Goal: Task Accomplishment & Management: Manage account settings

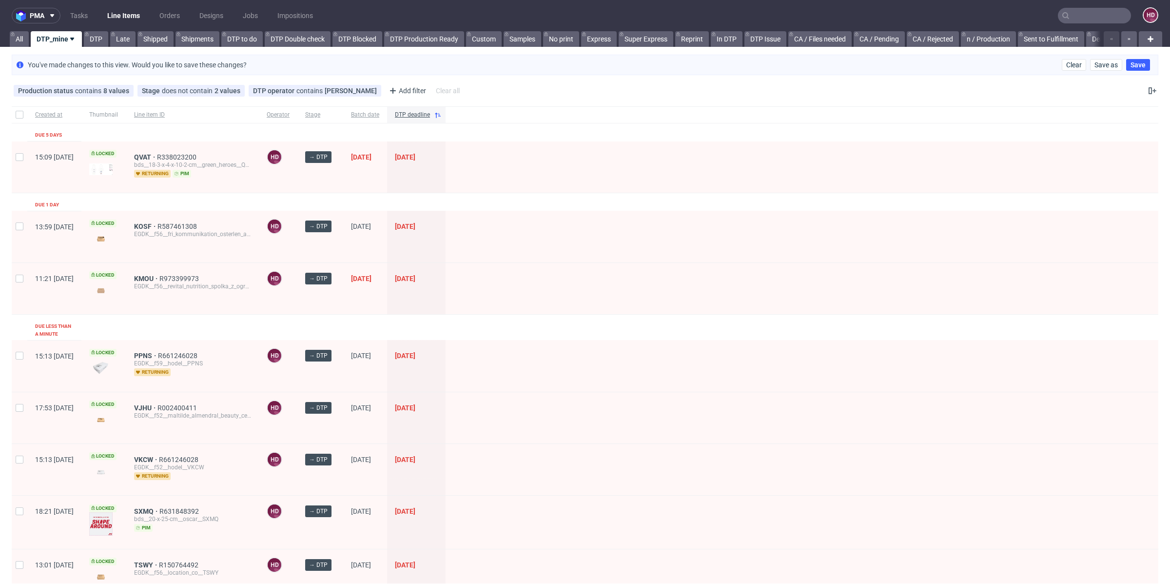
scroll to position [49, 0]
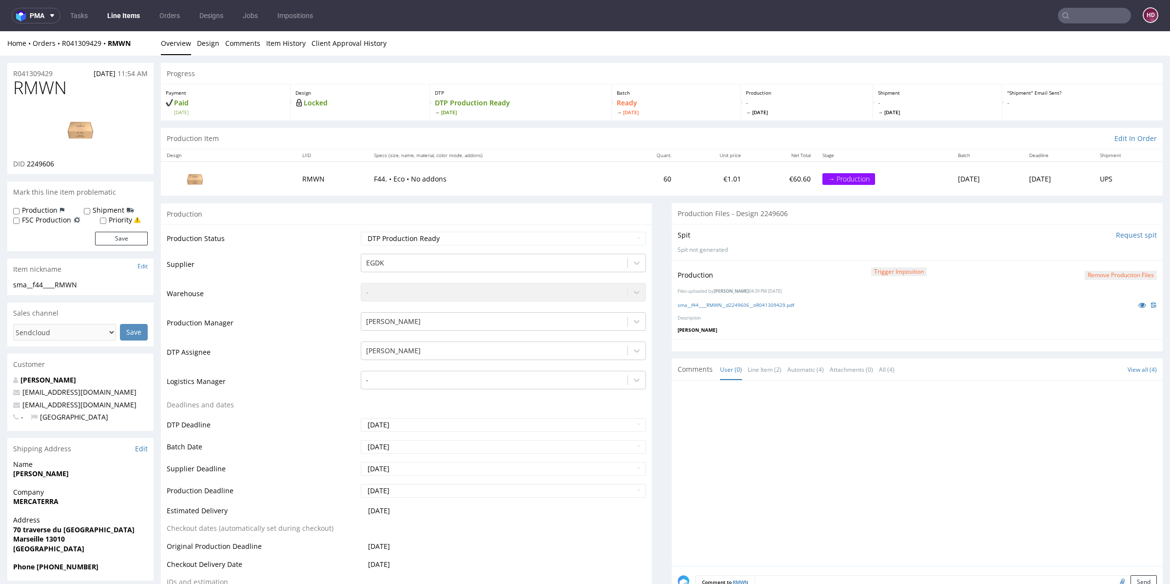
click at [82, 125] on img at bounding box center [80, 129] width 78 height 44
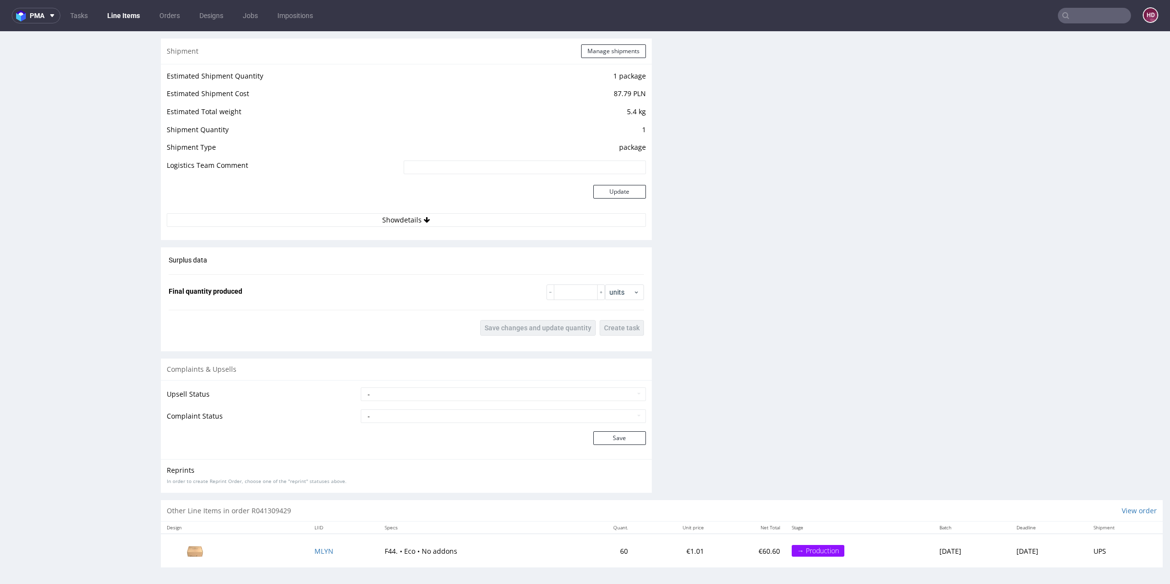
scroll to position [2, 0]
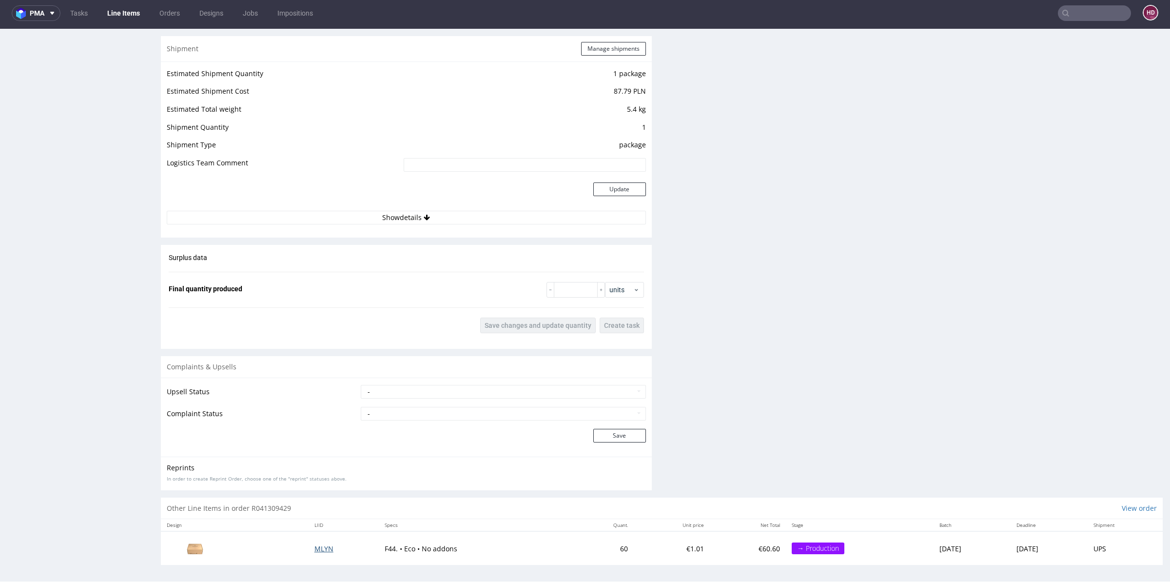
click at [315, 546] on span "MLYN" at bounding box center [324, 548] width 19 height 9
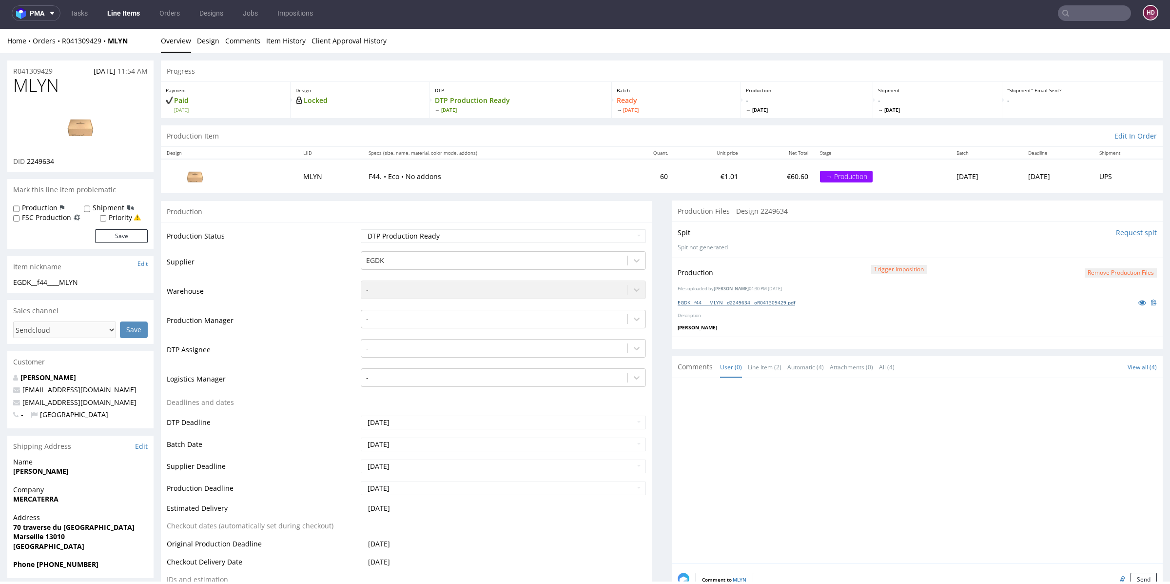
click at [717, 302] on link "EGDK__f44____MLYN__d2249634__oR041309429.pdf" at bounding box center [737, 302] width 118 height 7
click at [90, 123] on img at bounding box center [80, 127] width 78 height 44
click at [121, 7] on link "Line Items" at bounding box center [123, 13] width 44 height 16
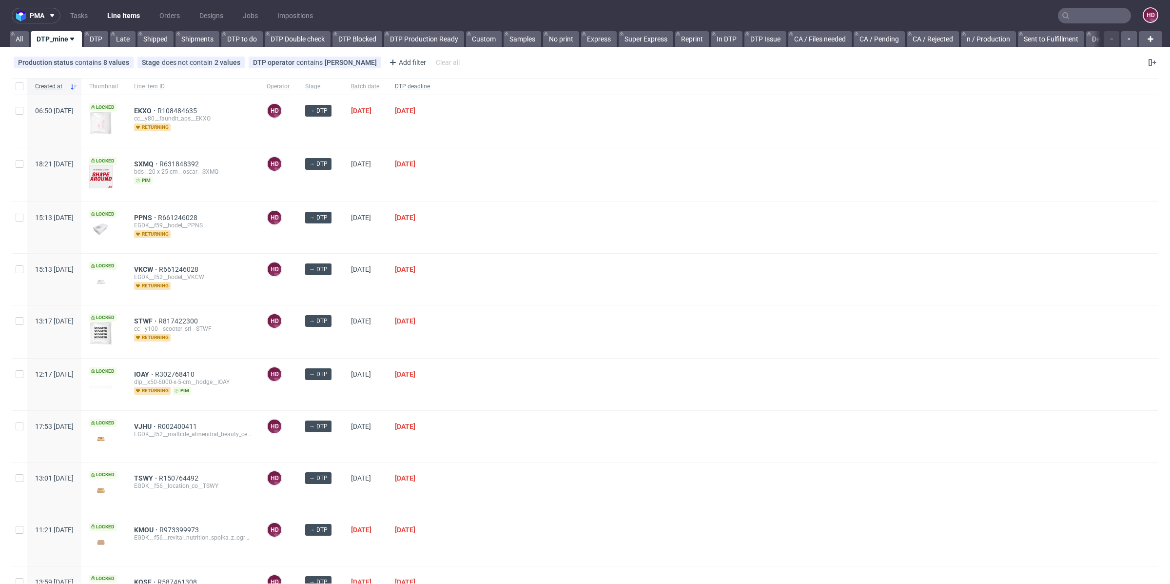
click at [430, 82] on span "DTP deadline" at bounding box center [412, 86] width 35 height 8
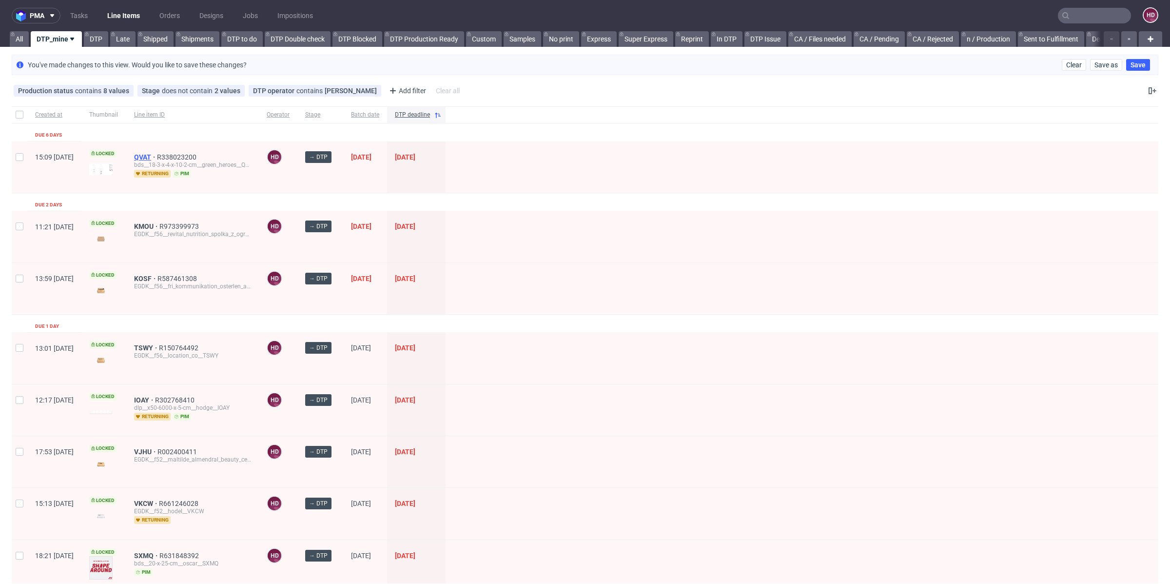
click at [157, 153] on span "QVAT" at bounding box center [145, 157] width 23 height 8
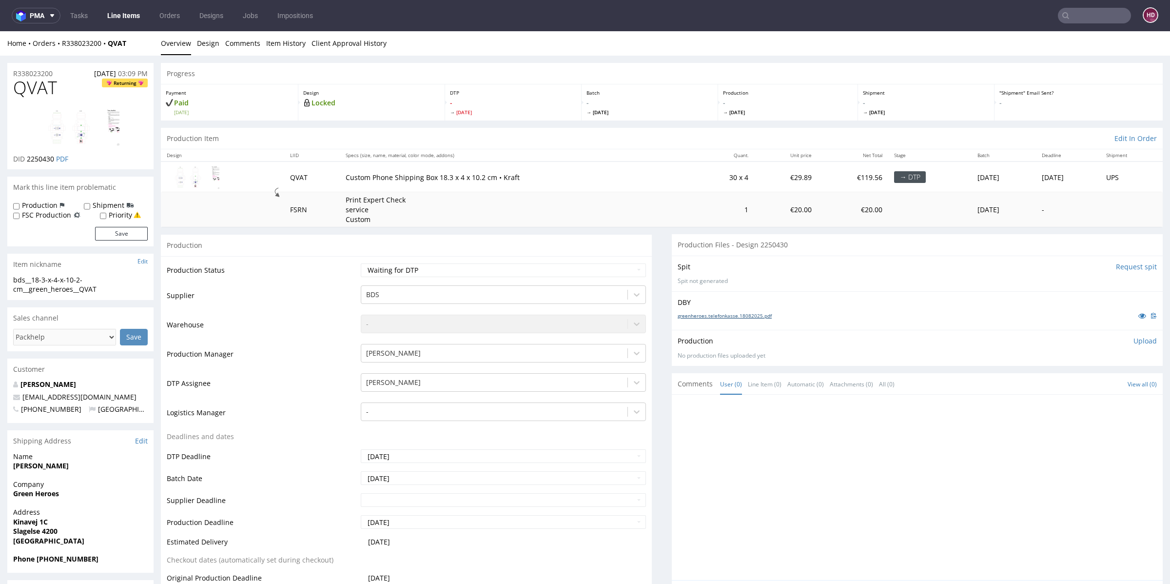
click at [708, 315] on link "greenheroes.telefonkasse.18082025.pdf" at bounding box center [725, 315] width 94 height 7
click at [537, 280] on td "Waiting for Artwork Waiting for Diecut Waiting for Mockup Waiting for DTP Waiti…" at bounding box center [502, 273] width 288 height 22
click at [487, 268] on select "Waiting for Artwork Waiting for Diecut Waiting for Mockup Waiting for DTP Waiti…" at bounding box center [503, 270] width 285 height 14
select select "dtp_in_process"
click at [361, 263] on select "Waiting for Artwork Waiting for Diecut Waiting for Mockup Waiting for DTP Waiti…" at bounding box center [503, 270] width 285 height 14
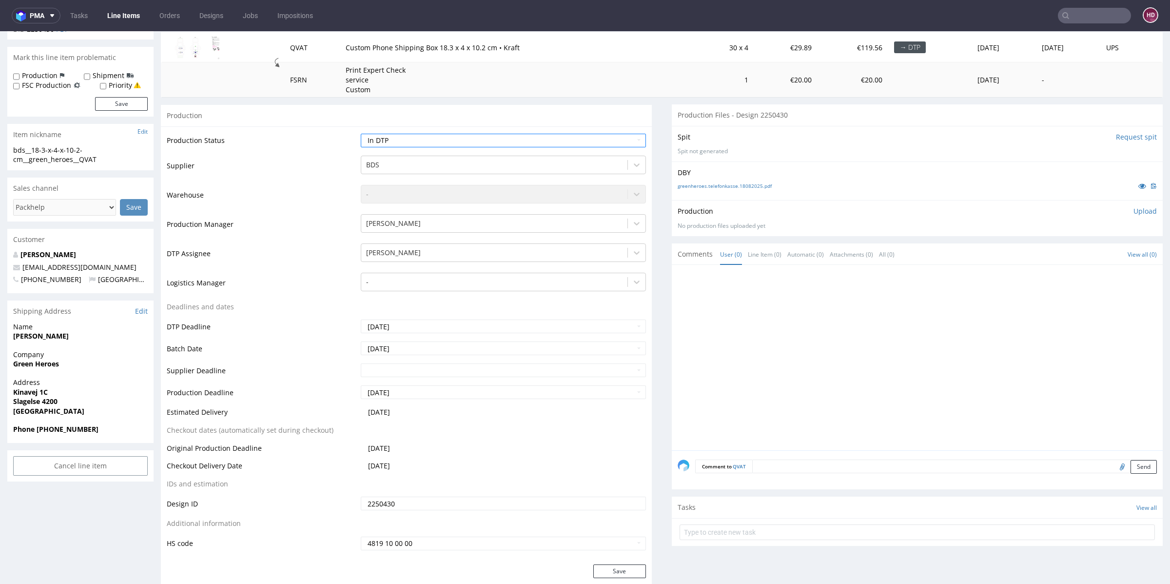
scroll to position [203, 0]
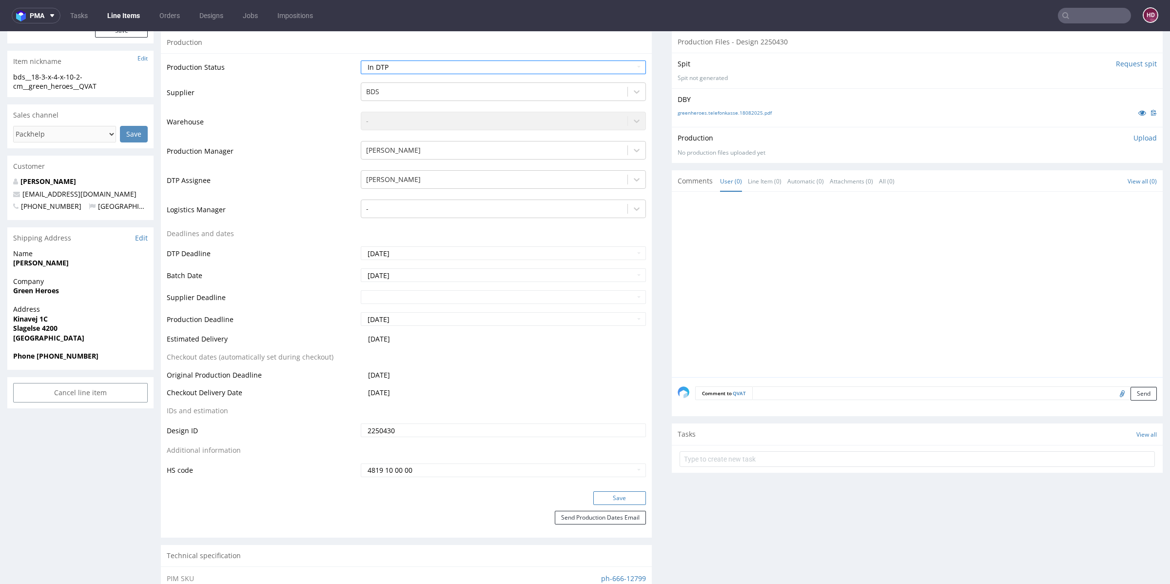
click at [594, 492] on button "Save" at bounding box center [620, 498] width 53 height 14
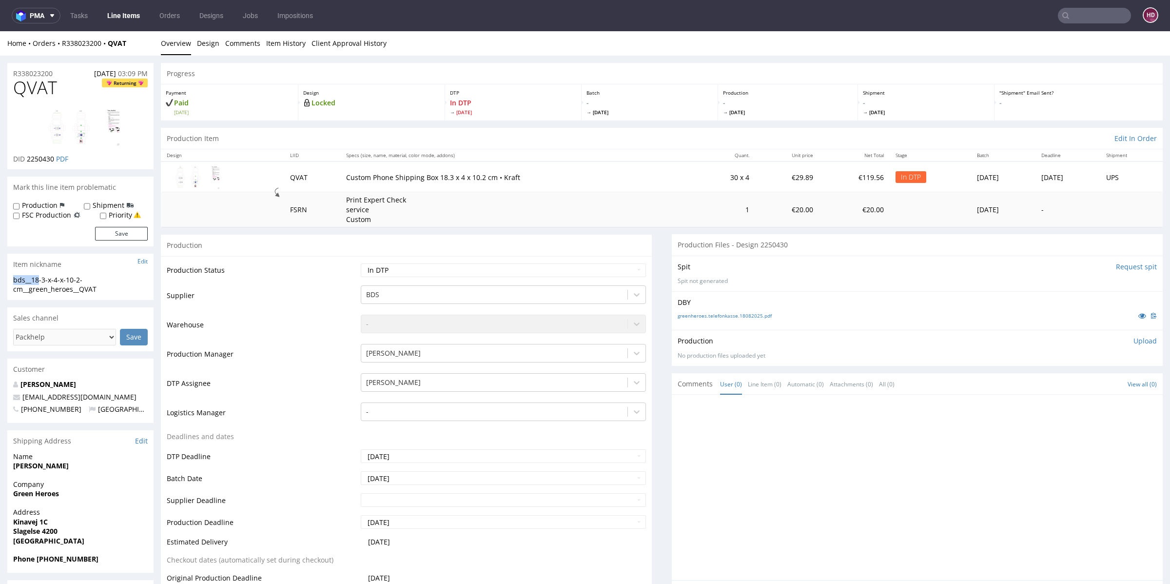
drag, startPoint x: 38, startPoint y: 279, endPoint x: 13, endPoint y: 277, distance: 24.9
click at [13, 277] on div "bds__18-3-x-4-x-10-2-cm__green_heroes__QVAT bds__18-3-x-4-x-10-2-cm __green_her…" at bounding box center [80, 287] width 146 height 25
copy div "bds__18"
drag, startPoint x: 105, startPoint y: 292, endPoint x: 13, endPoint y: 282, distance: 93.2
click at [13, 282] on div "bds__18-3-x-4-x-10-2-cm__green_heroes__QVAT bds__18-3-x-4-x-10-2-cm __green_her…" at bounding box center [80, 287] width 146 height 25
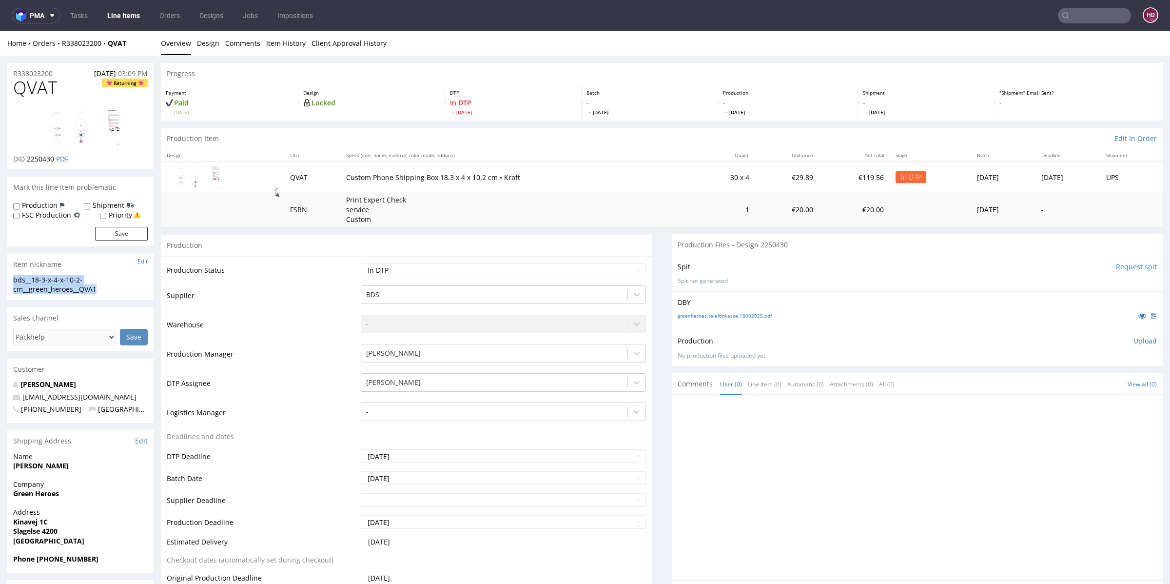
copy div "bds__18-3-x-4-x-10-2-cm__green_heroes__QVAT"
click at [52, 122] on img at bounding box center [80, 126] width 78 height 39
click at [209, 39] on link "Design" at bounding box center [208, 43] width 22 height 24
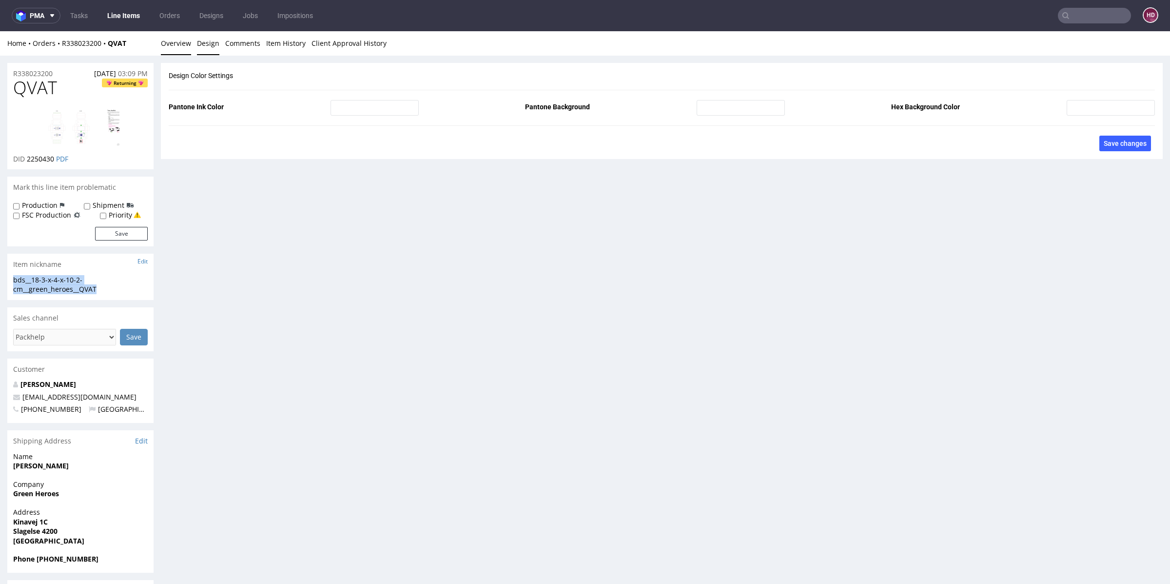
click at [175, 37] on link "Overview" at bounding box center [176, 43] width 30 height 24
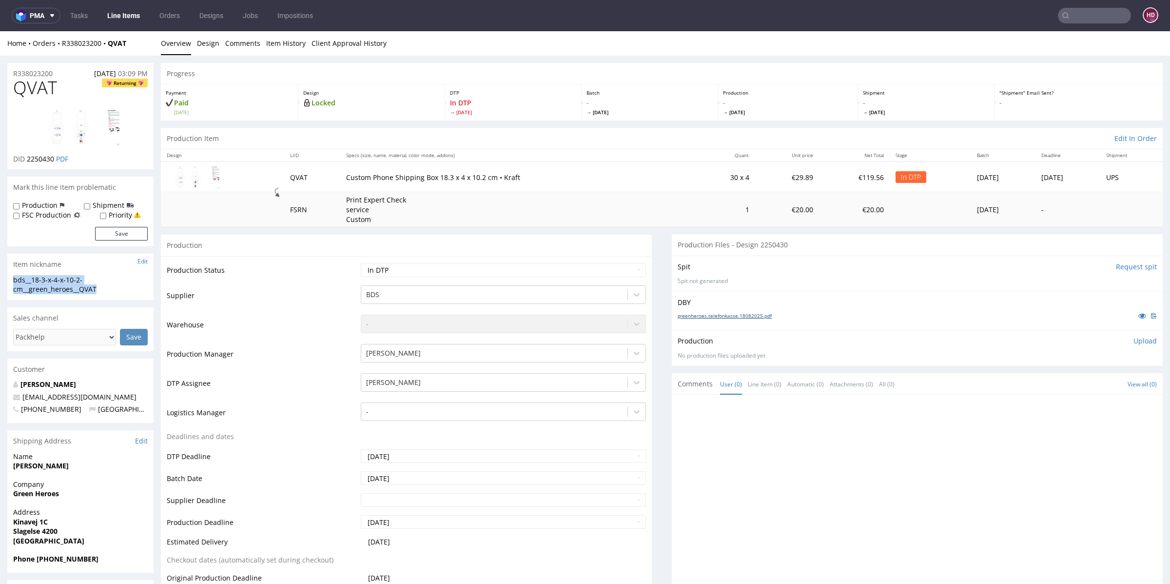
click at [704, 314] on link "greenheroes.telefonkasse.18082025.pdf" at bounding box center [725, 315] width 94 height 7
click at [57, 74] on div "R338023200 18.08.2025 03:09 PM" at bounding box center [80, 71] width 146 height 16
drag, startPoint x: 55, startPoint y: 74, endPoint x: 23, endPoint y: 71, distance: 31.3
click at [23, 71] on div "R338023200 18.08.2025 03:09 PM" at bounding box center [80, 71] width 146 height 16
drag, startPoint x: 54, startPoint y: 156, endPoint x: 26, endPoint y: 156, distance: 27.8
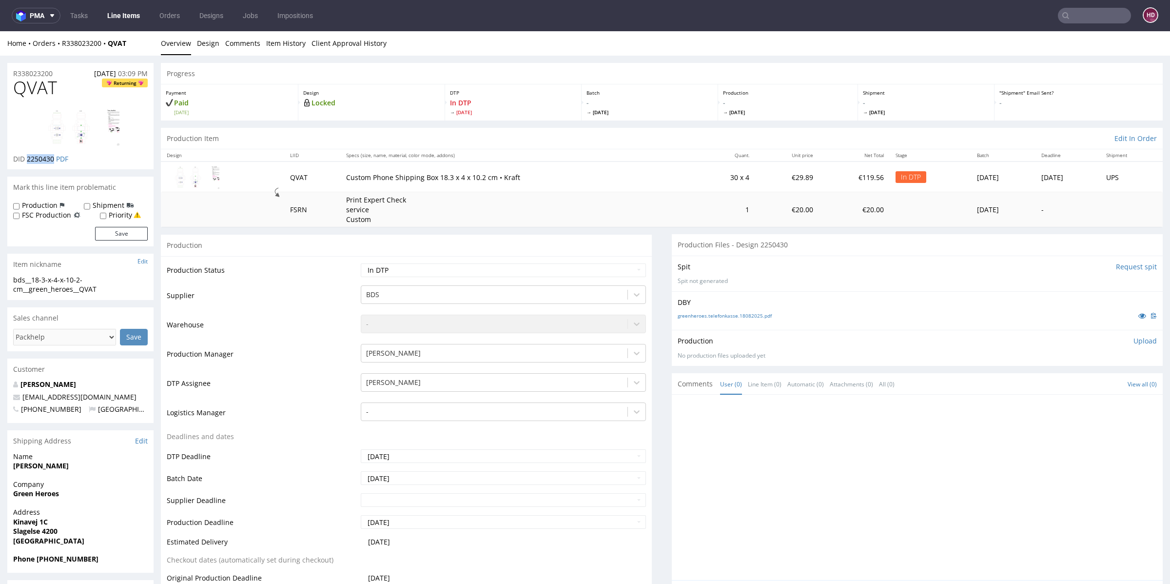
click at [27, 156] on span "2250430" at bounding box center [40, 158] width 27 height 9
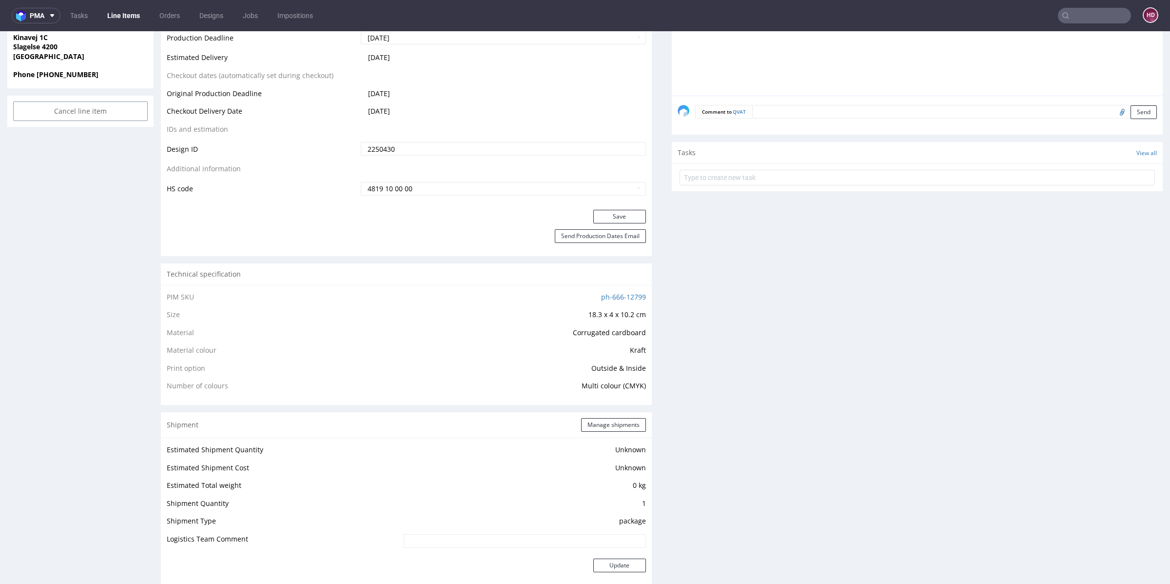
scroll to position [540, 0]
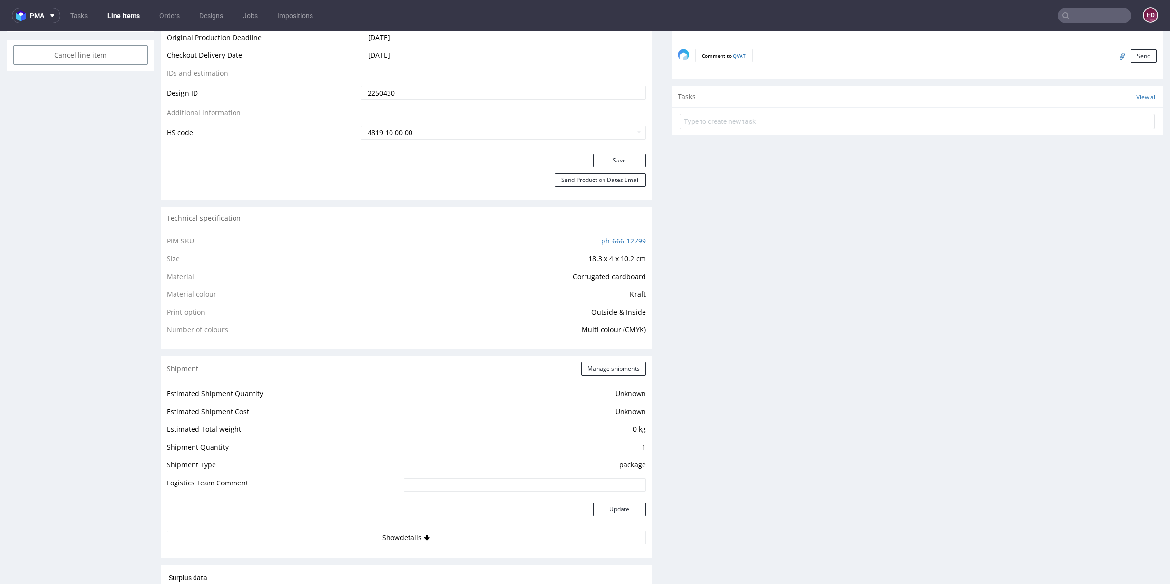
copy span "2250430"
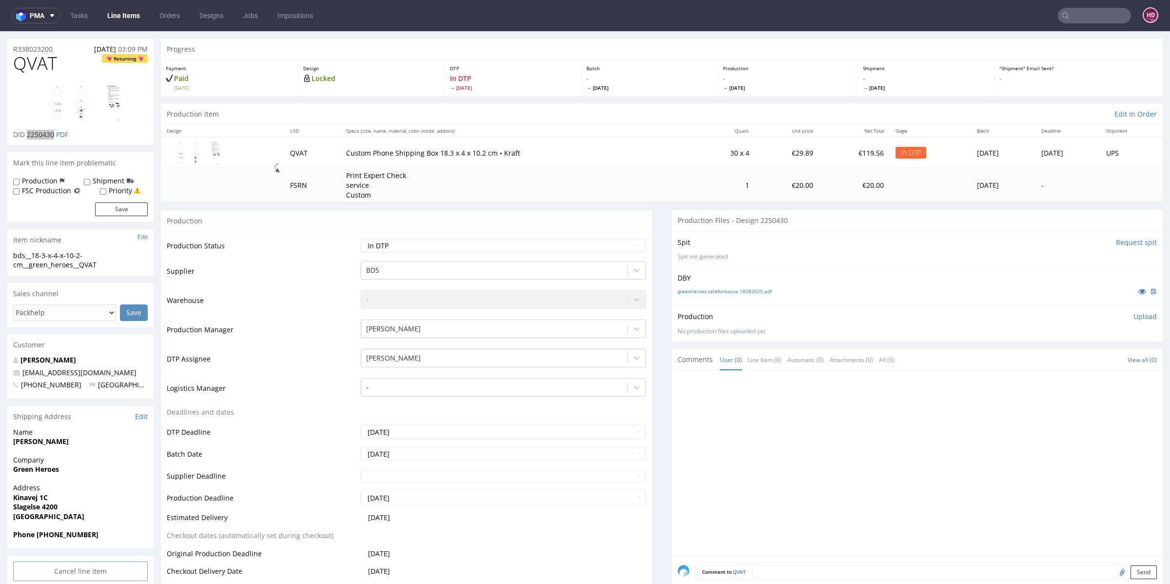
scroll to position [0, 0]
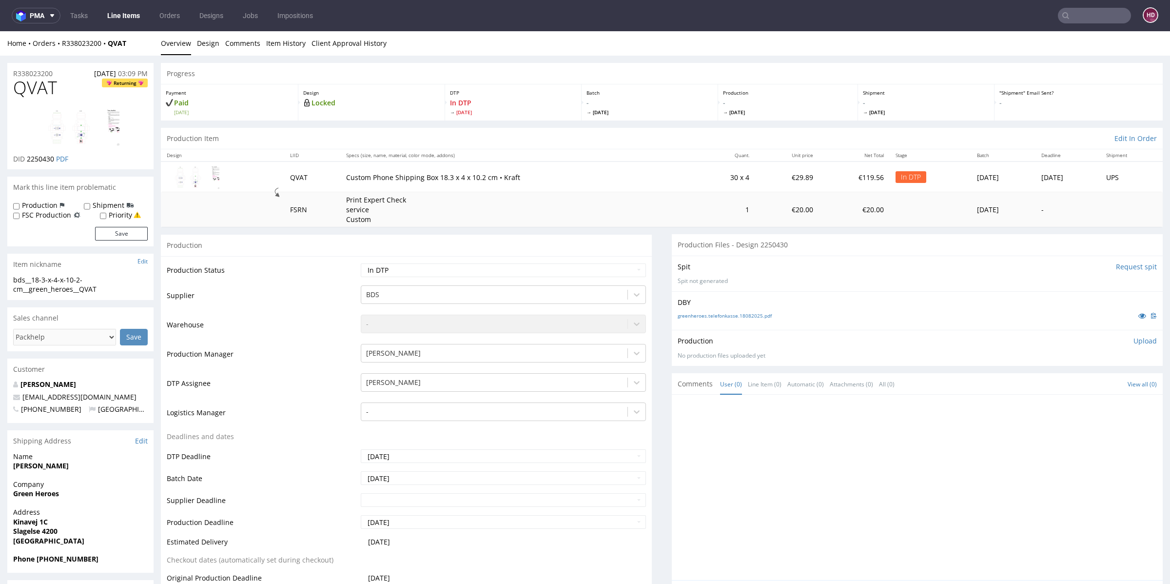
click at [1134, 338] on p "Upload" at bounding box center [1145, 341] width 23 height 10
click at [1064, 384] on div "Add files" at bounding box center [1088, 385] width 49 height 15
type input "C:\fakepath\bds__18-3-x-4-x-10-2-cm__green_heroes__QVAT__d2250430__oR338023200_…"
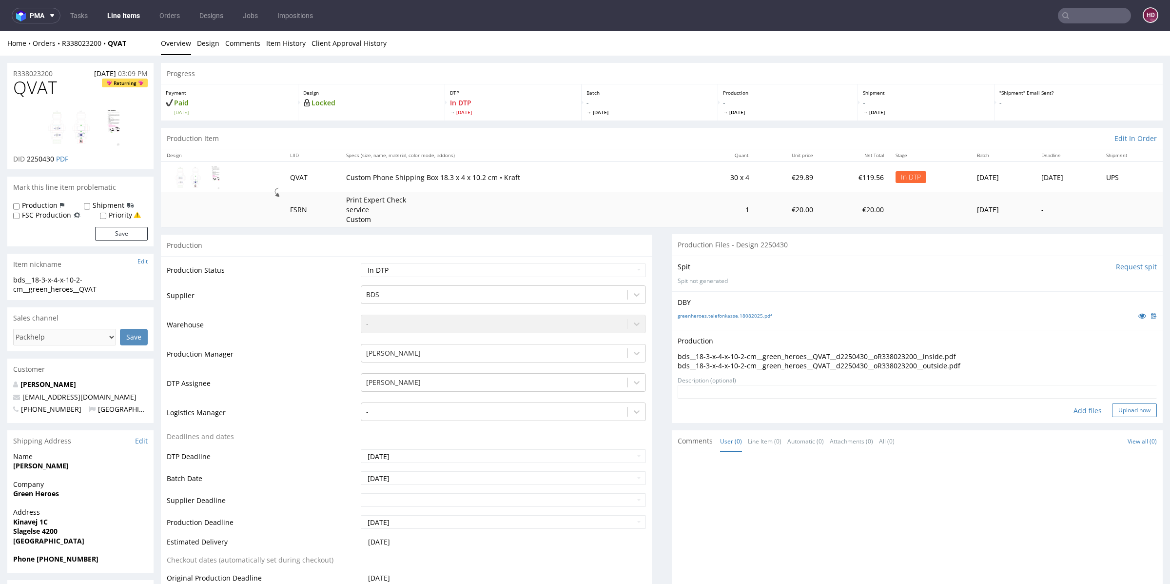
click at [1112, 408] on button "Upload now" at bounding box center [1134, 410] width 45 height 14
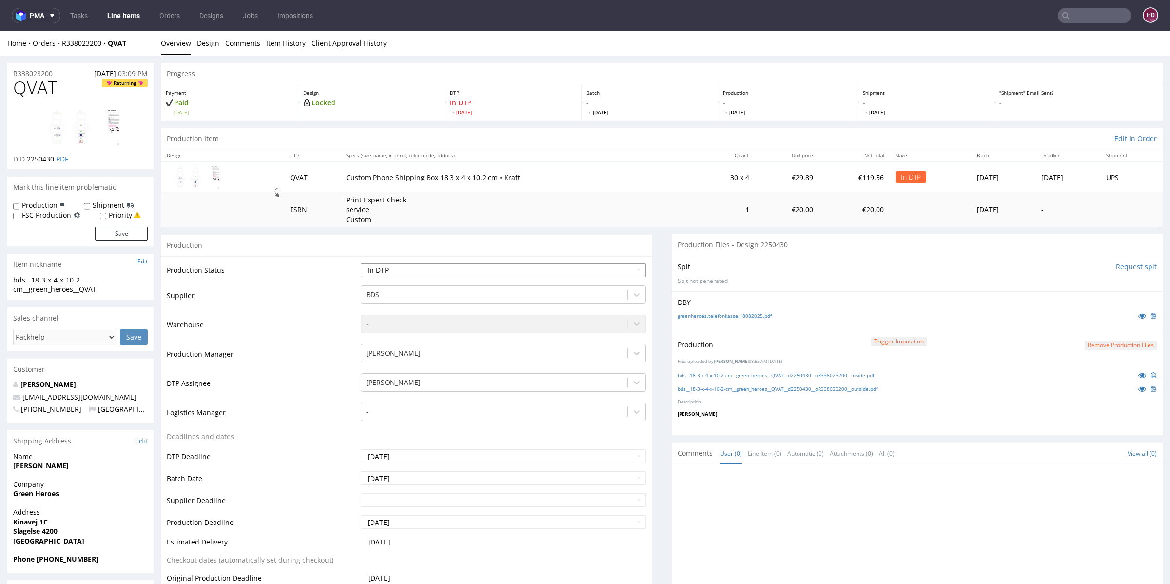
click at [427, 267] on select "Waiting for Artwork Waiting for Diecut Waiting for Mockup Waiting for DTP Waiti…" at bounding box center [503, 270] width 285 height 14
select select "dtp_production_ready"
click at [361, 263] on select "Waiting for Artwork Waiting for Diecut Waiting for Mockup Waiting for DTP Waiti…" at bounding box center [503, 270] width 285 height 14
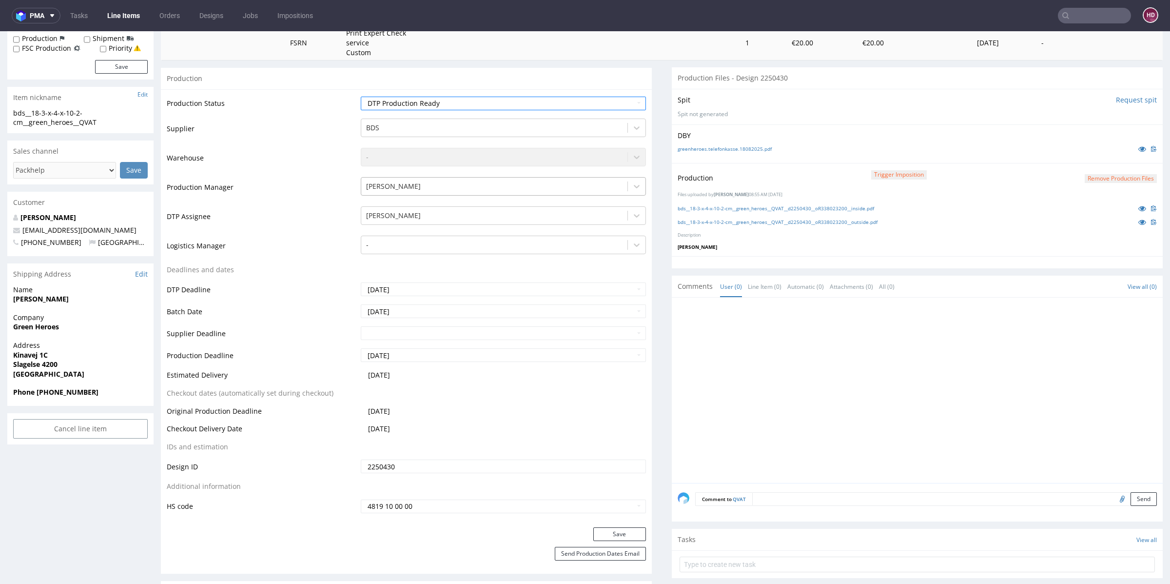
scroll to position [291, 0]
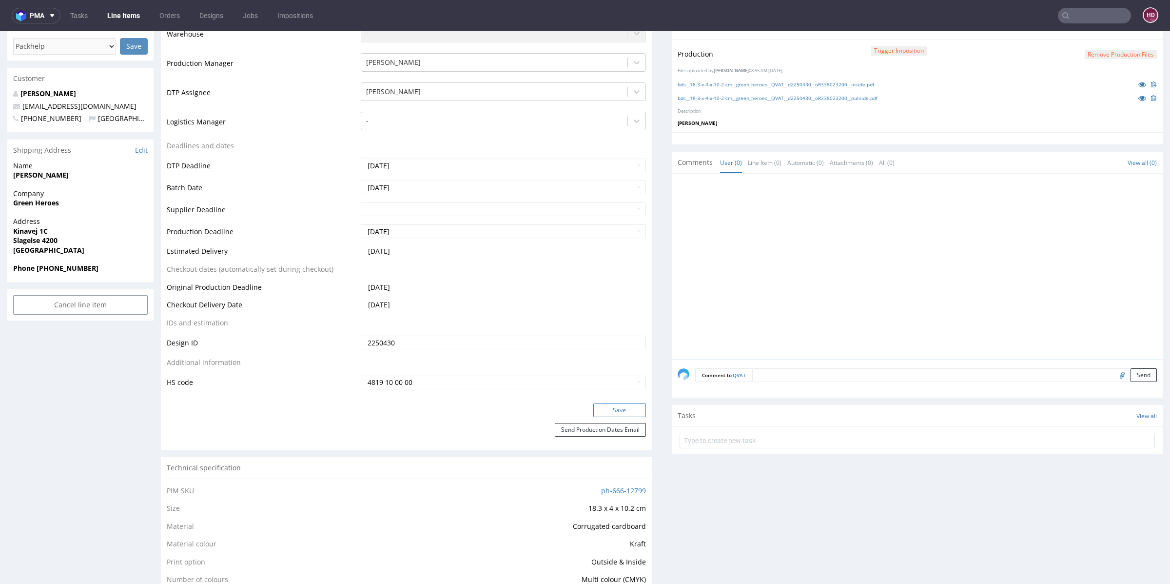
click at [626, 406] on button "Save" at bounding box center [620, 410] width 53 height 14
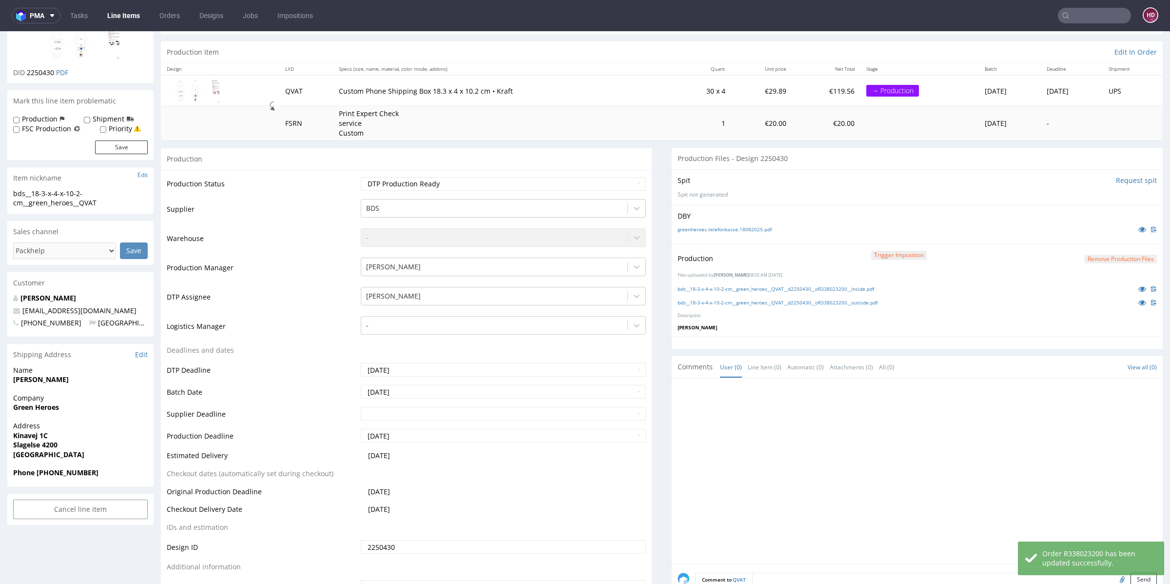
scroll to position [0, 0]
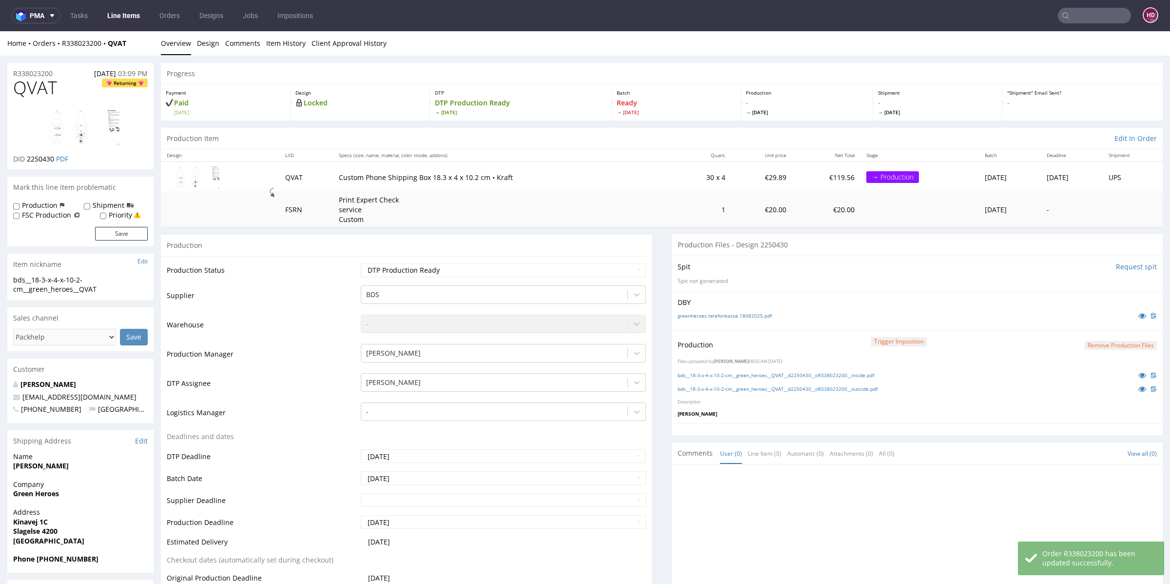
click at [127, 9] on link "Line Items" at bounding box center [123, 16] width 44 height 16
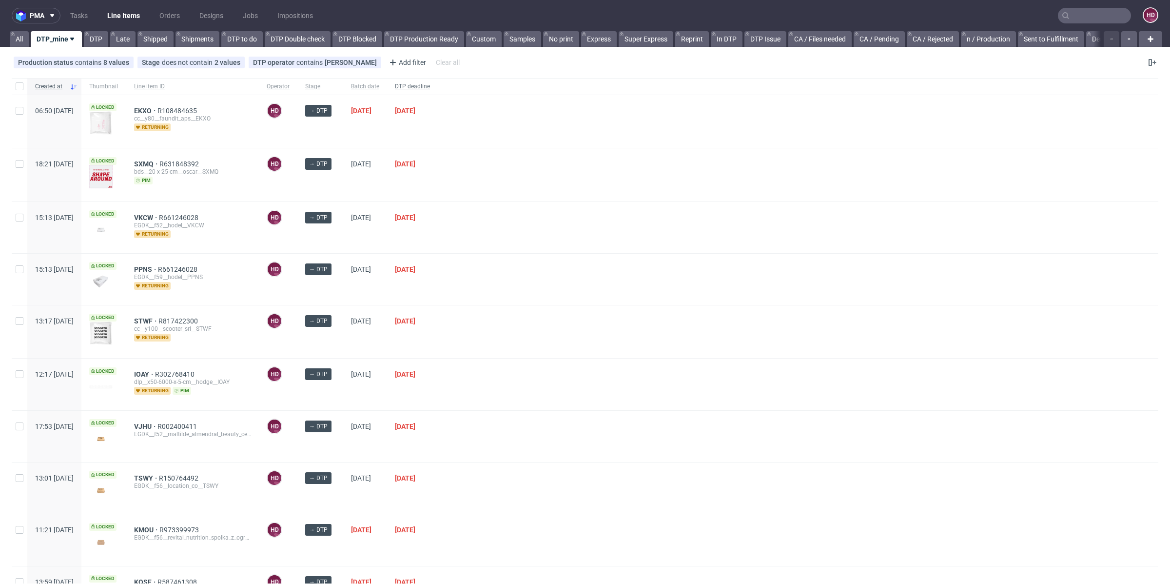
click at [430, 85] on span "DTP deadline" at bounding box center [412, 86] width 35 height 8
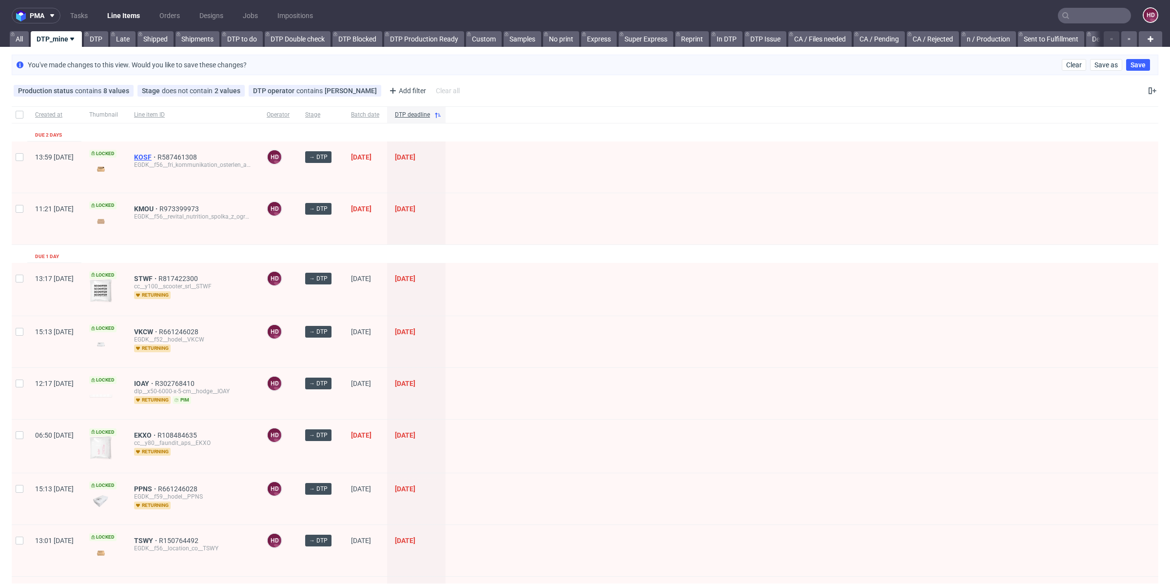
click at [158, 155] on span "KOSF" at bounding box center [145, 157] width 23 height 8
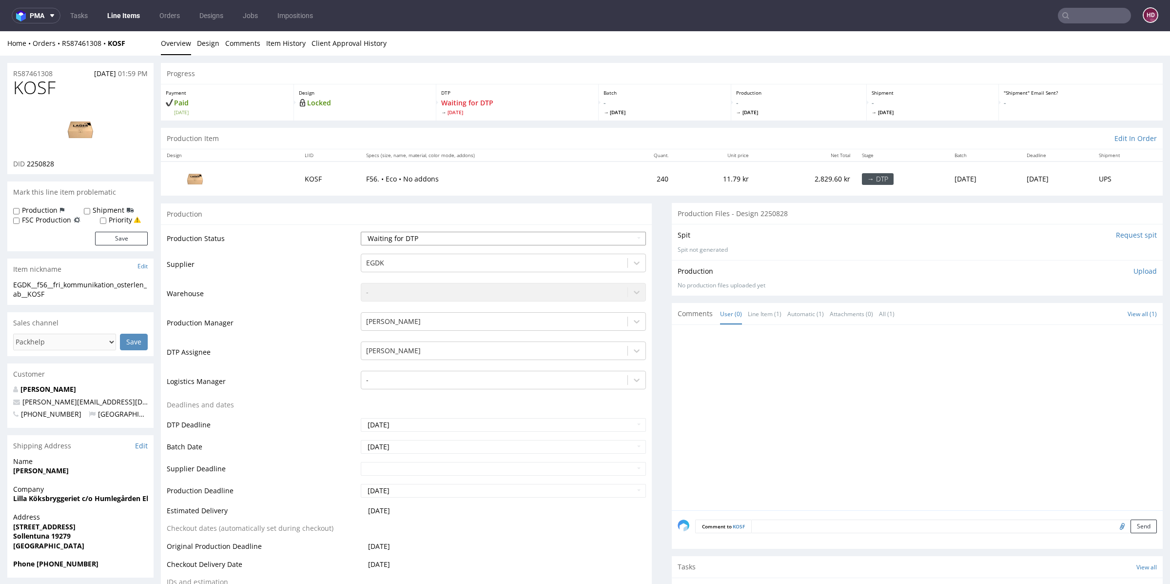
click at [455, 236] on select "Waiting for Artwork Waiting for Diecut Waiting for Mockup Waiting for DTP Waiti…" at bounding box center [503, 239] width 285 height 14
select select "dtp_in_process"
click at [361, 232] on select "Waiting for Artwork Waiting for Diecut Waiting for Mockup Waiting for DTP Waiti…" at bounding box center [503, 239] width 285 height 14
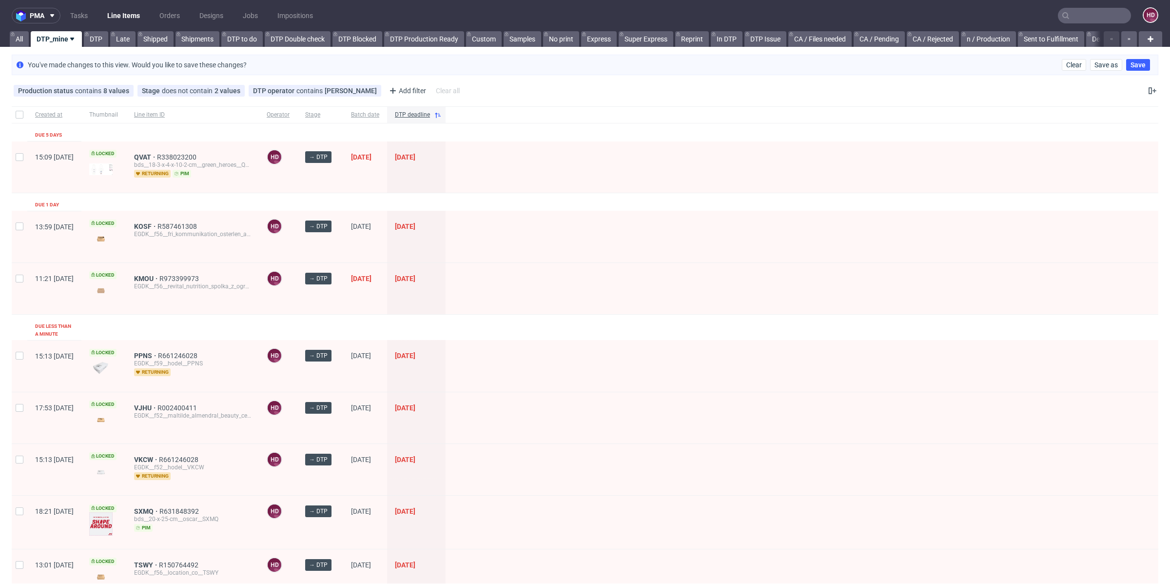
scroll to position [49, 0]
click at [1089, 19] on input "text" at bounding box center [1094, 16] width 73 height 16
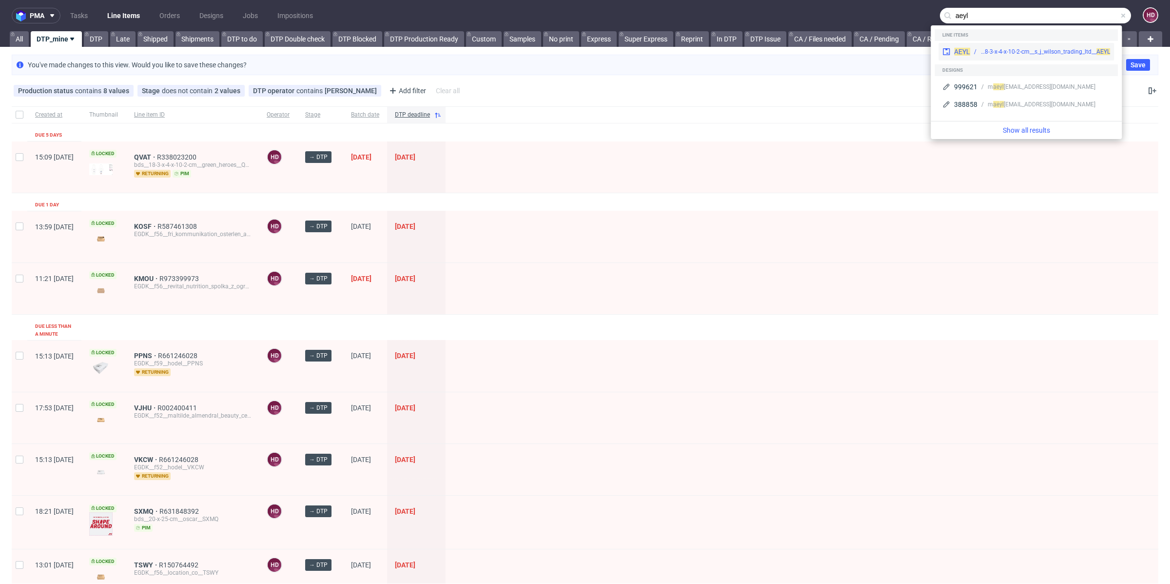
type input "aeyl"
click at [1078, 51] on div "bds__18-3-x-4-x-10-2-cm__s_j_wilson_trading_ltd__ AEYL" at bounding box center [1046, 51] width 130 height 9
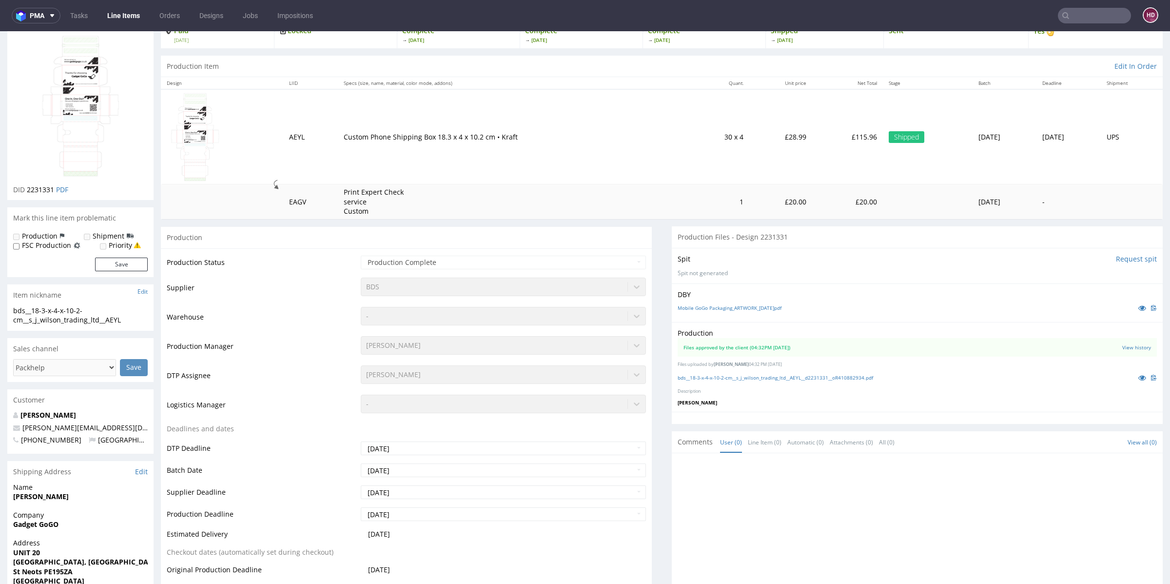
scroll to position [88, 0]
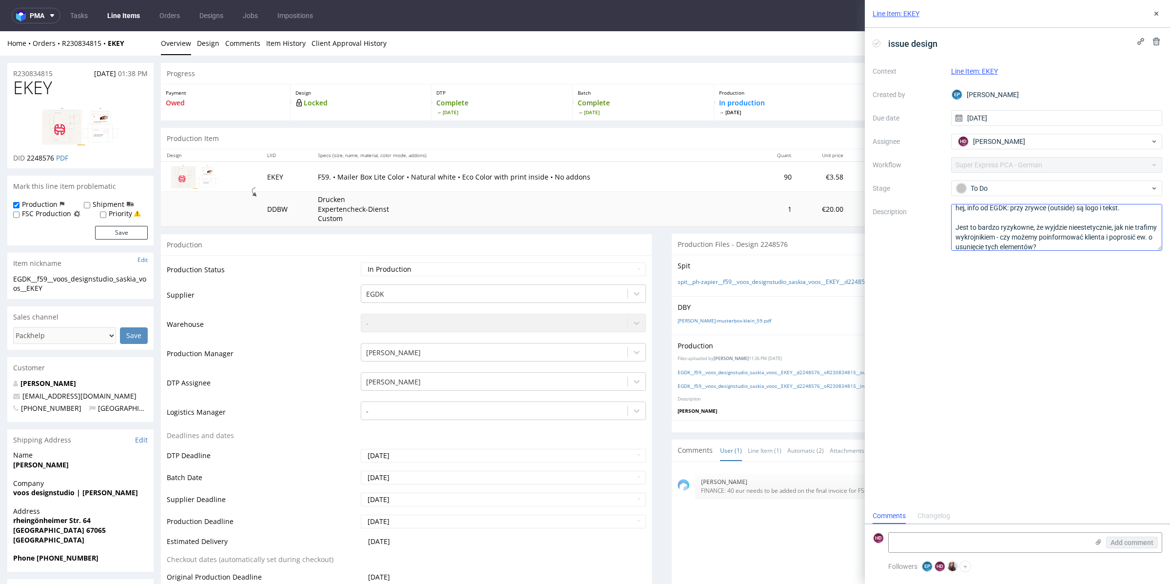
scroll to position [10, 0]
click at [1156, 8] on button at bounding box center [1157, 14] width 12 height 12
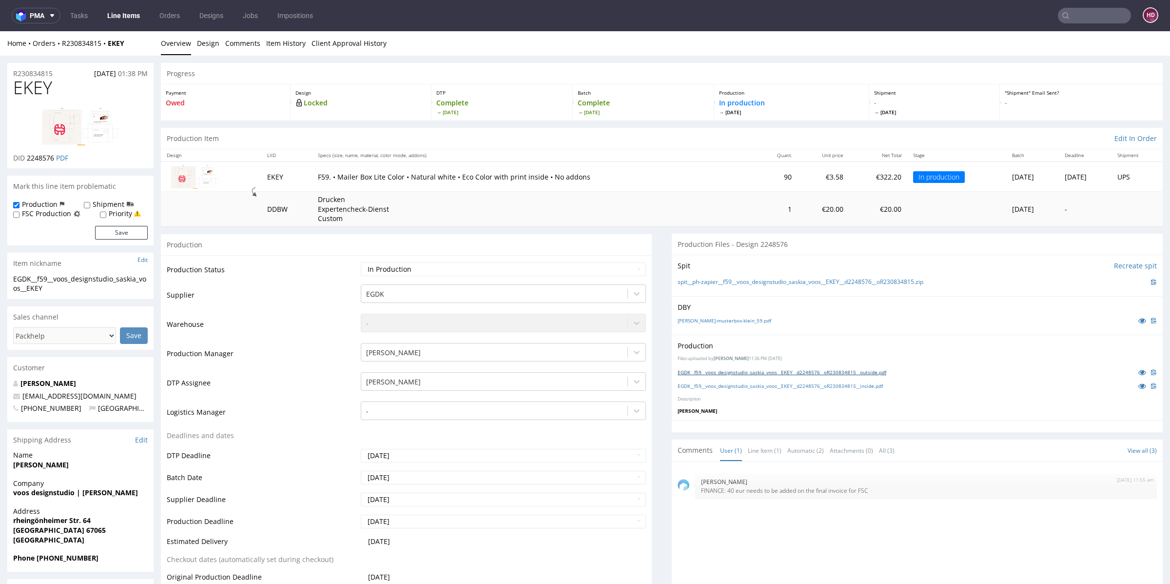
click at [848, 369] on link "EGDK__f59__voos_designstudio_saskia_voos__EKEY__d2248576__oR230834815__outside.…" at bounding box center [782, 372] width 209 height 7
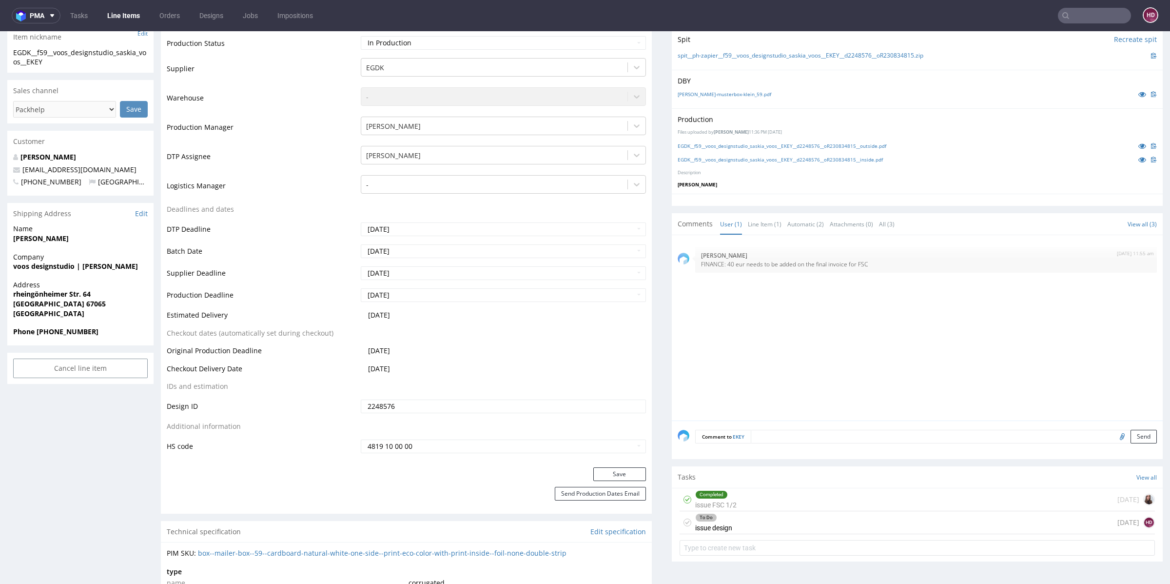
scroll to position [362, 0]
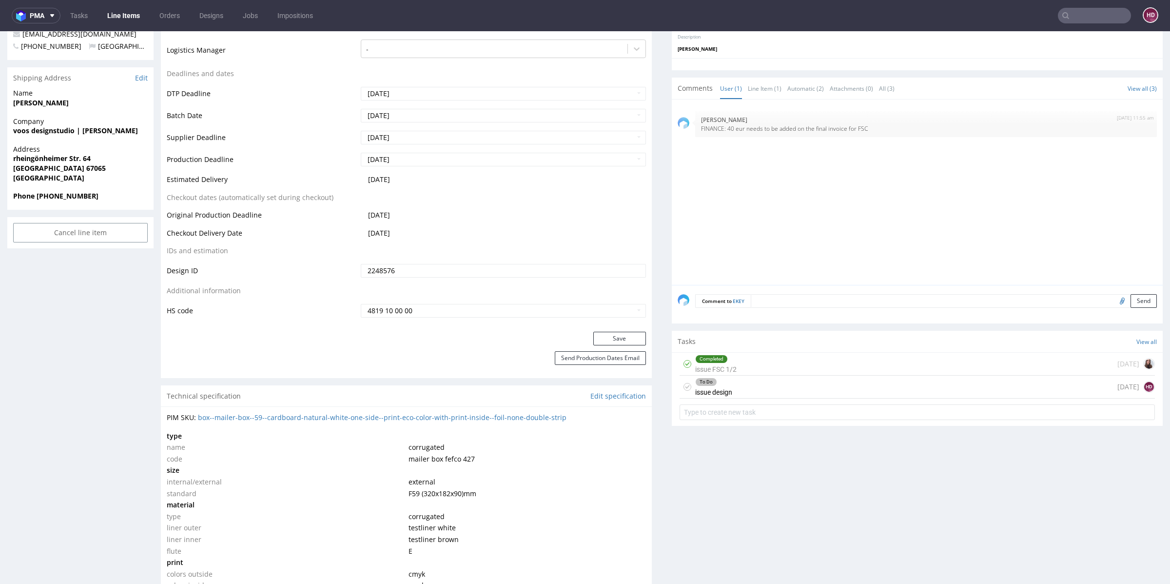
click at [843, 390] on div "To Do issue design today HD" at bounding box center [917, 387] width 475 height 23
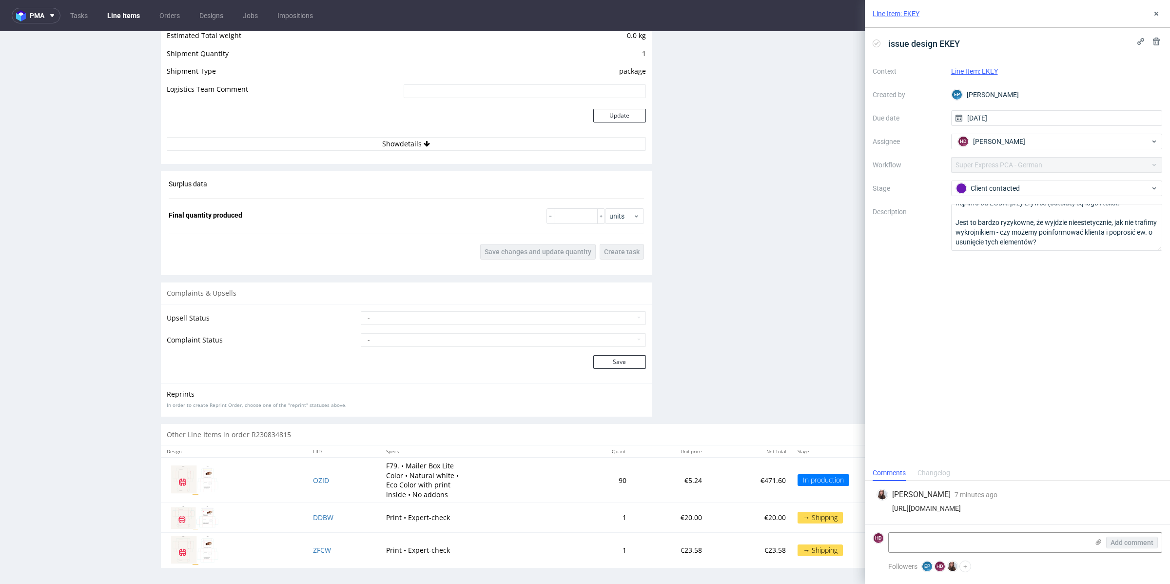
scroll to position [2, 0]
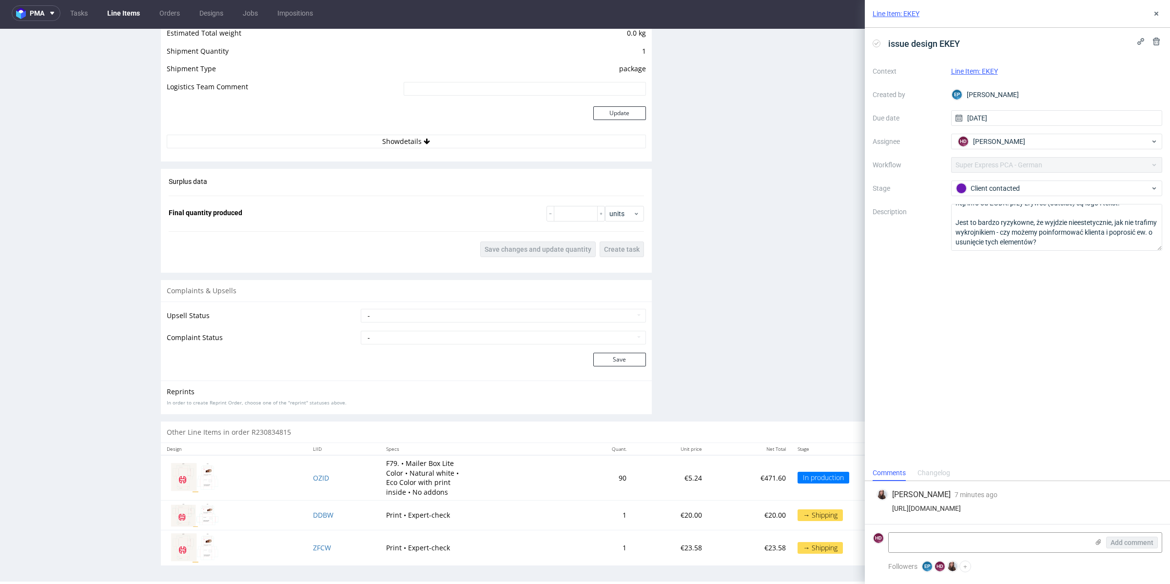
click at [307, 478] on td "OZID" at bounding box center [343, 477] width 73 height 45
click at [313, 474] on span "OZID" at bounding box center [321, 477] width 16 height 9
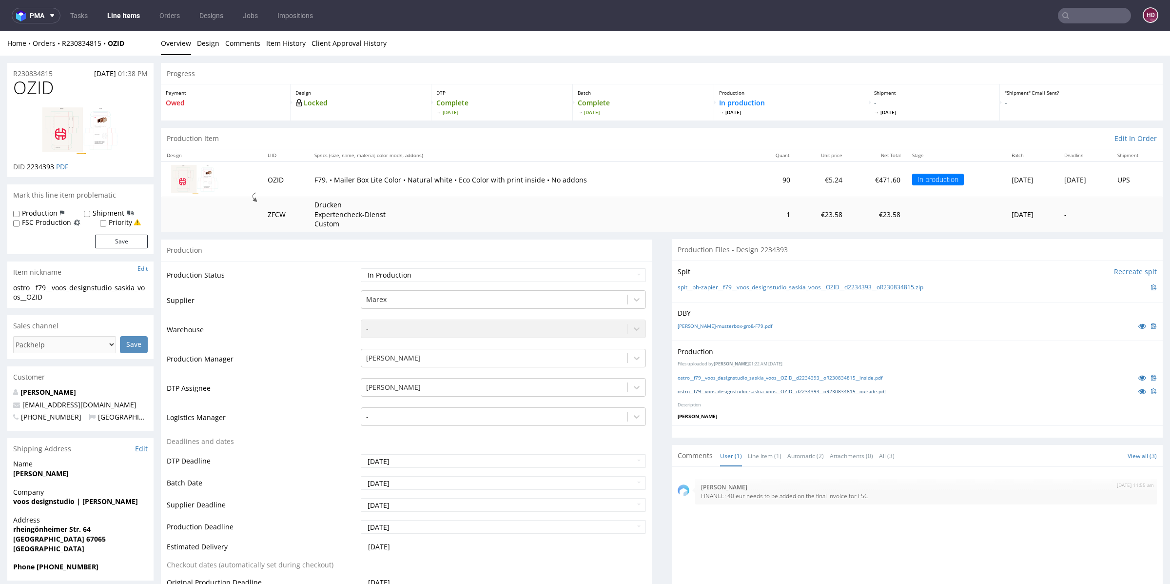
click at [728, 392] on link "ostro__f79__voos_designstudio_saskia_voos__OZID__d2234393__oR230834815__outside…" at bounding box center [782, 391] width 208 height 7
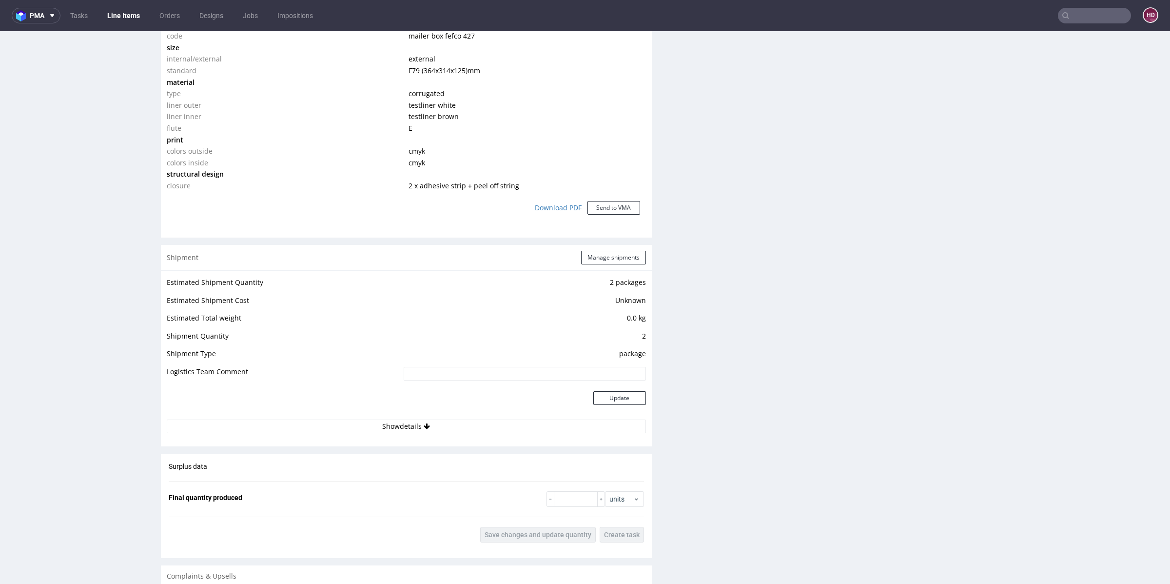
scroll to position [1073, 0]
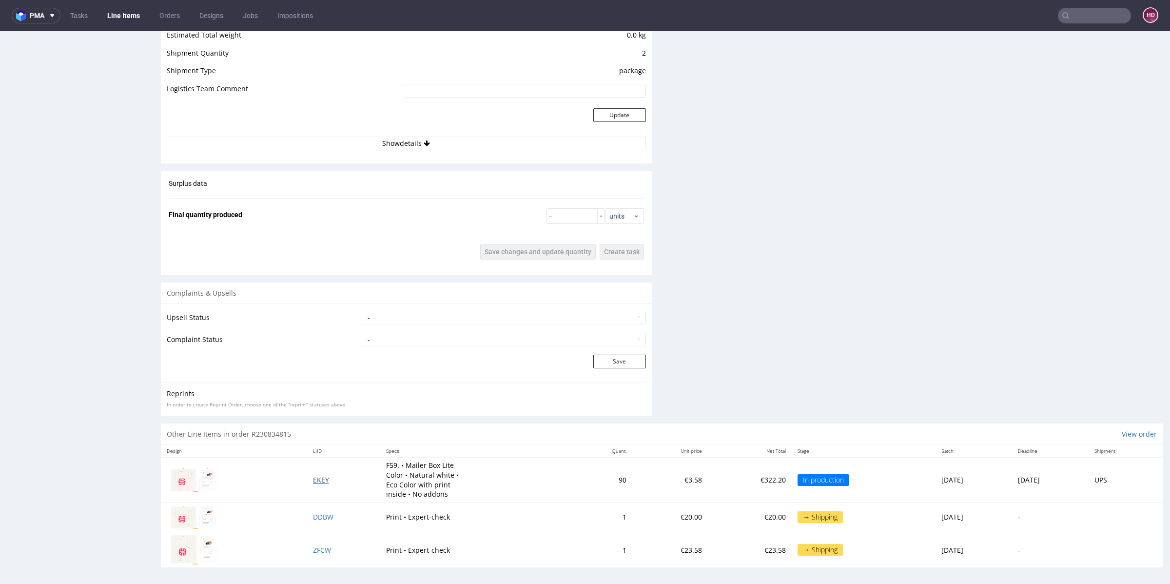
click at [313, 478] on span "EKEY" at bounding box center [321, 479] width 16 height 9
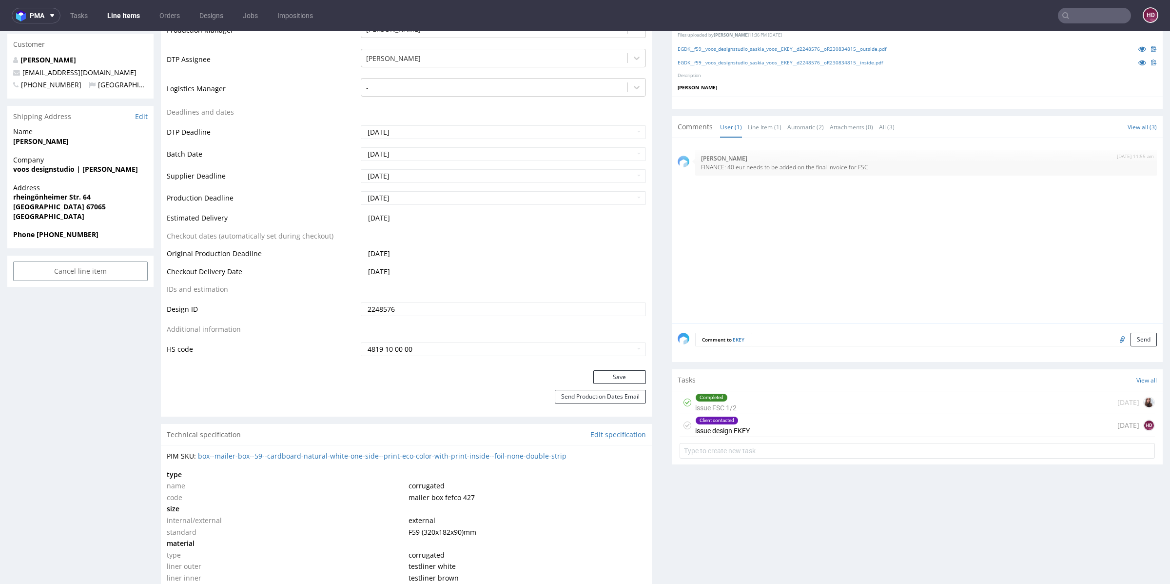
scroll to position [400, 0]
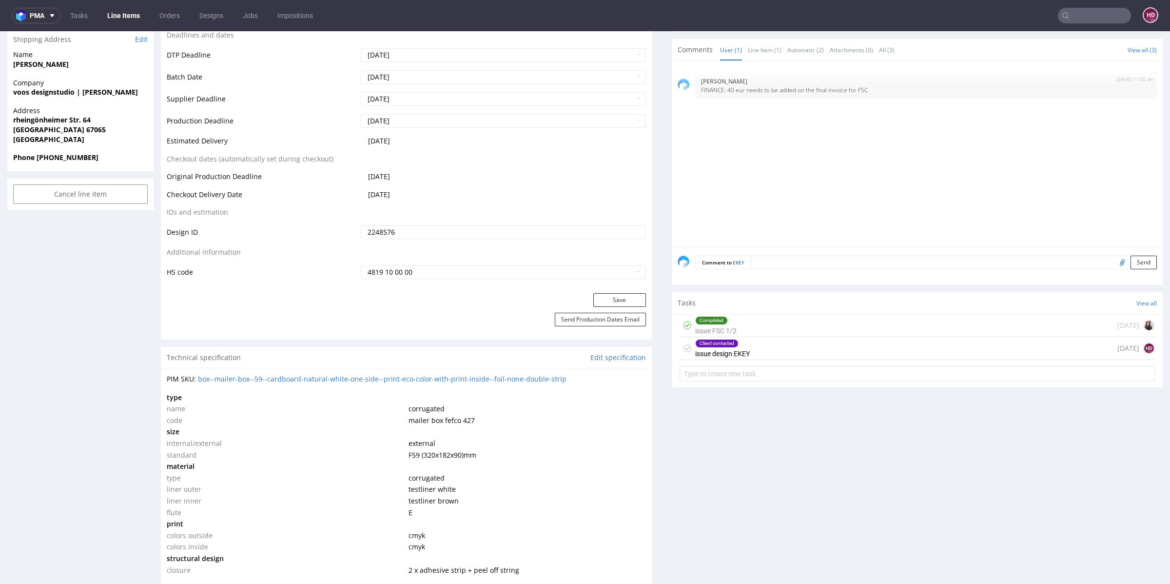
click at [734, 349] on div "Client contacted issue design EKEY" at bounding box center [722, 348] width 55 height 22
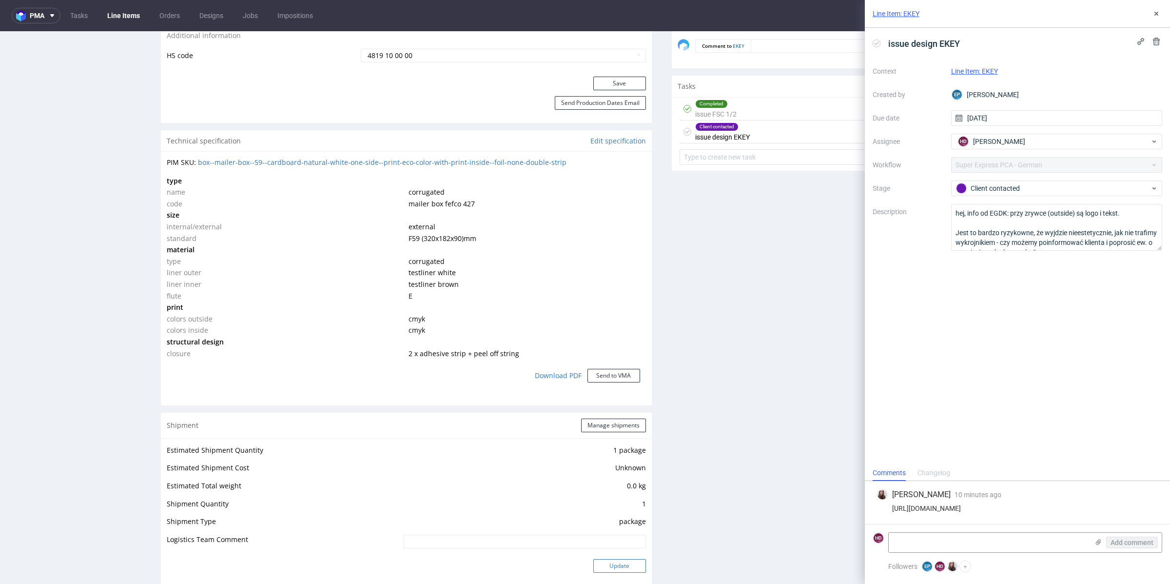
scroll to position [828, 0]
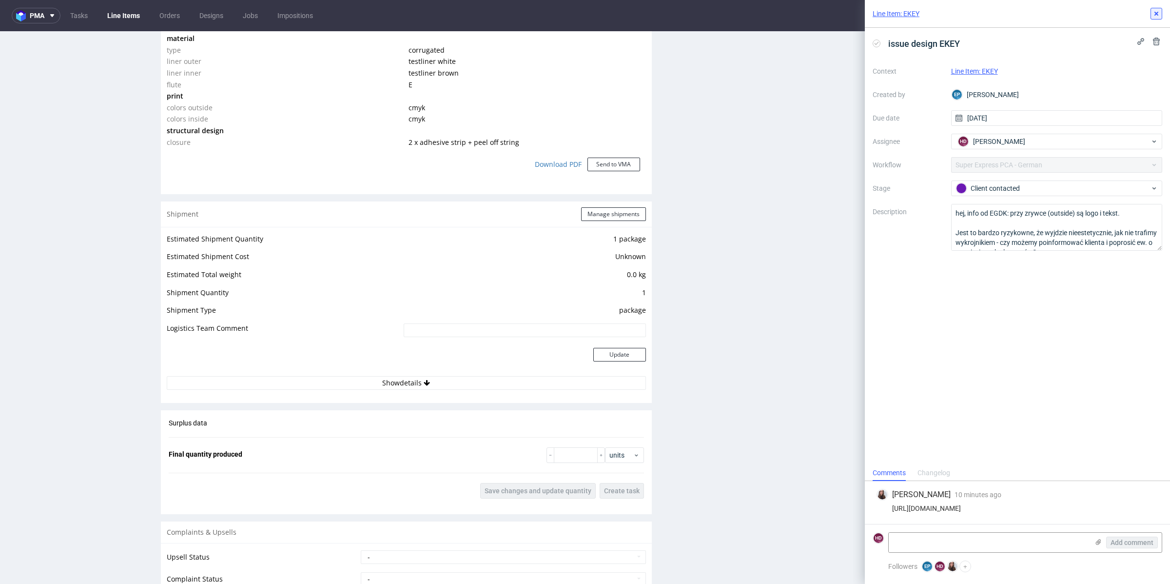
click at [1158, 13] on icon at bounding box center [1157, 14] width 8 height 8
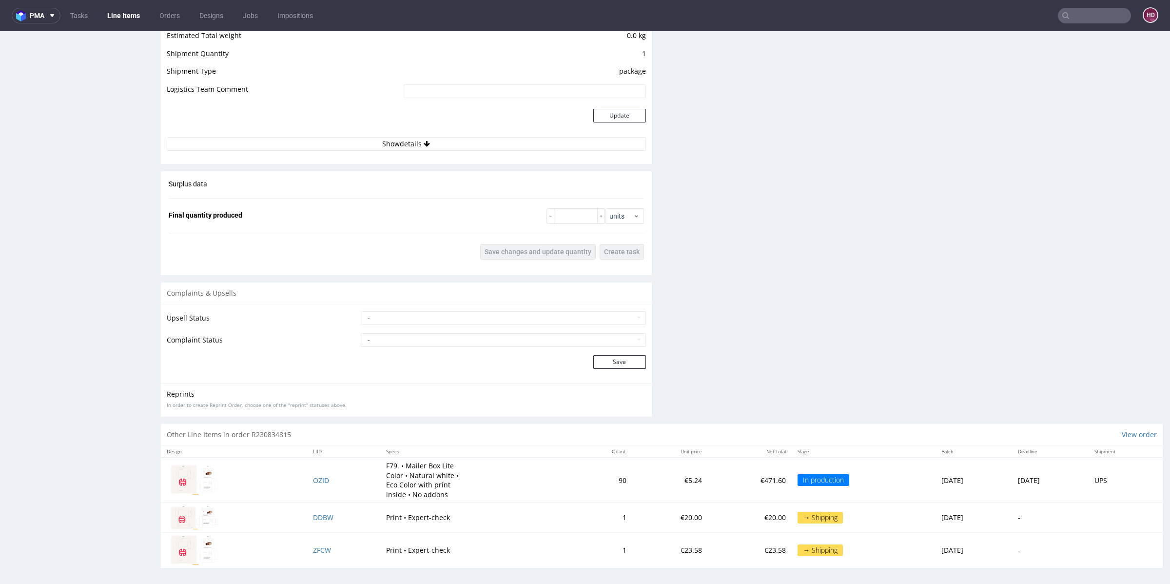
scroll to position [2, 0]
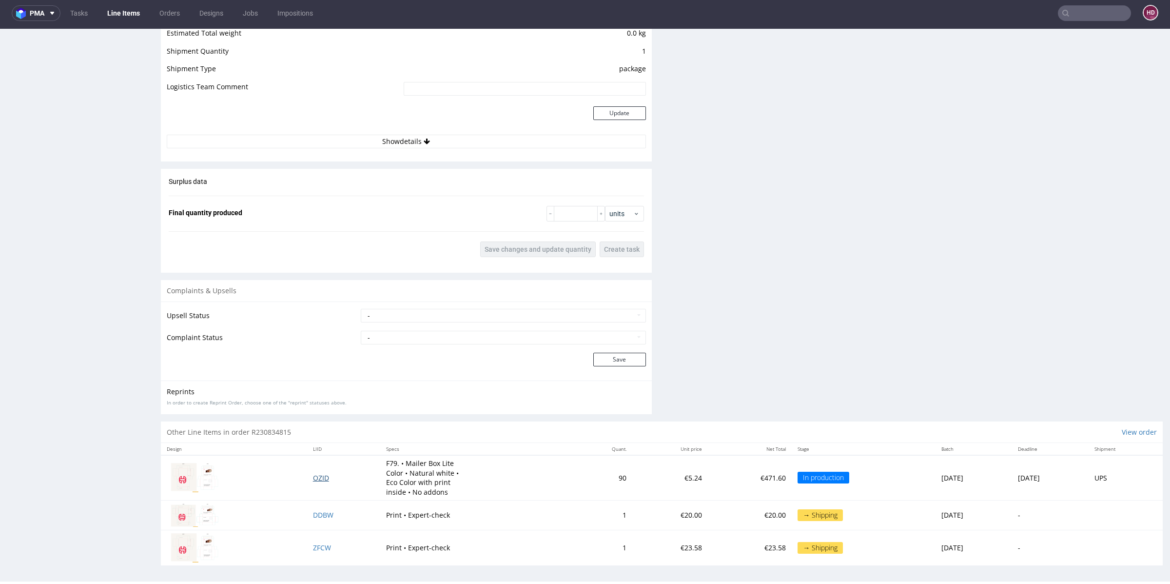
click at [313, 473] on span "OZID" at bounding box center [321, 477] width 16 height 9
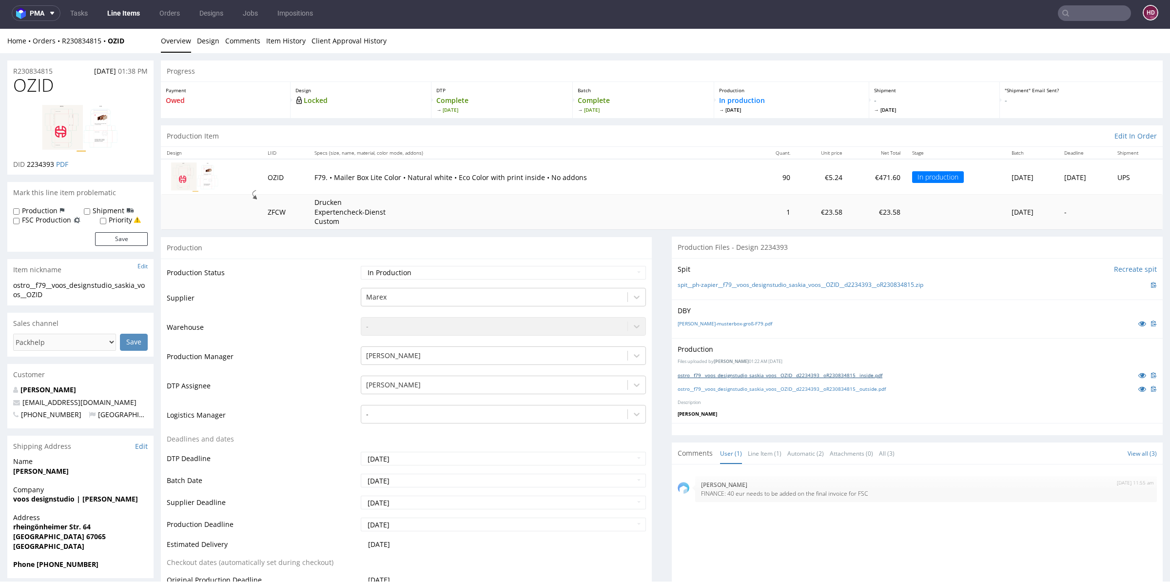
click at [762, 374] on link "ostro__f79__voos_designstudio_saskia_voos__OZID__d2234393__oR230834815__inside.…" at bounding box center [780, 375] width 205 height 7
click at [763, 389] on link "ostro__f79__voos_designstudio_saskia_voos__OZID__d2234393__oR230834815__outside…" at bounding box center [782, 388] width 208 height 7
click at [630, 272] on select "Waiting for Artwork Waiting for Diecut Waiting for Mockup Waiting for DTP Waiti…" at bounding box center [503, 273] width 285 height 14
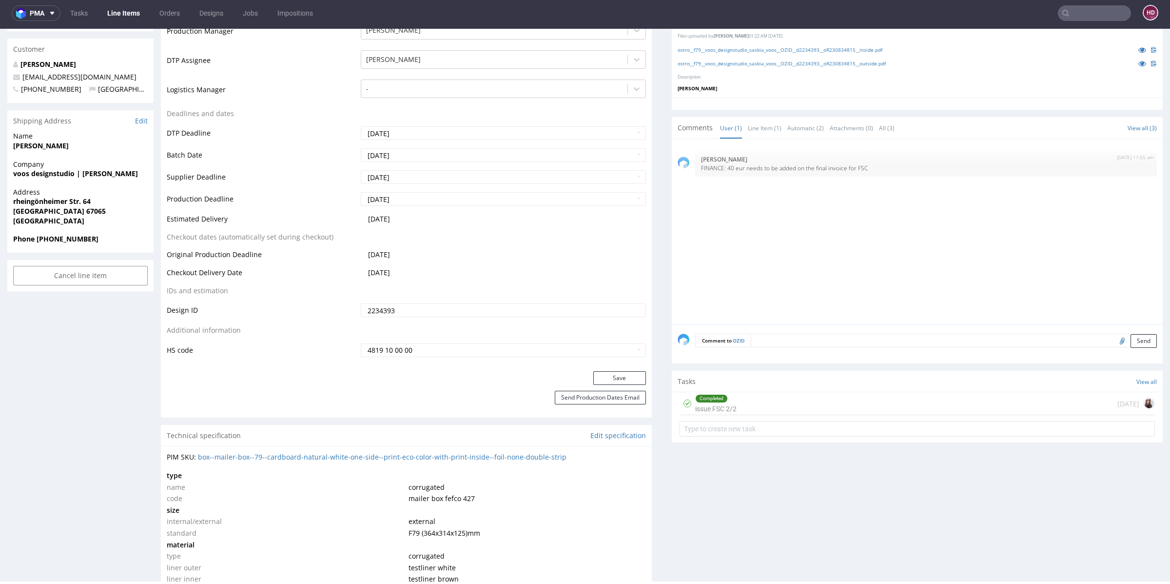
scroll to position [376, 0]
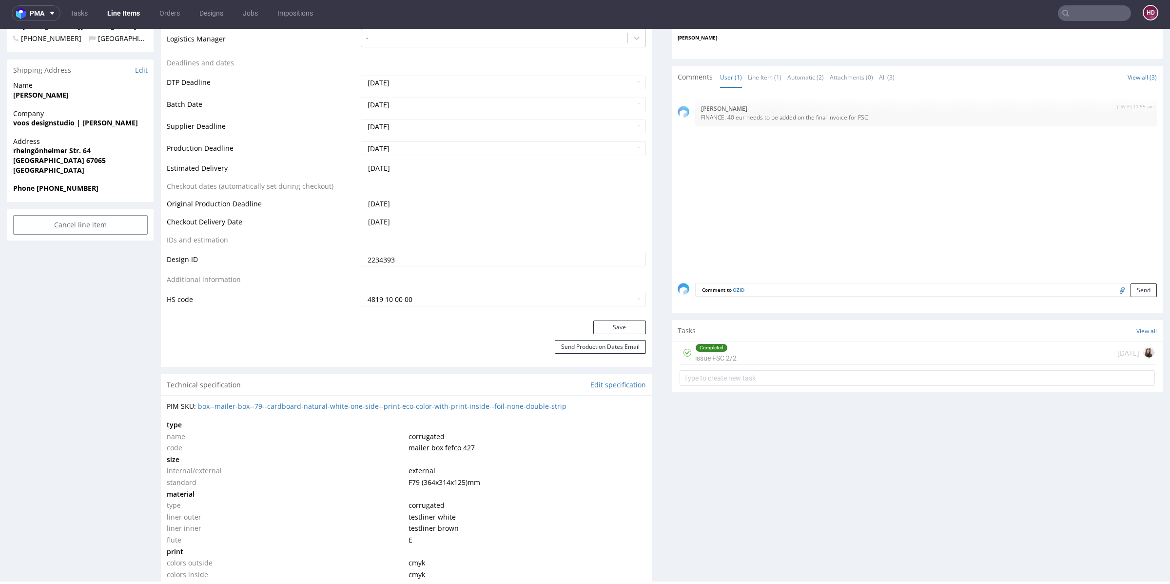
click at [956, 283] on textarea at bounding box center [954, 290] width 406 height 14
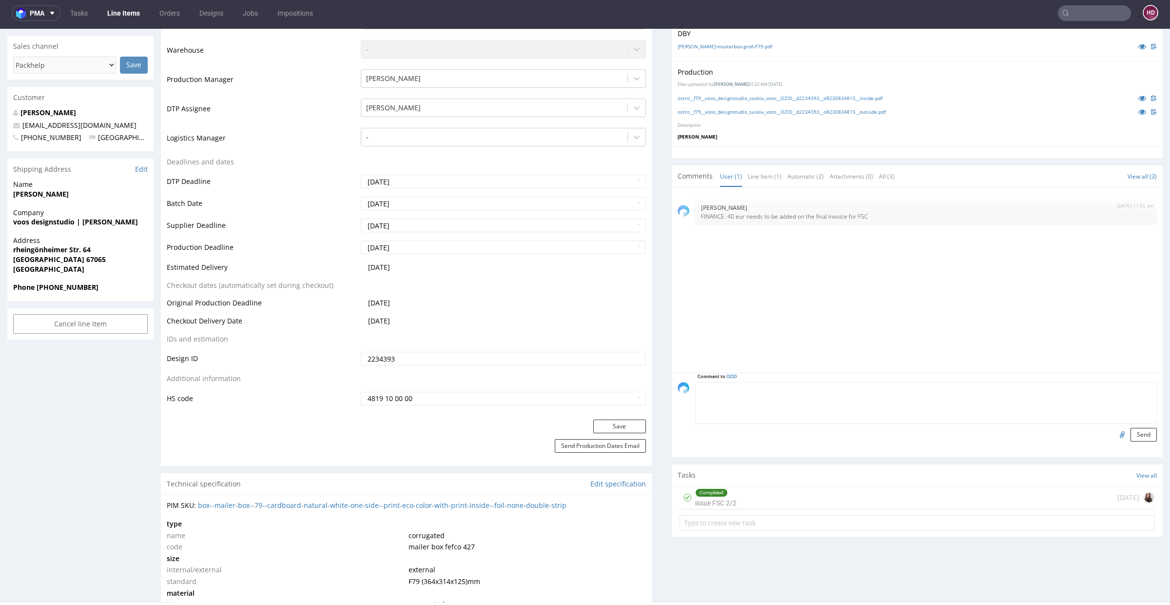
scroll to position [277, 0]
click at [818, 385] on textarea at bounding box center [926, 403] width 462 height 42
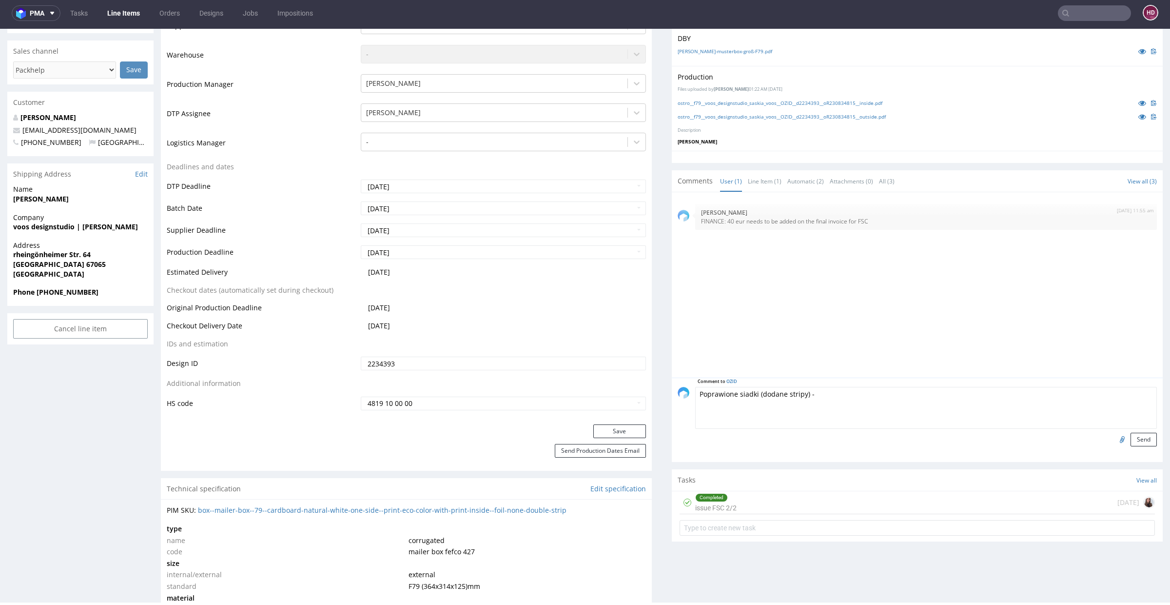
scroll to position [266, 0]
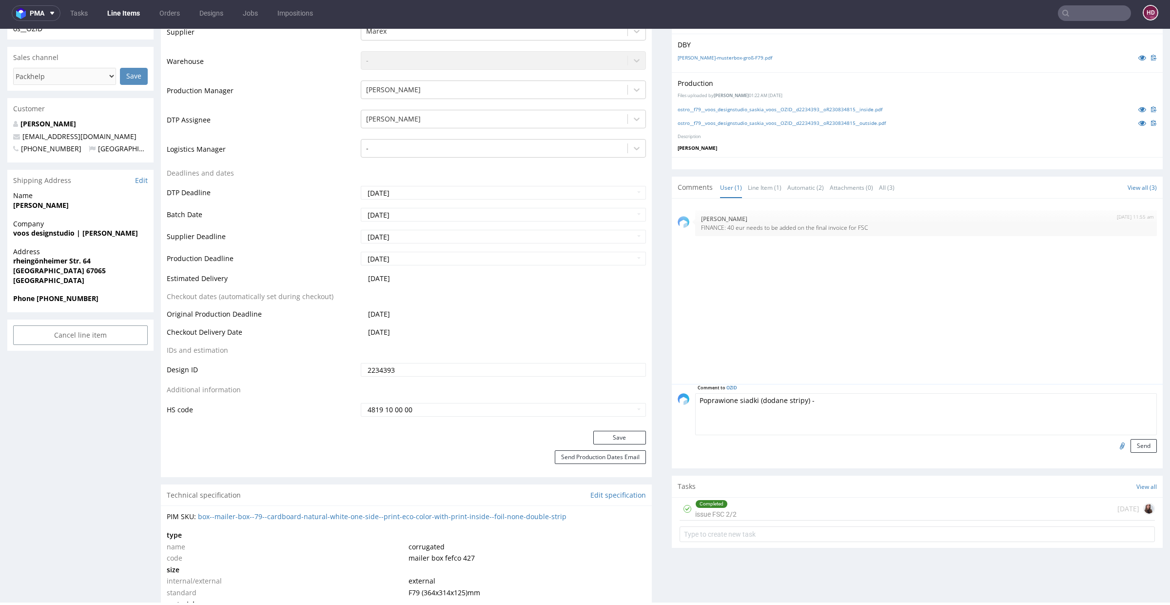
click at [744, 397] on textarea "Poprawione siadki (dodane stripy) -" at bounding box center [926, 414] width 462 height 42
click at [742, 396] on textarea "Poprawione siadki (dodane stripy) -" at bounding box center [926, 414] width 462 height 42
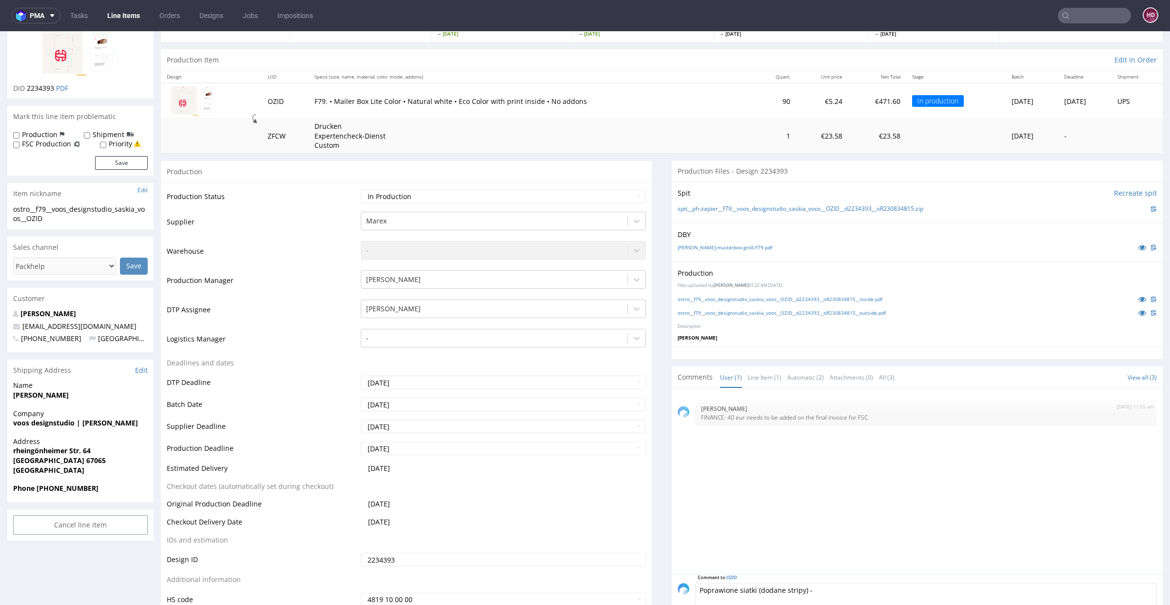
scroll to position [175, 0]
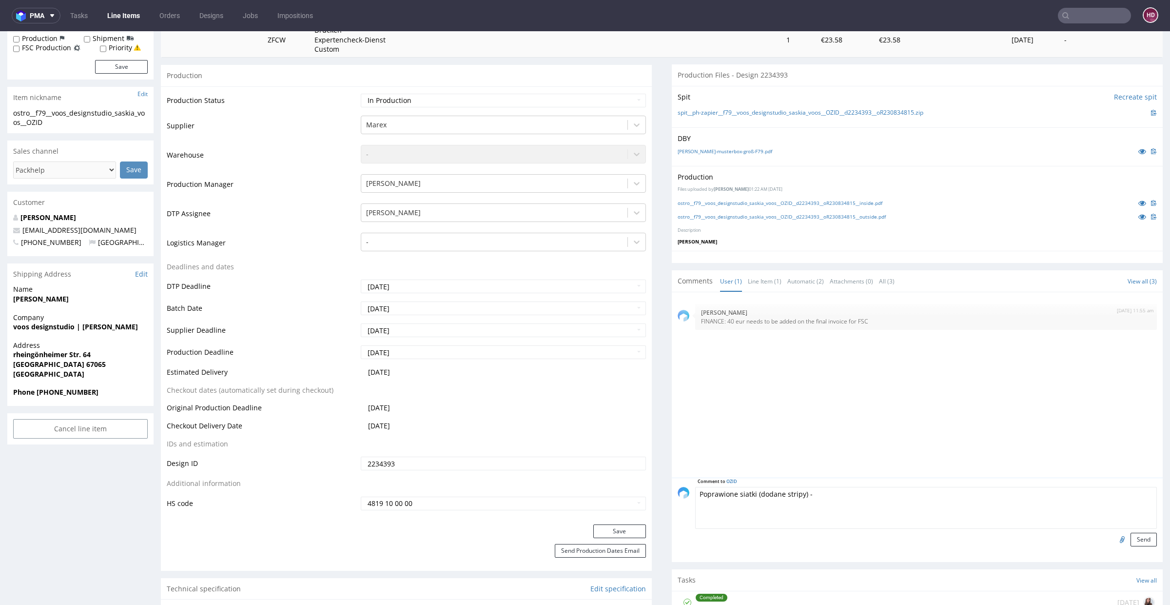
click at [834, 490] on textarea "Poprawione siatki (dodane stripy) -" at bounding box center [926, 508] width 462 height 42
click at [804, 491] on textarea "Poprawione siatki (dodane stripy) ->Marex" at bounding box center [926, 508] width 462 height 42
click at [869, 502] on textarea "Poprawione siatki (dodane stripy) -> Marex" at bounding box center [926, 508] width 462 height 42
type textarea "Poprawione siatki (dodane stripy) -> Marex"
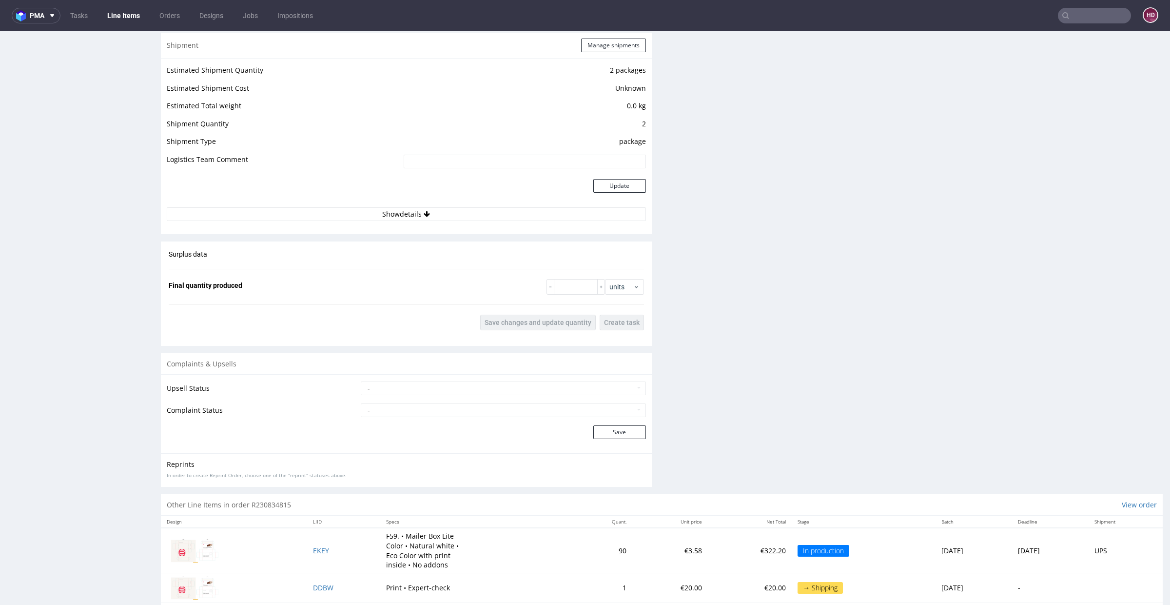
scroll to position [1052, 0]
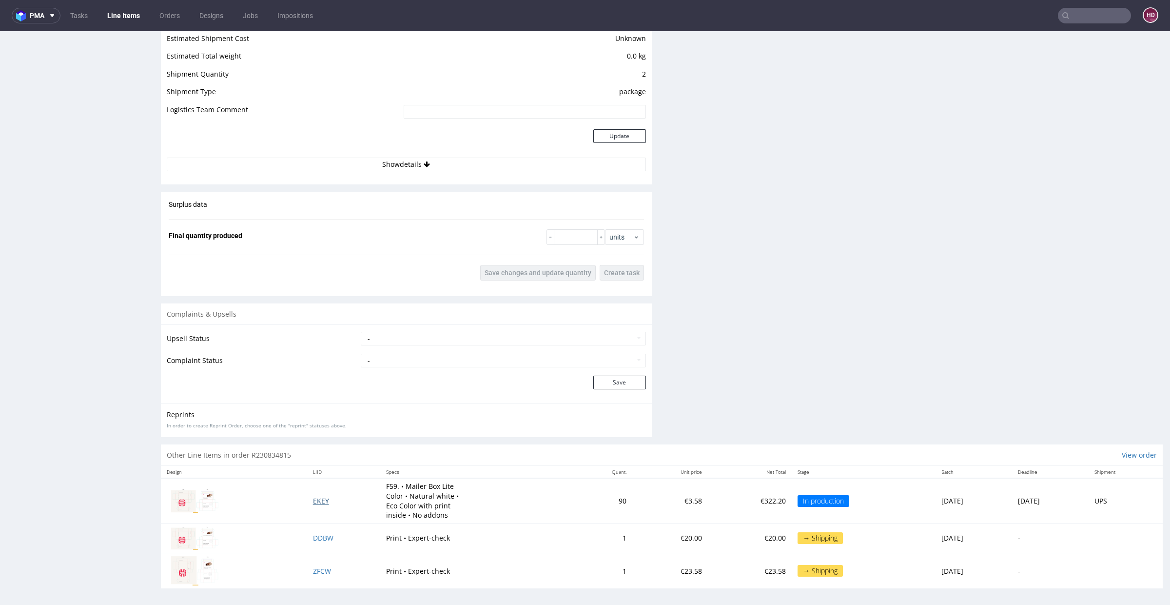
click at [313, 500] on span "EKEY" at bounding box center [321, 500] width 16 height 9
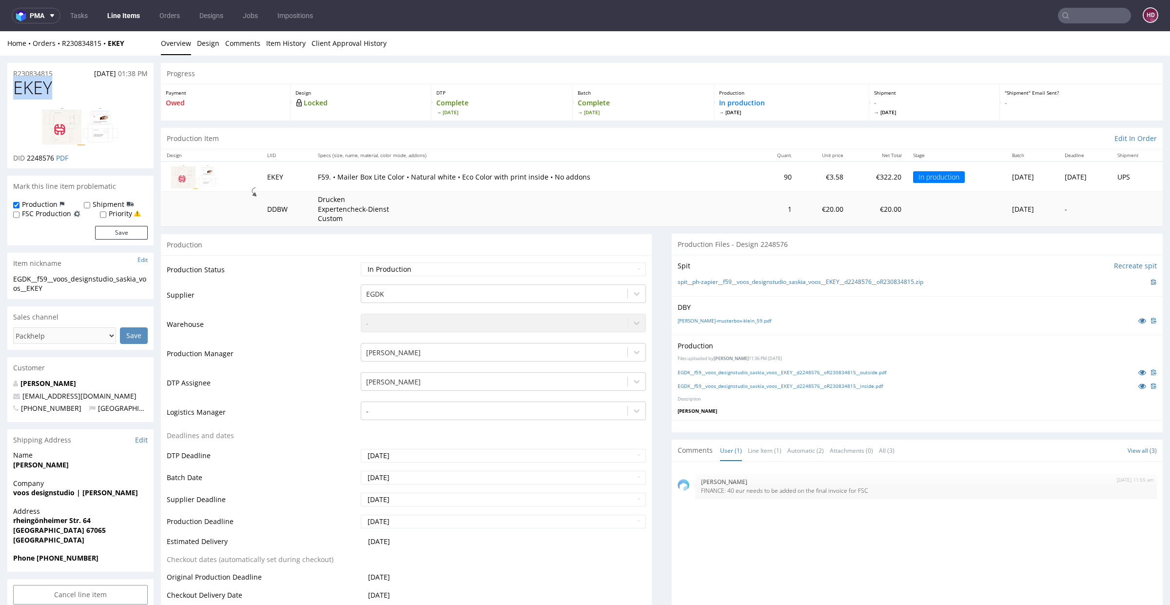
drag, startPoint x: 54, startPoint y: 87, endPoint x: 6, endPoint y: 87, distance: 47.3
click at [8, 86] on div "EKEY DID 2248576 PDF" at bounding box center [80, 123] width 146 height 90
copy span "EKEY"
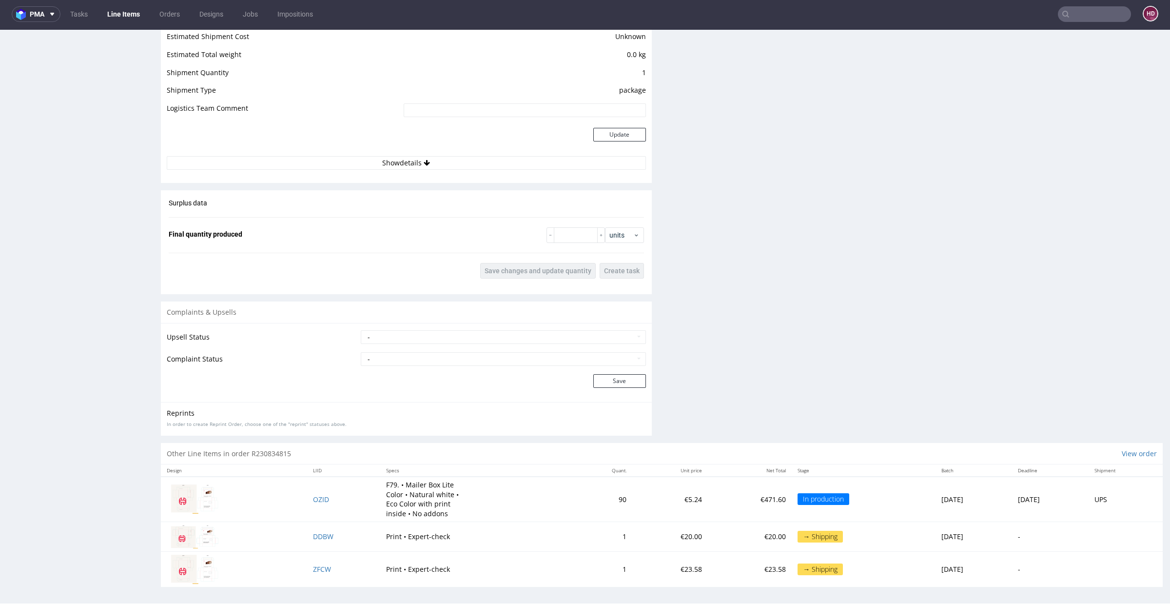
scroll to position [2, 0]
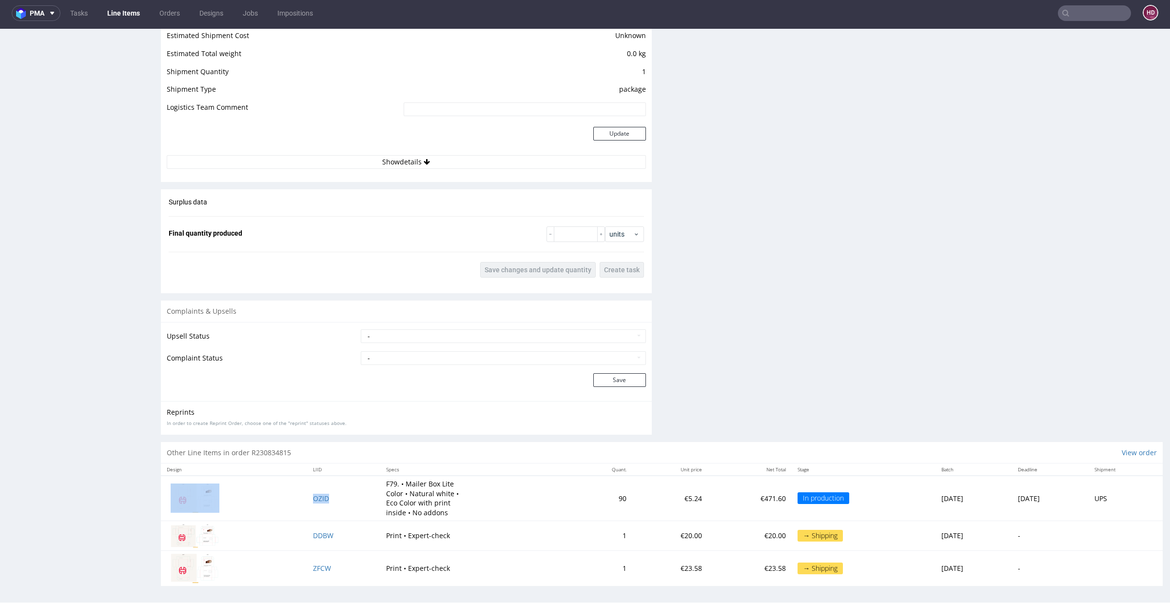
drag, startPoint x: 290, startPoint y: 493, endPoint x: 331, endPoint y: 496, distance: 40.6
click at [331, 496] on tr "OZID F79. • Mailer Box Lite Color • Natural white • Eco Color with print inside…" at bounding box center [662, 497] width 1002 height 45
copy tr "OZID"
click at [313, 496] on span "OZID" at bounding box center [321, 498] width 16 height 9
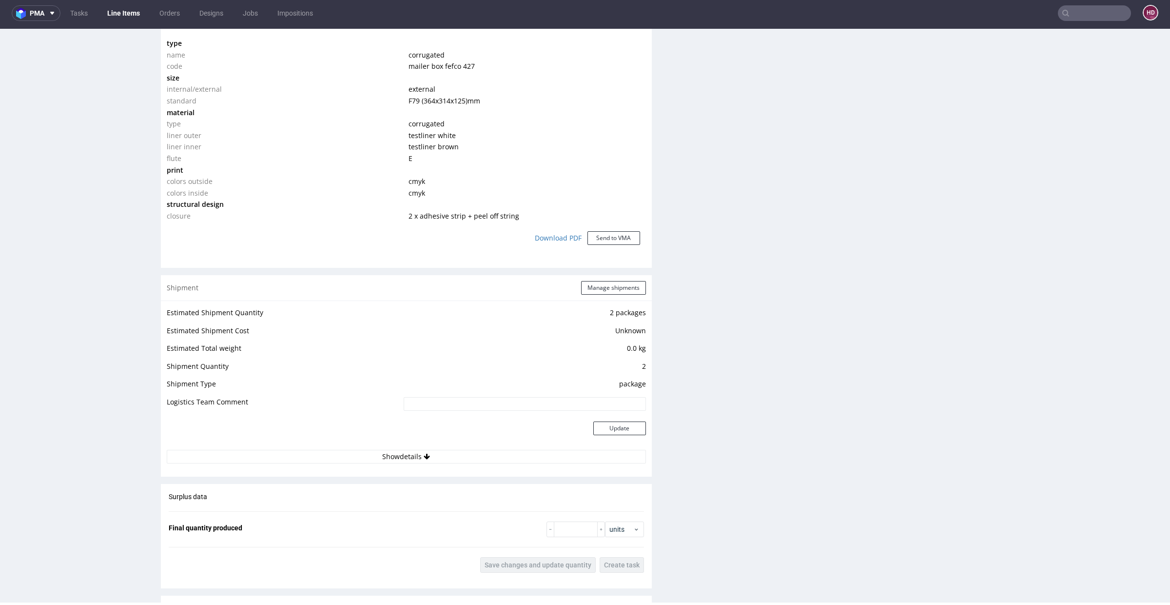
scroll to position [1052, 0]
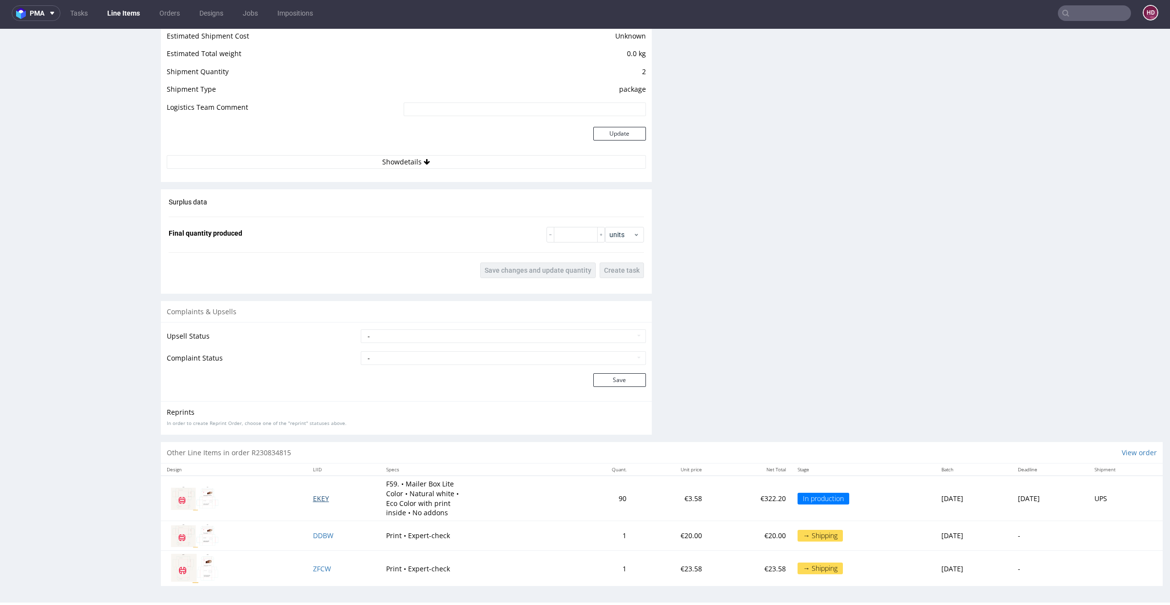
click at [313, 497] on span "EKEY" at bounding box center [321, 498] width 16 height 9
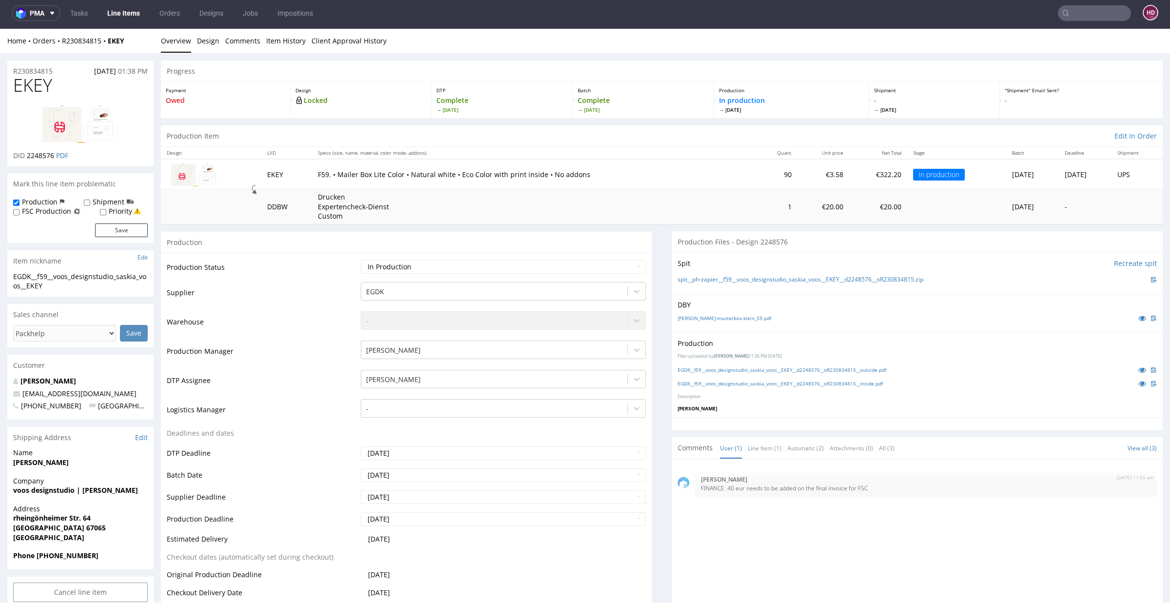
click at [469, 243] on div "Production" at bounding box center [406, 242] width 491 height 22
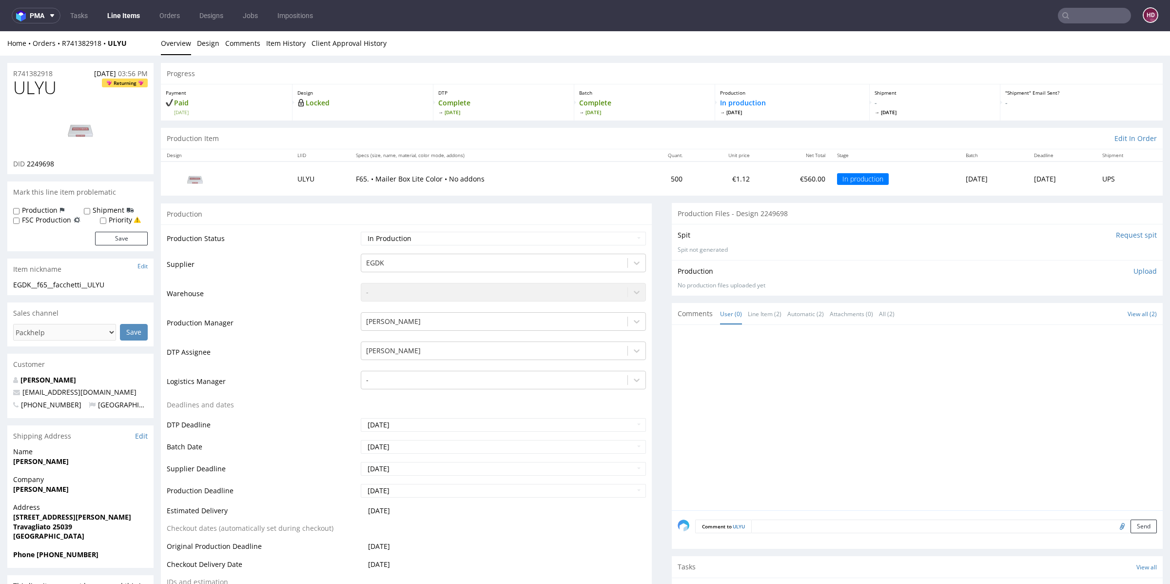
click at [1134, 267] on p "Upload" at bounding box center [1145, 271] width 23 height 10
click at [1064, 314] on div "Add files" at bounding box center [1088, 315] width 49 height 15
type input "C:\fakepath\EGDK__f65__facchetti__ULYU__d2249698__oR741382918.pdf"
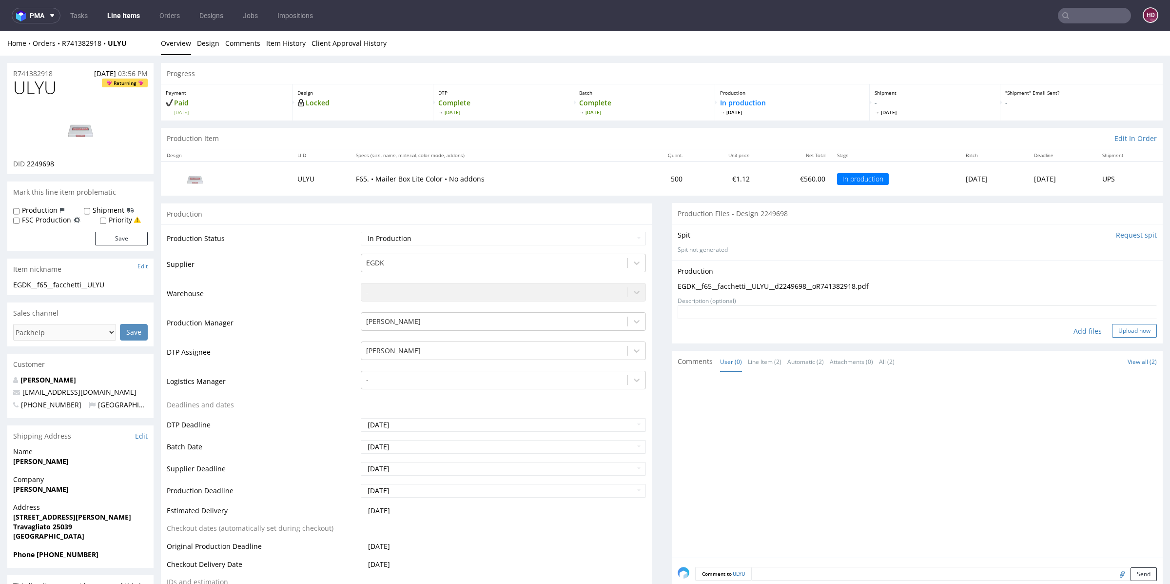
click at [1114, 331] on button "Upload now" at bounding box center [1134, 331] width 45 height 14
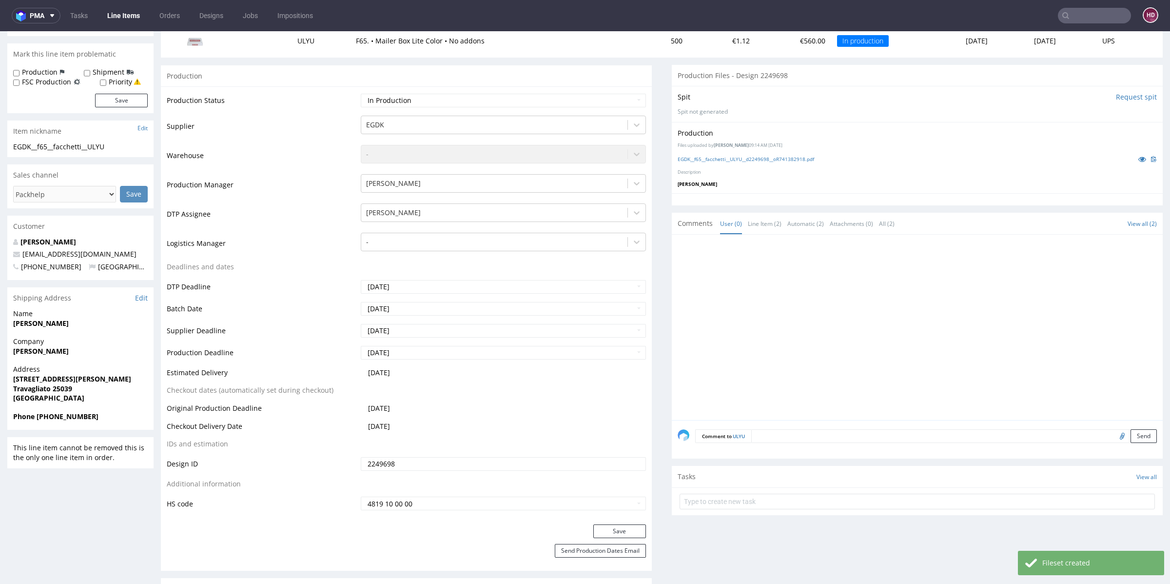
scroll to position [140, 0]
click at [608, 529] on button "Save" at bounding box center [620, 529] width 53 height 14
click at [799, 157] on link "EGDK__f65__facchetti__ULYU__d2249698__oR741382918.pdf" at bounding box center [746, 157] width 137 height 7
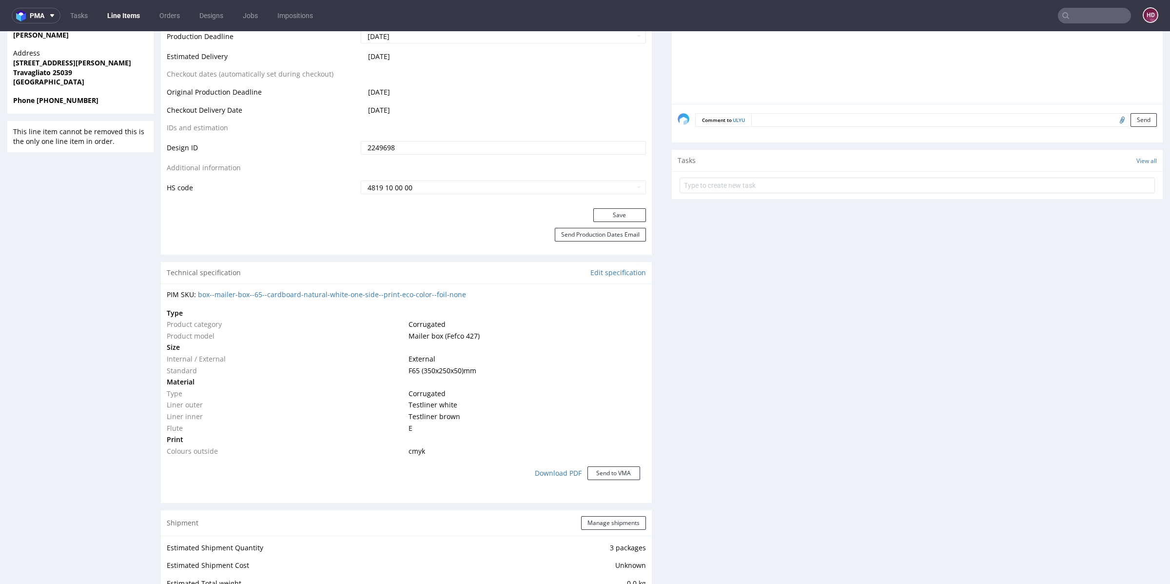
scroll to position [544, 0]
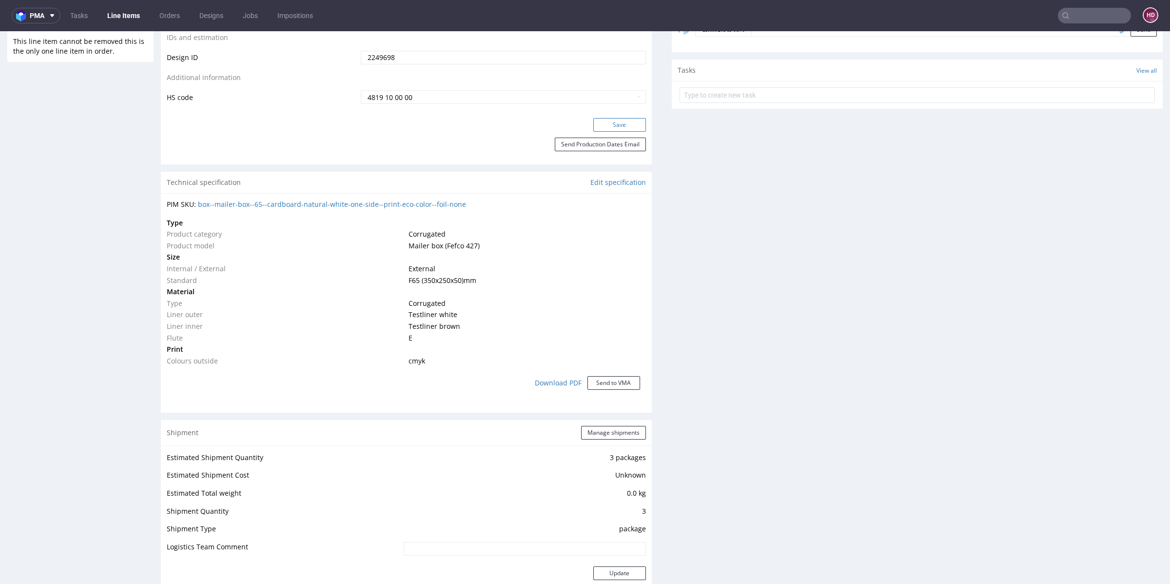
click at [618, 122] on button "Save" at bounding box center [620, 125] width 53 height 14
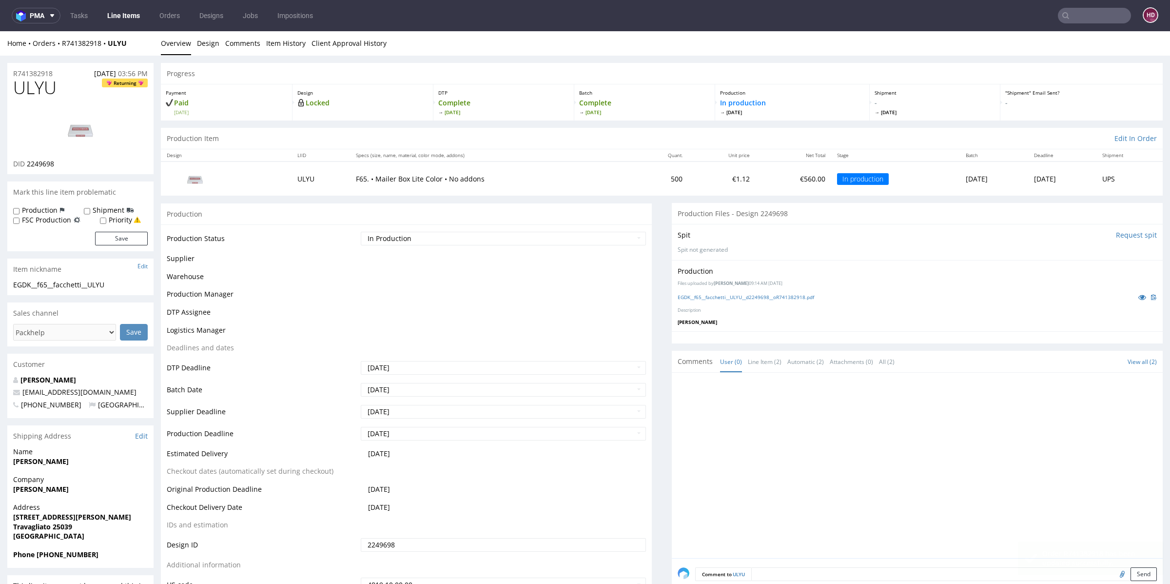
scroll to position [537, 0]
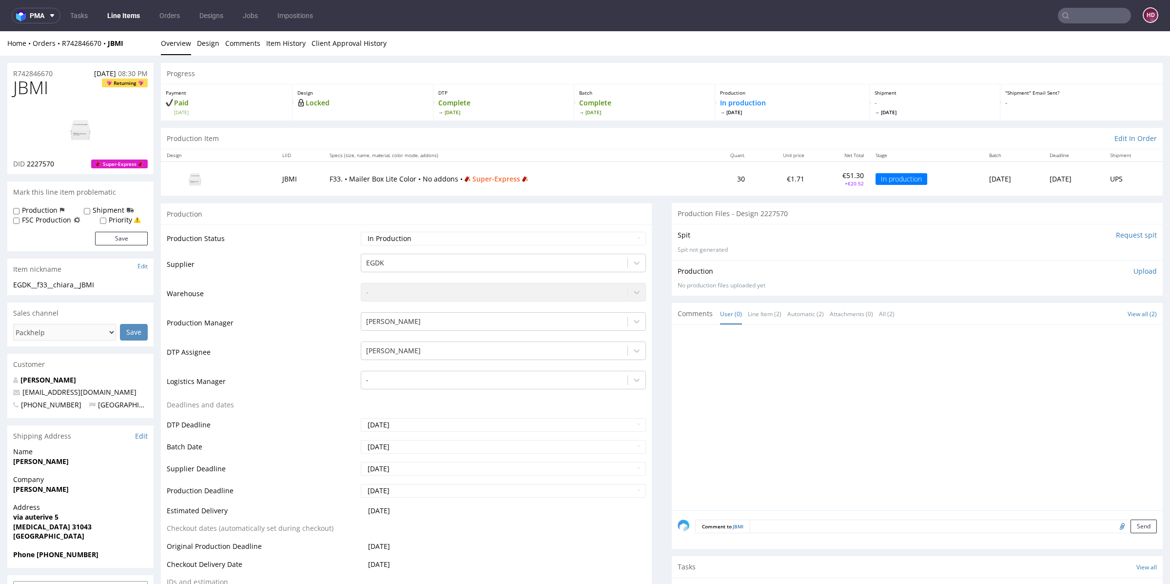
click at [1134, 268] on p "Upload" at bounding box center [1145, 271] width 23 height 10
click at [1077, 314] on div "Add files" at bounding box center [1088, 315] width 49 height 15
type input "C:\fakepath\EGDK__f33__chiara__JBMI__d2227570__oR742846670.pdf"
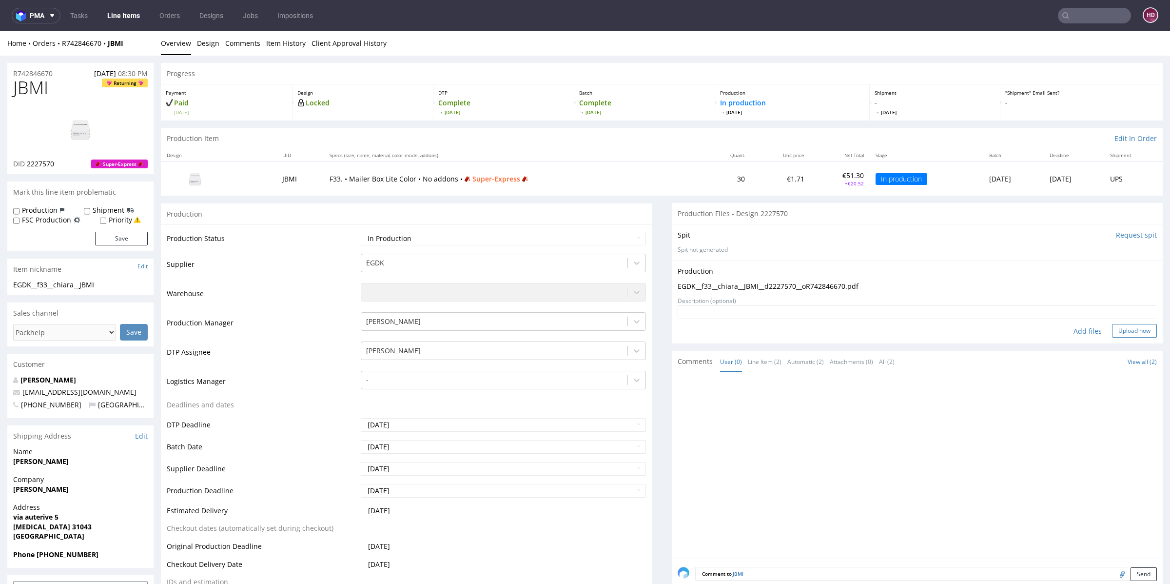
click at [1115, 330] on button "Upload now" at bounding box center [1134, 331] width 45 height 14
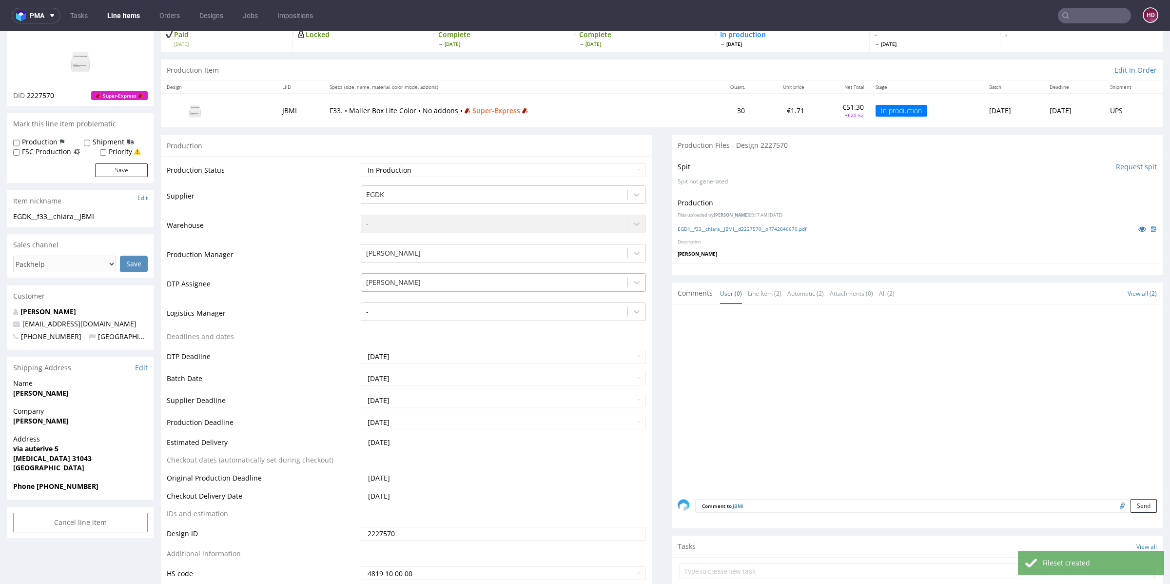
scroll to position [211, 0]
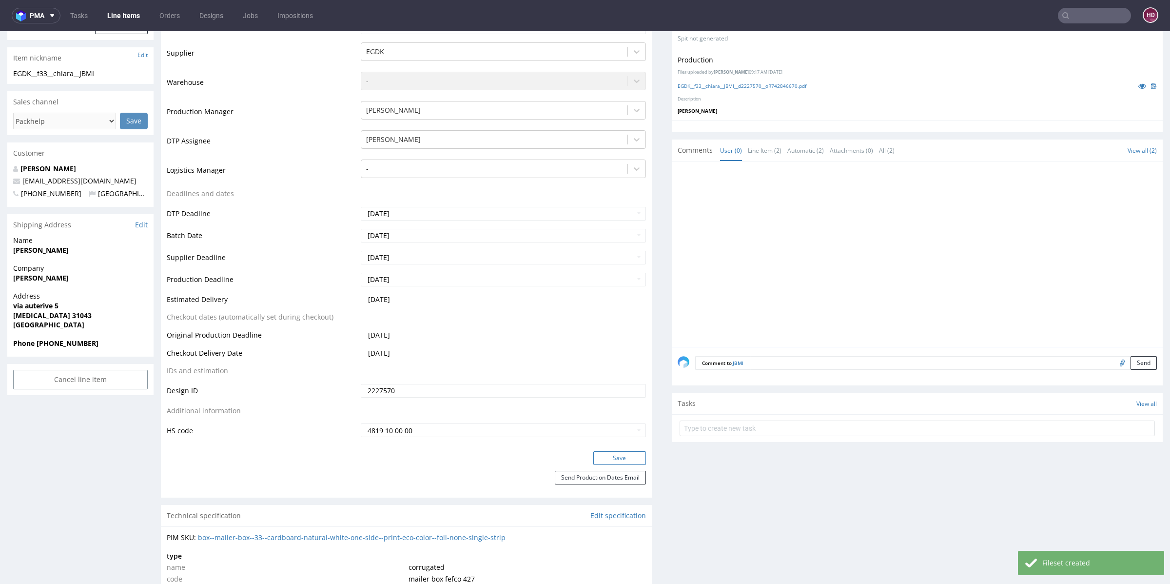
click at [609, 457] on button "Save" at bounding box center [620, 458] width 53 height 14
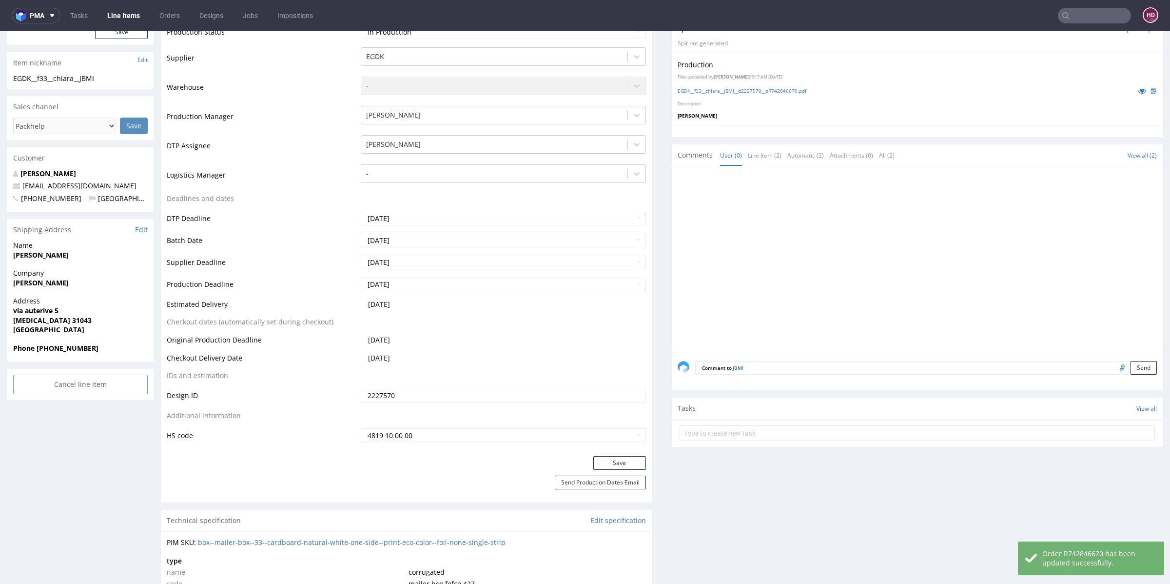
scroll to position [199, 0]
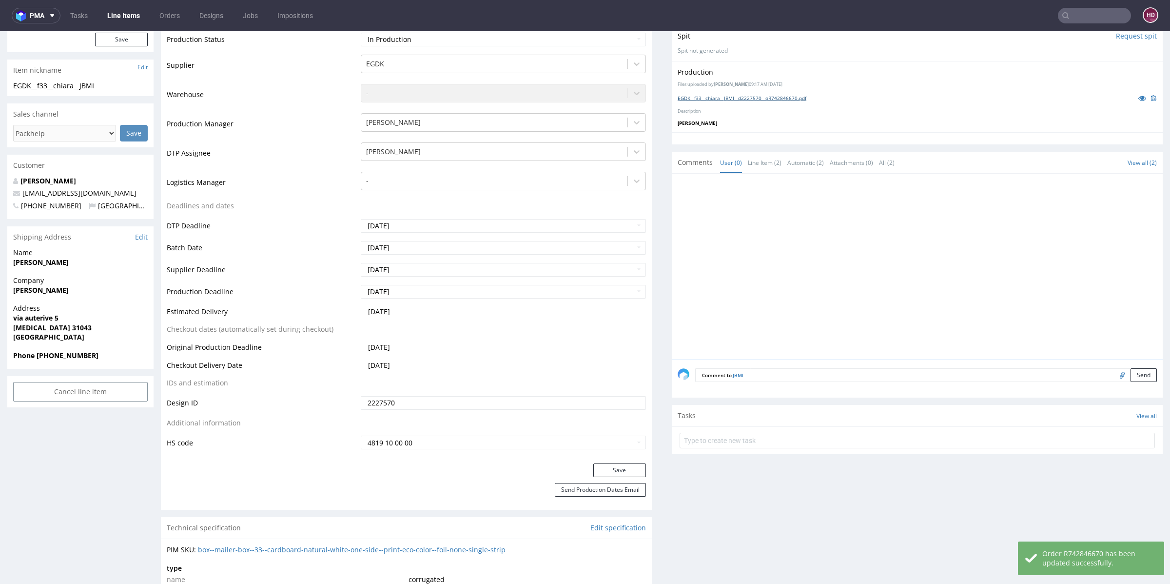
click at [759, 96] on link "EGDK__f33__chiara__JBMI__d2227570__oR742846670.pdf" at bounding box center [742, 98] width 129 height 7
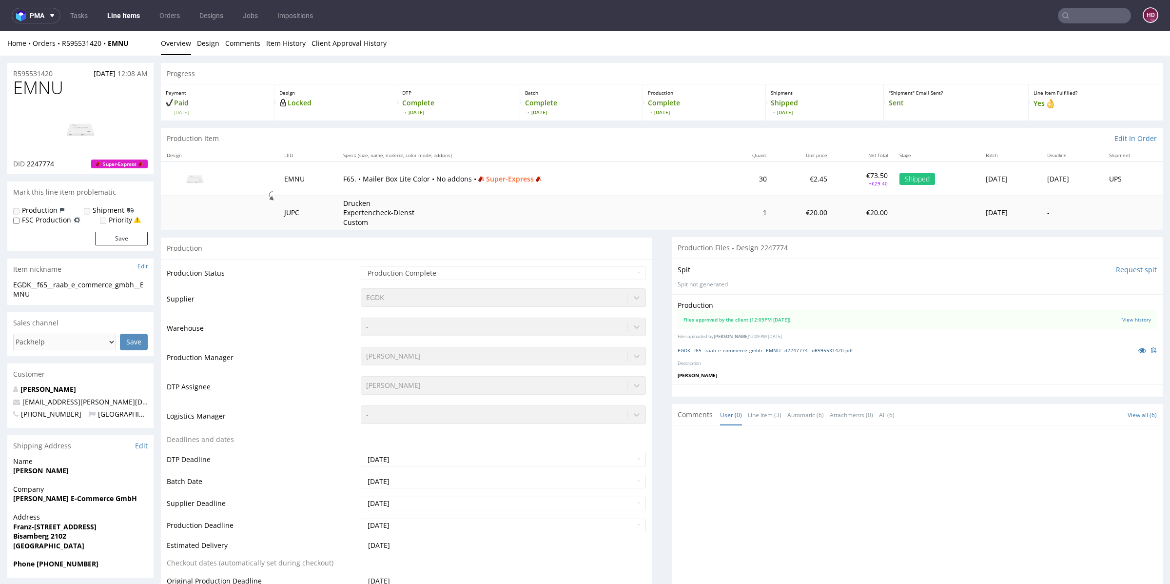
click at [793, 347] on link "EGDK__f65__raab_e_commerce_gmbh__EMNU__d2247774__oR595531420.pdf" at bounding box center [765, 350] width 175 height 7
click at [70, 129] on img at bounding box center [80, 129] width 78 height 44
click at [125, 14] on link "Line Items" at bounding box center [123, 16] width 44 height 16
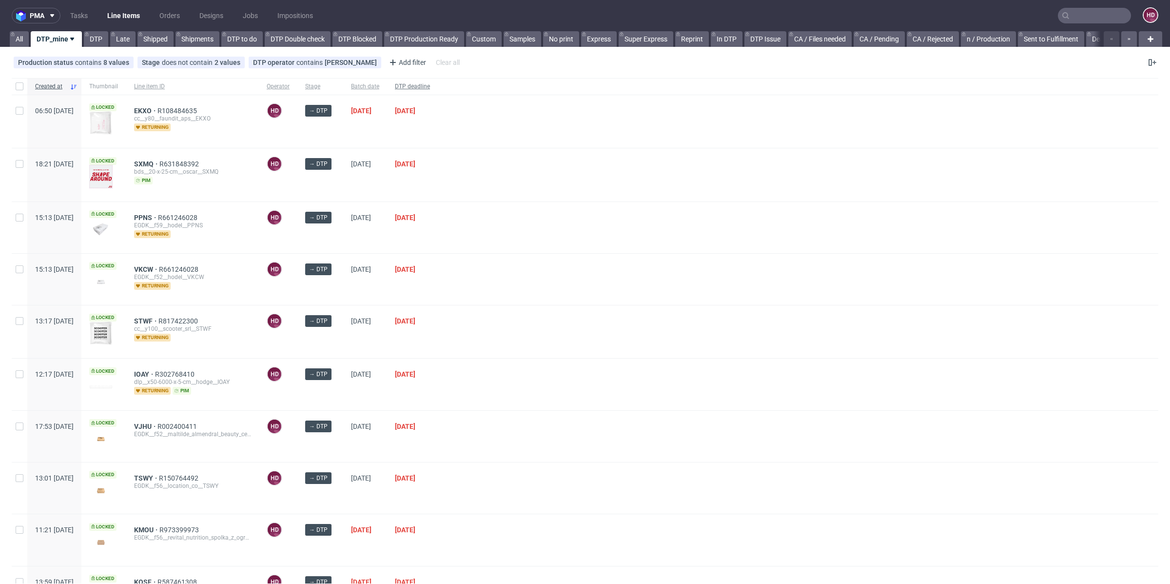
click at [430, 85] on span "DTP deadline" at bounding box center [412, 86] width 35 height 8
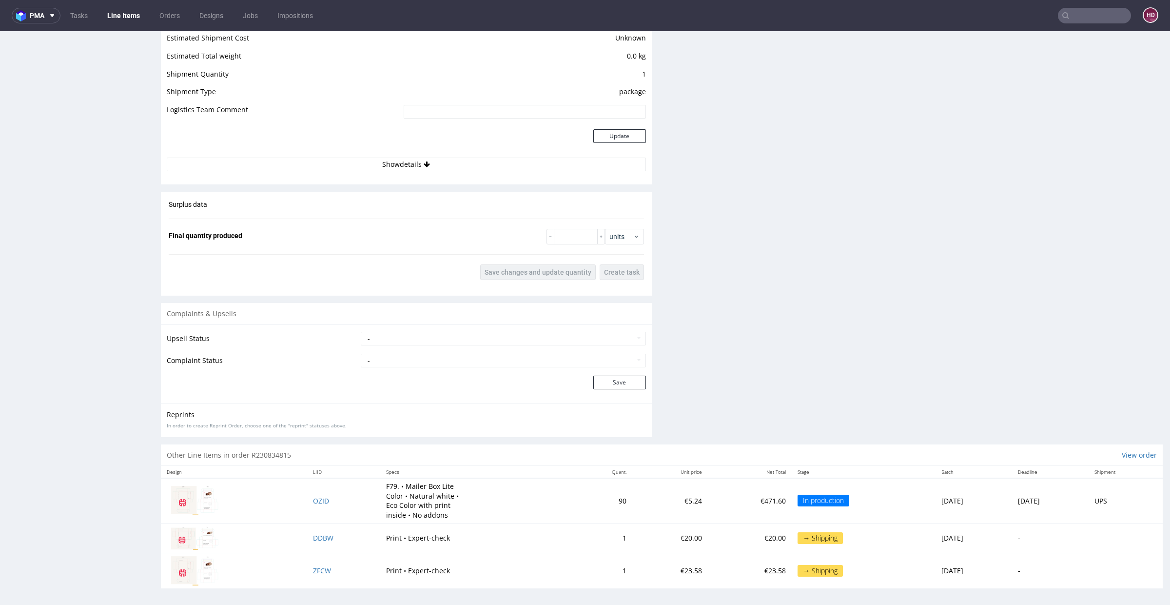
scroll to position [2, 0]
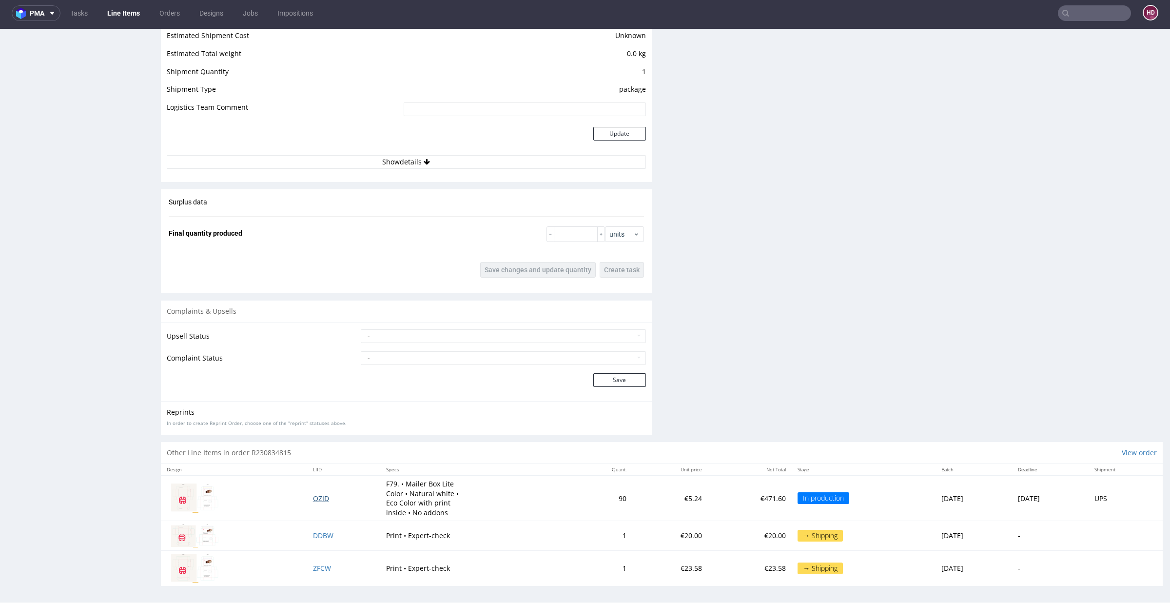
click at [313, 497] on span "OZID" at bounding box center [321, 498] width 16 height 9
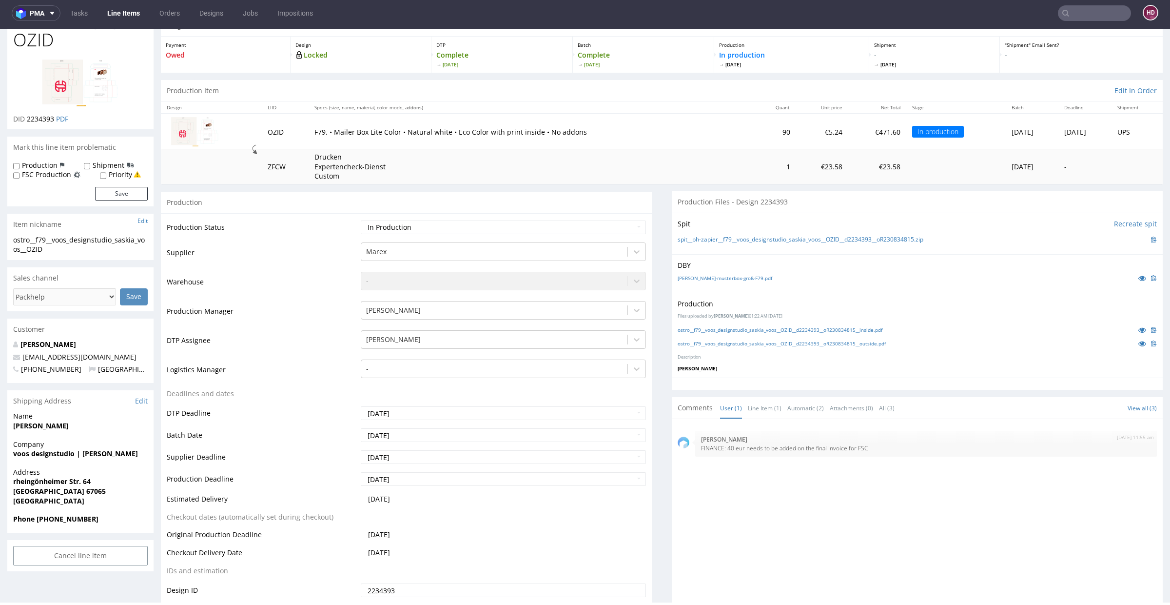
scroll to position [196, 0]
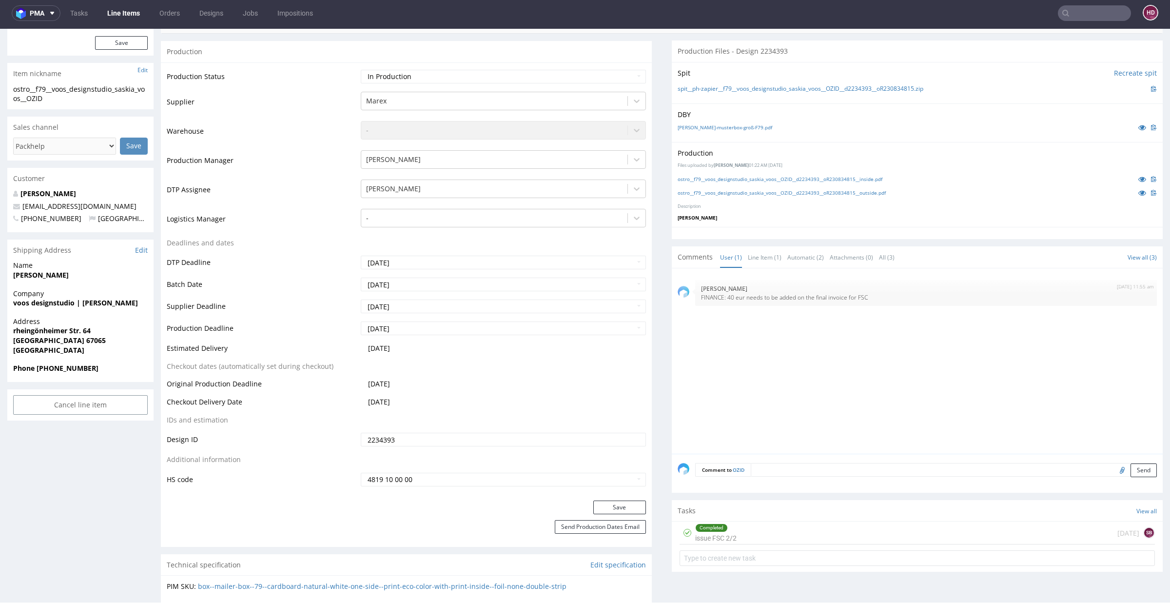
click at [890, 466] on textarea at bounding box center [954, 470] width 406 height 14
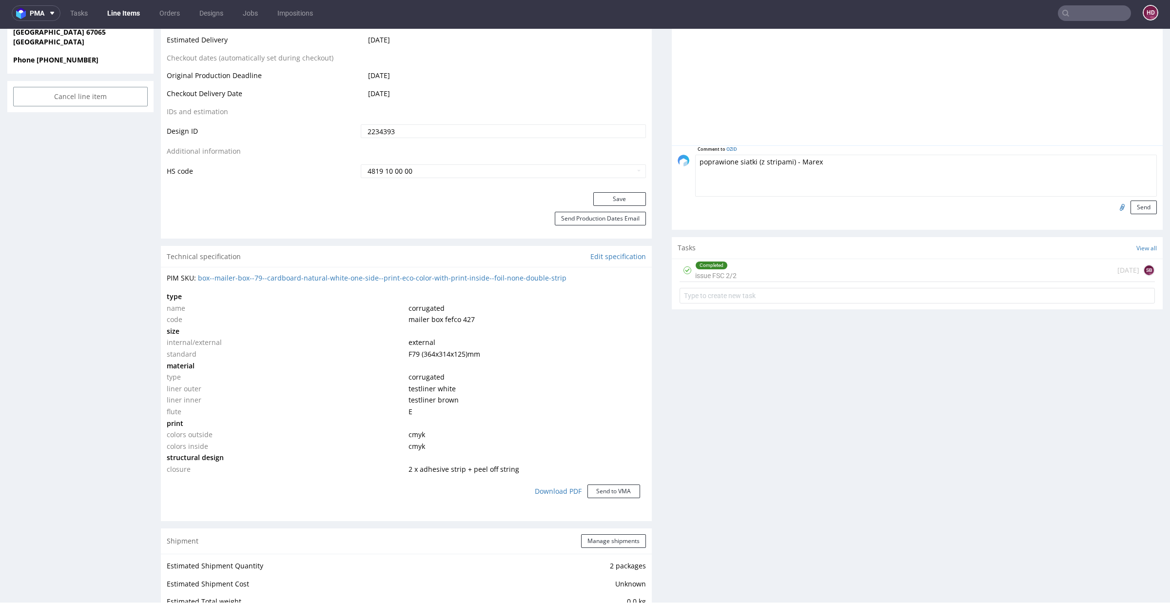
scroll to position [502, 0]
click at [752, 163] on textarea "poprawione siatki (z stripami) - Marex" at bounding box center [926, 178] width 462 height 42
click at [786, 161] on textarea "poprawione siatki (ze stripami) - Marex" at bounding box center [926, 178] width 462 height 42
drag, startPoint x: 786, startPoint y: 164, endPoint x: 750, endPoint y: 161, distance: 35.8
click at [750, 161] on textarea "poprawione siatki (ze stripami) - Marex" at bounding box center [926, 178] width 462 height 42
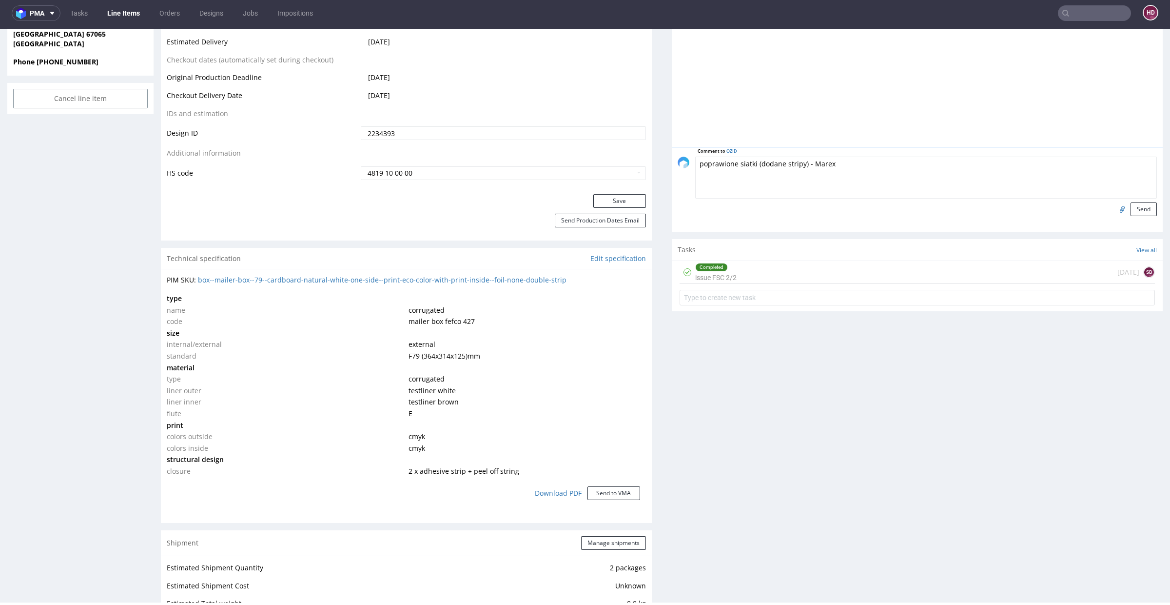
type textarea "poprawione siatki (dodane stripy) - Marex"
click at [1114, 206] on input "file" at bounding box center [1121, 208] width 14 height 13
type input "C:\fakepath\ostro__f79__voos_designstudio_saskia_voos__OZID__d2234393__oR230834…"
click at [1131, 204] on button "Send" at bounding box center [1144, 209] width 26 height 14
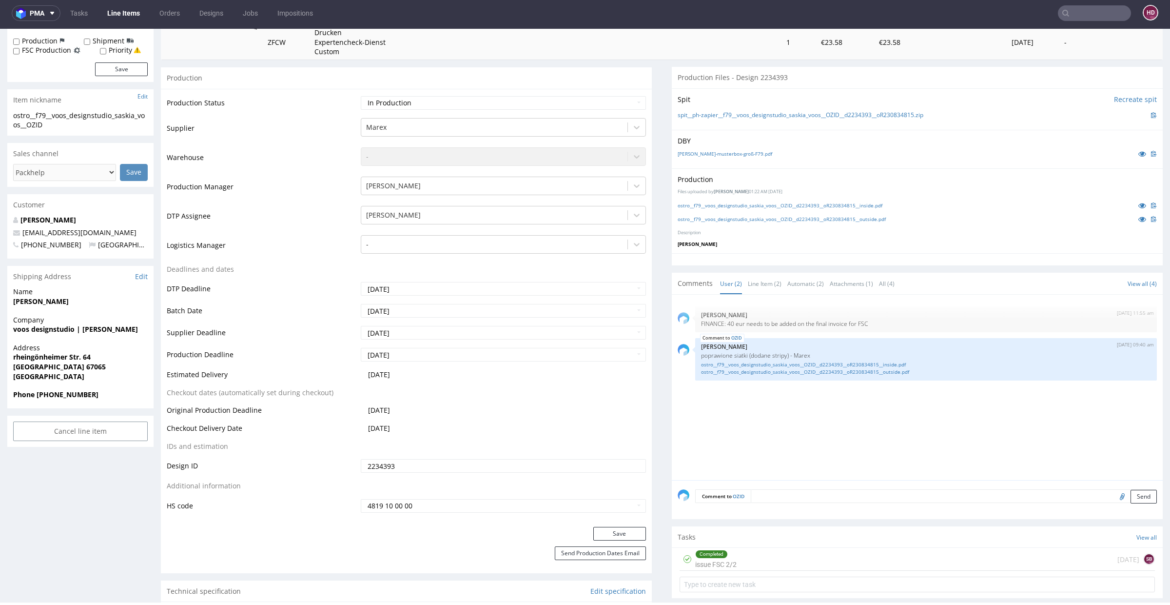
scroll to position [170, 0]
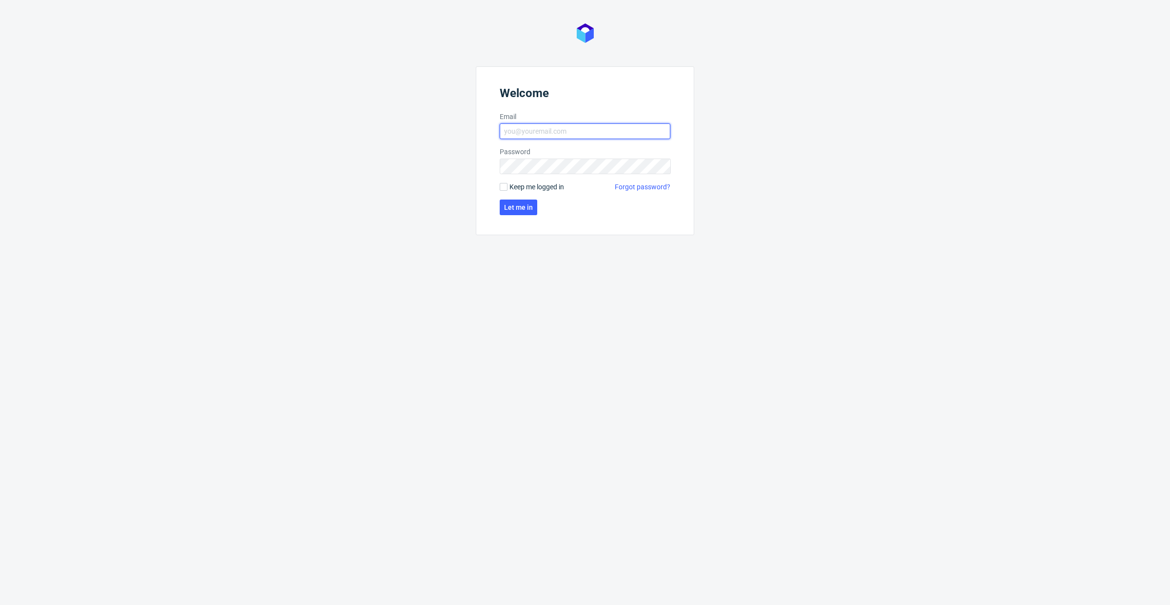
click at [603, 129] on input "Email" at bounding box center [585, 131] width 171 height 16
type input "[EMAIL_ADDRESS][DOMAIN_NAME]"
click button "Let me in" at bounding box center [519, 207] width 38 height 16
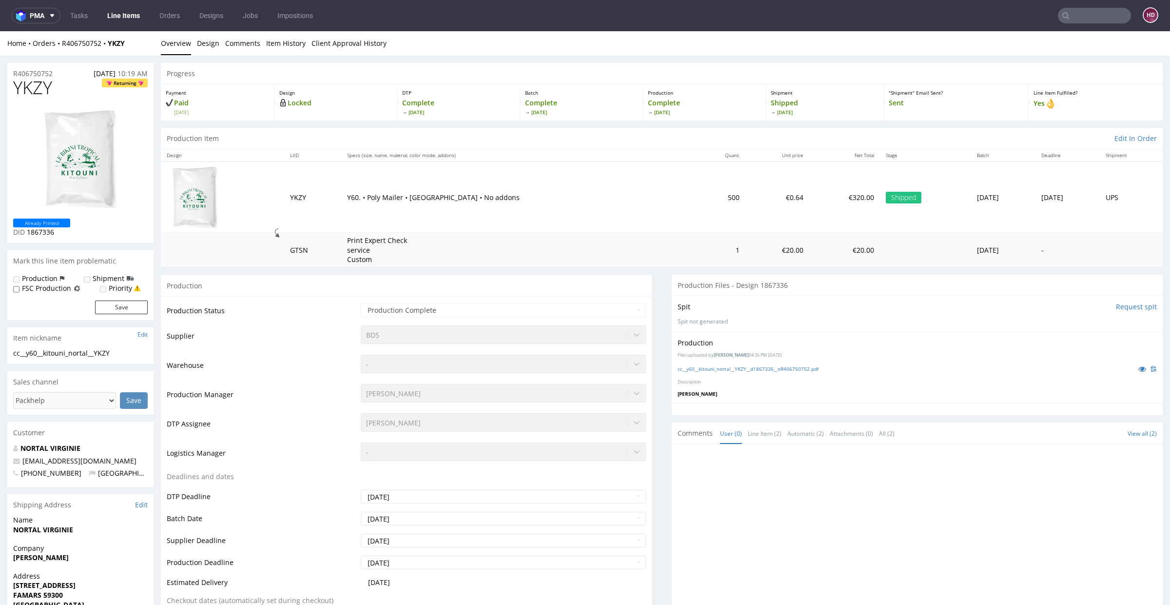
click at [125, 16] on link "Line Items" at bounding box center [123, 16] width 44 height 16
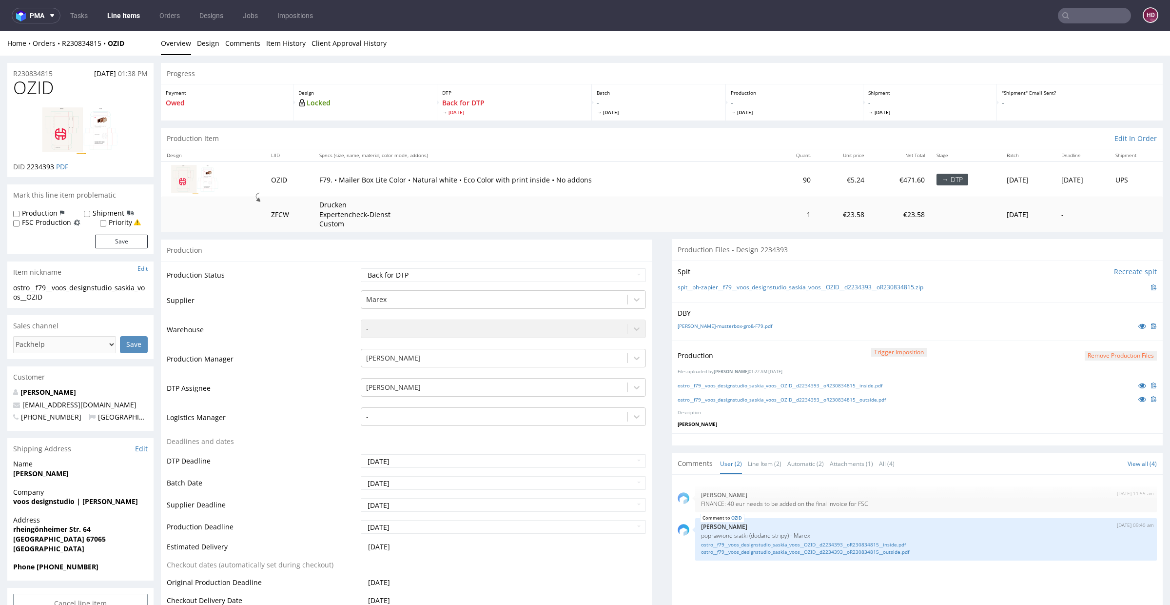
click at [137, 16] on link "Line Items" at bounding box center [123, 16] width 44 height 16
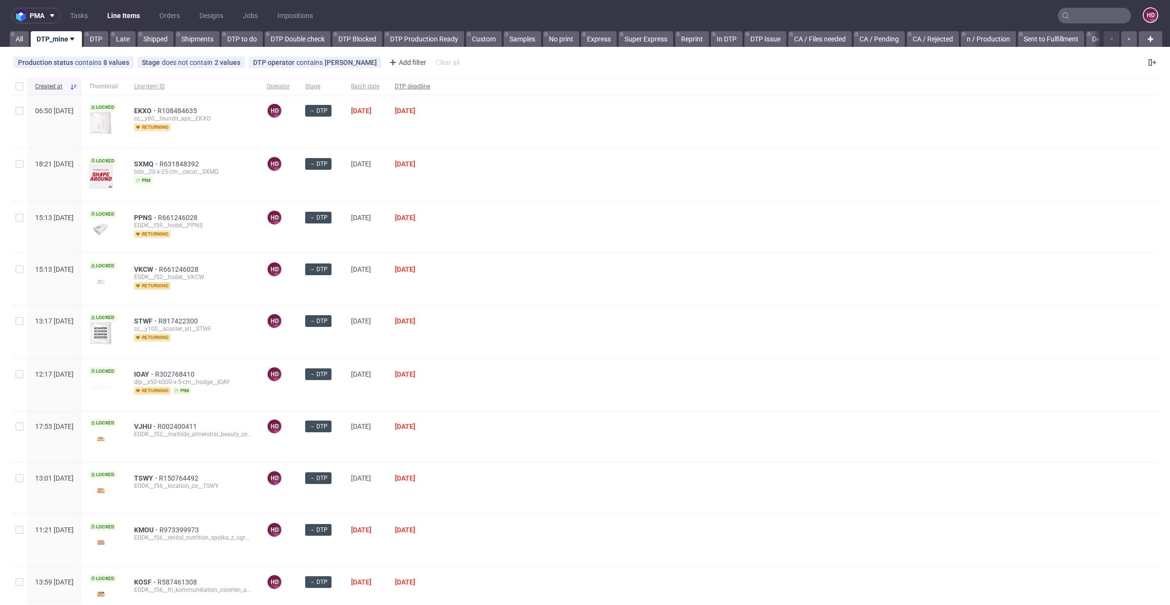
click at [430, 84] on span "DTP deadline" at bounding box center [412, 86] width 35 height 8
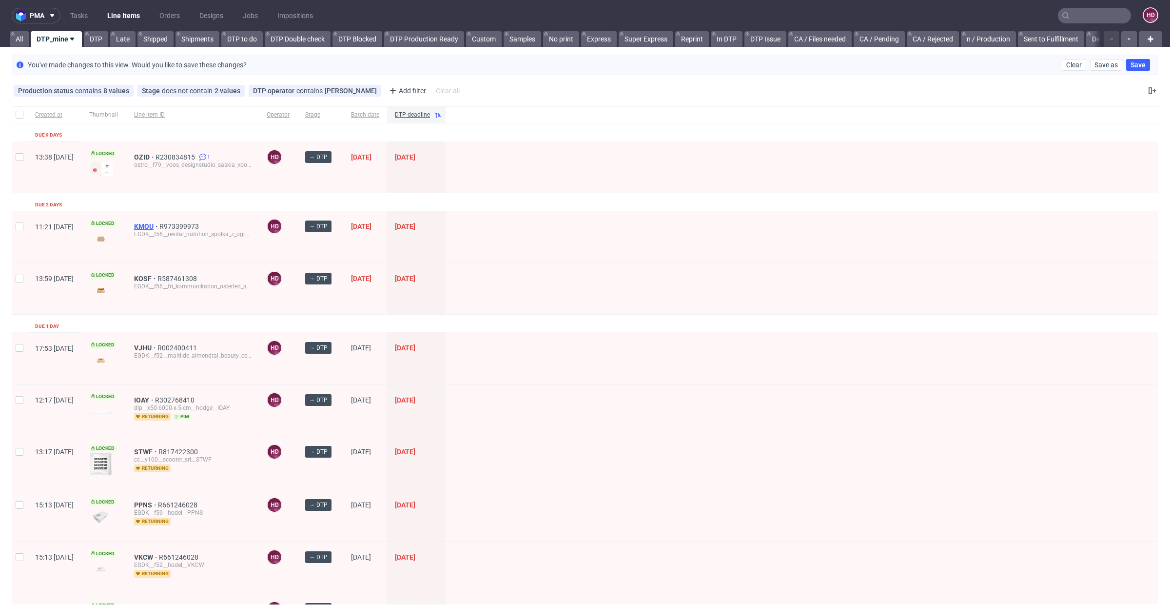
click at [159, 225] on span "KMOU" at bounding box center [146, 226] width 25 height 8
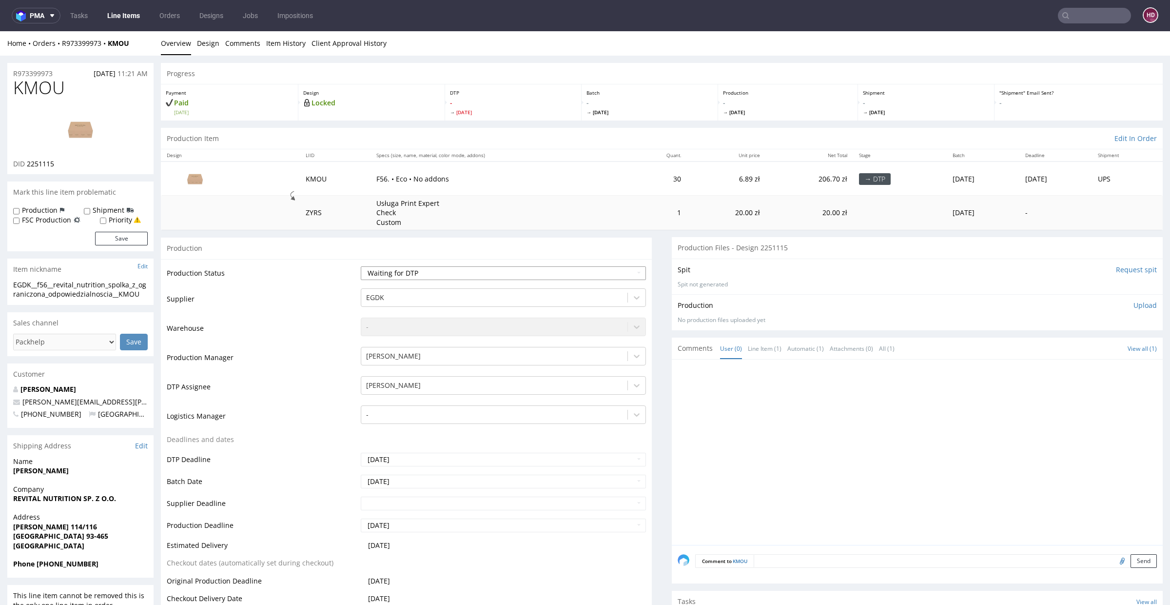
click at [409, 272] on select "Waiting for Artwork Waiting for Diecut Waiting for Mockup Waiting for DTP Waiti…" at bounding box center [503, 273] width 285 height 14
select select "dtp_in_process"
click at [361, 266] on select "Waiting for Artwork Waiting for Diecut Waiting for Mockup Waiting for DTP Waiti…" at bounding box center [503, 273] width 285 height 14
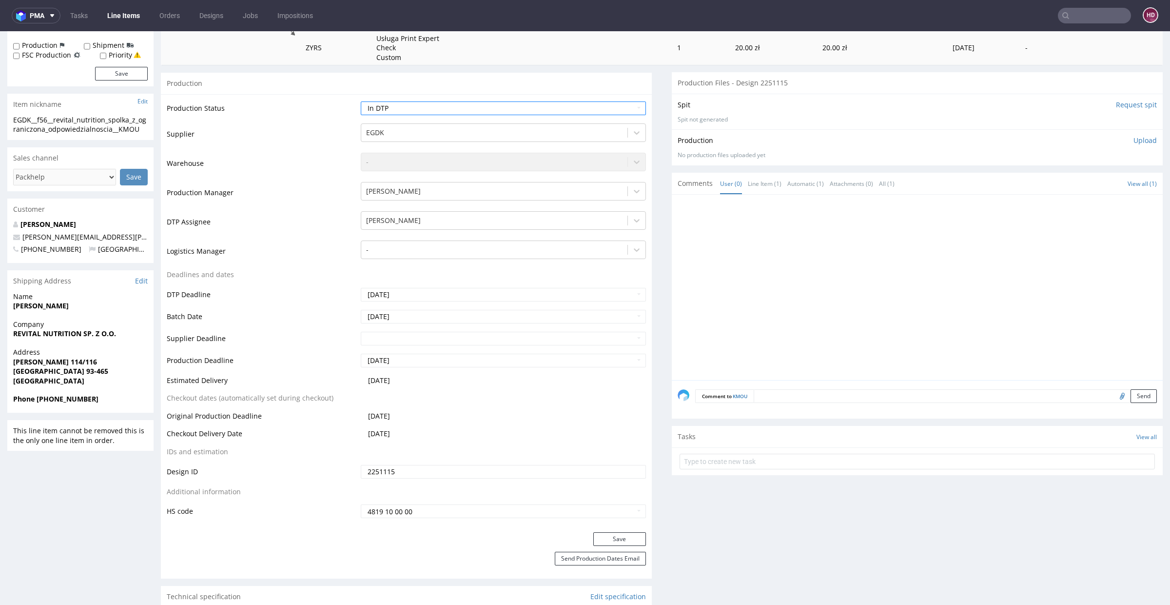
scroll to position [222, 0]
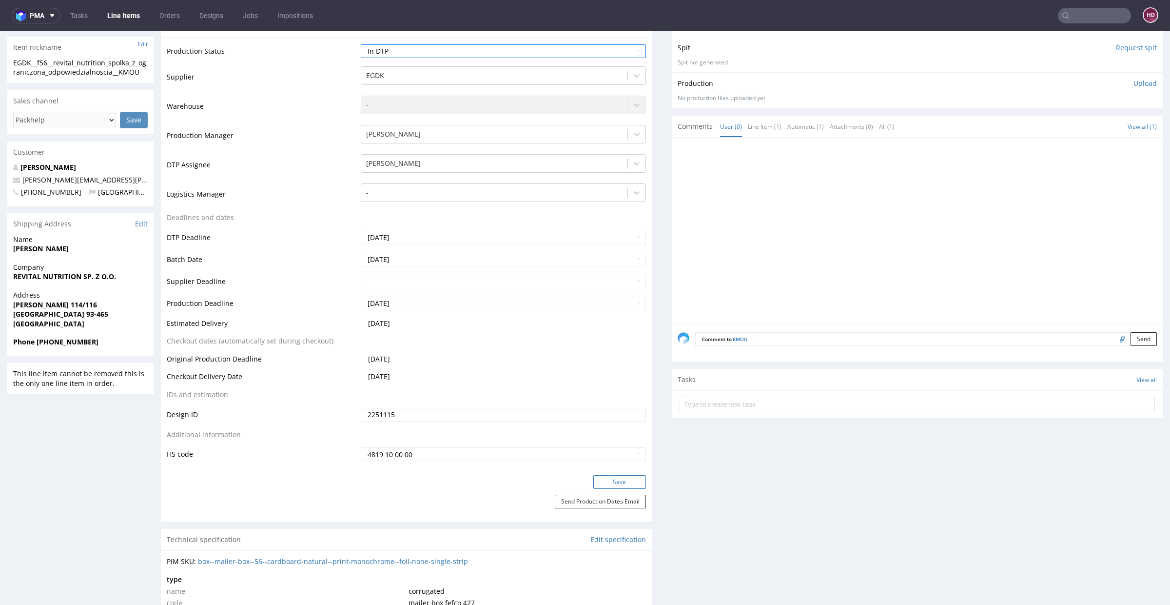
click at [595, 478] on button "Save" at bounding box center [620, 482] width 53 height 14
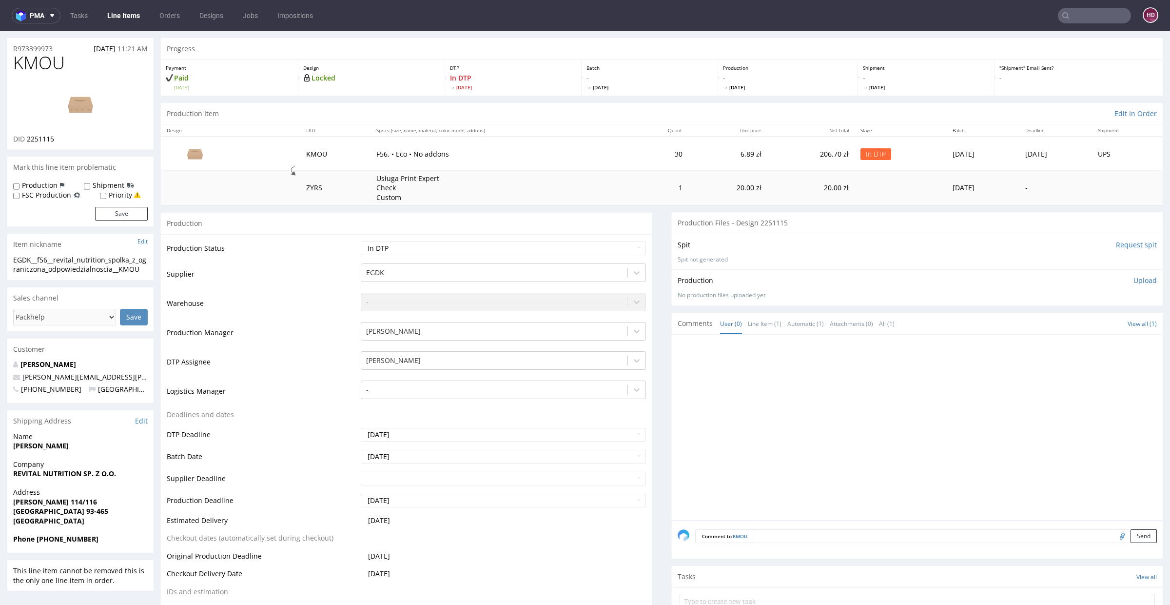
scroll to position [0, 0]
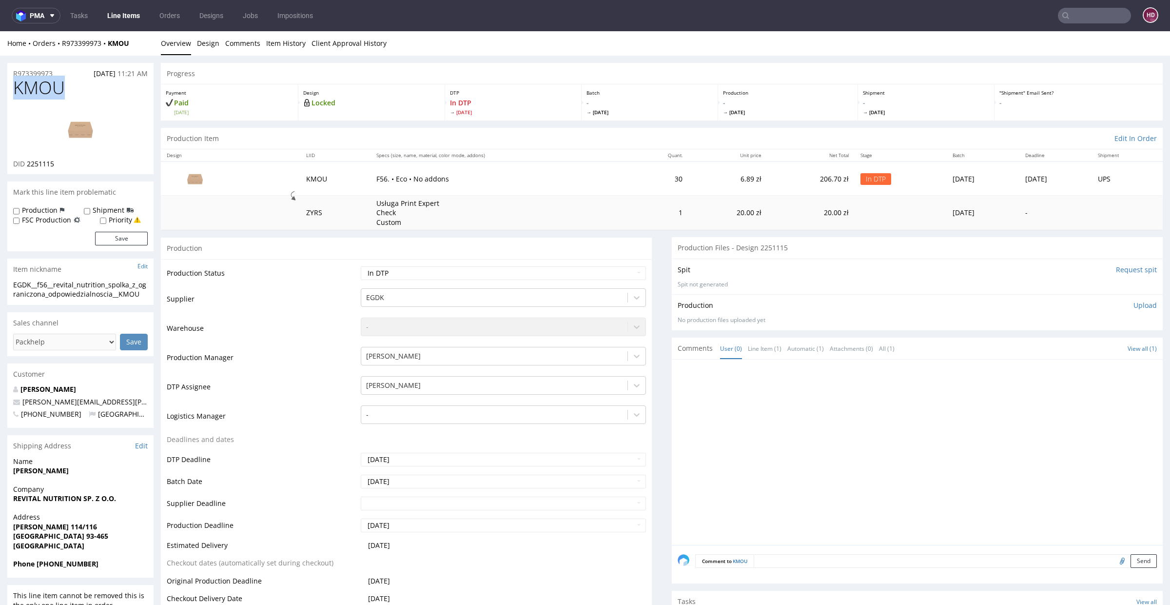
drag, startPoint x: 69, startPoint y: 88, endPoint x: 15, endPoint y: 90, distance: 54.6
click at [15, 90] on h1 "KMOU" at bounding box center [80, 88] width 135 height 20
drag, startPoint x: 64, startPoint y: 165, endPoint x: 27, endPoint y: 162, distance: 37.2
click at [27, 162] on div "DID 2251115" at bounding box center [80, 164] width 135 height 10
copy span "2251115"
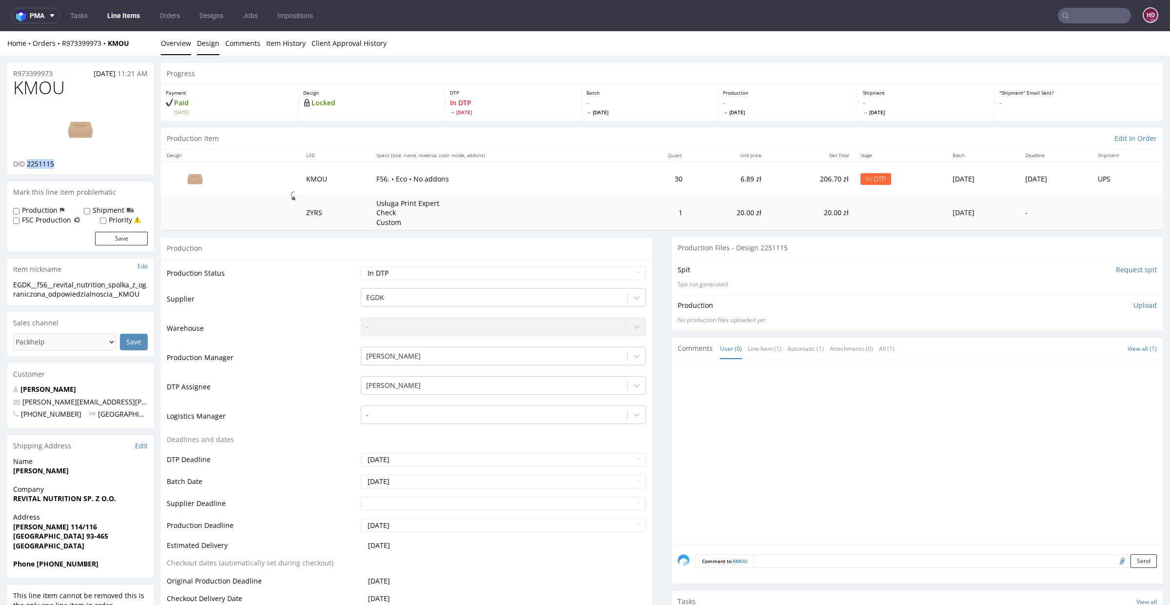
click at [210, 43] on link "Design" at bounding box center [208, 43] width 22 height 24
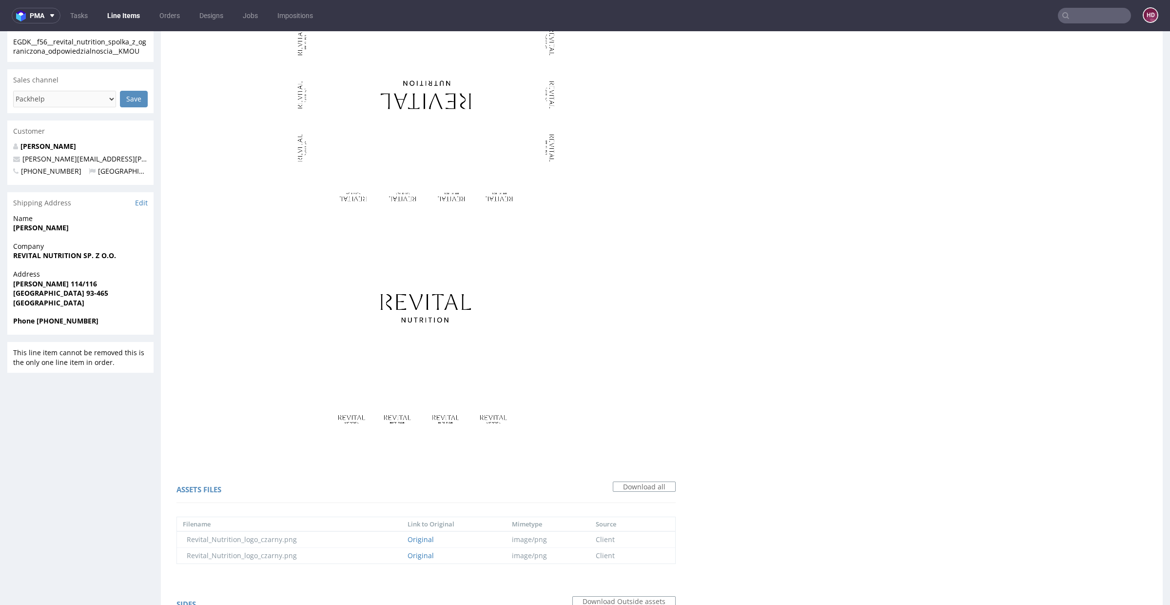
scroll to position [240, 0]
click at [416, 556] on link "Original" at bounding box center [421, 557] width 26 height 9
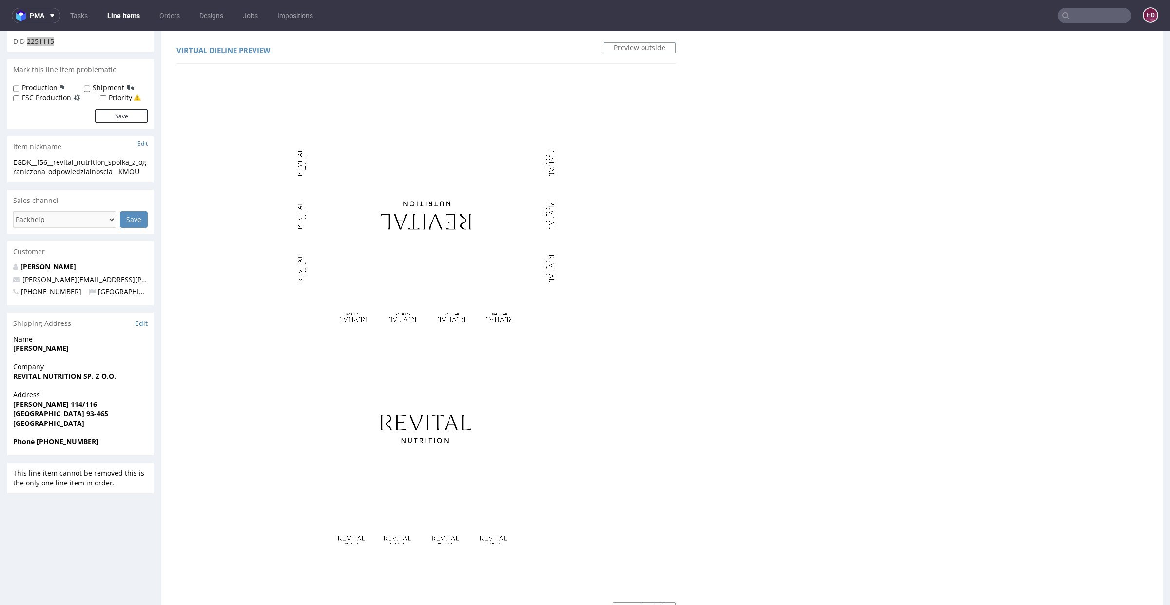
scroll to position [0, 0]
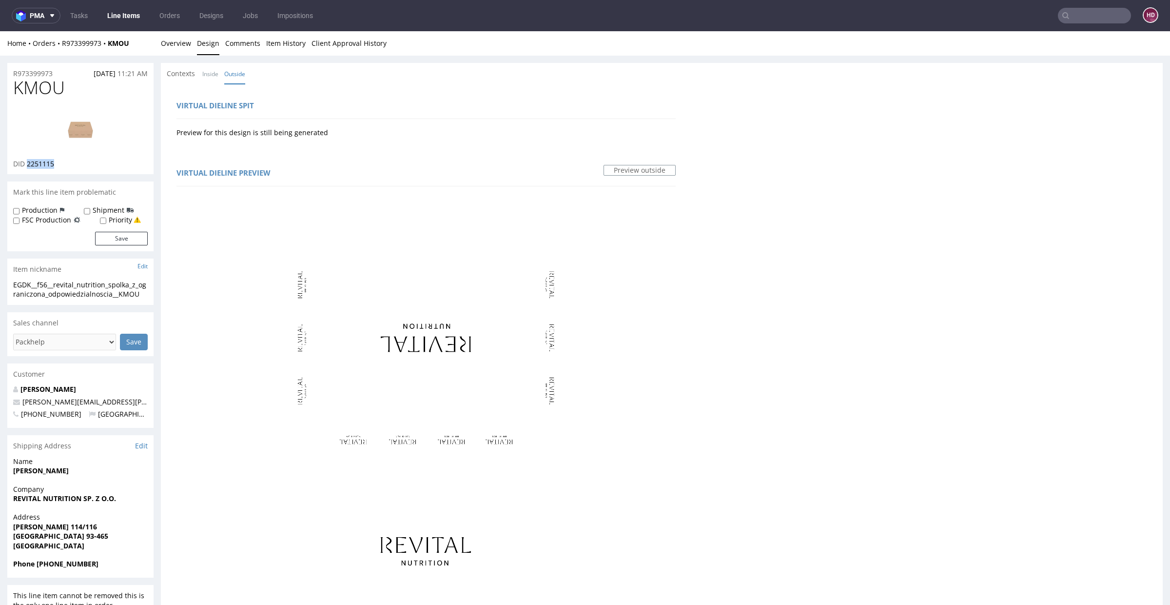
click at [78, 129] on img at bounding box center [80, 129] width 78 height 44
click at [179, 48] on link "Overview" at bounding box center [176, 43] width 30 height 24
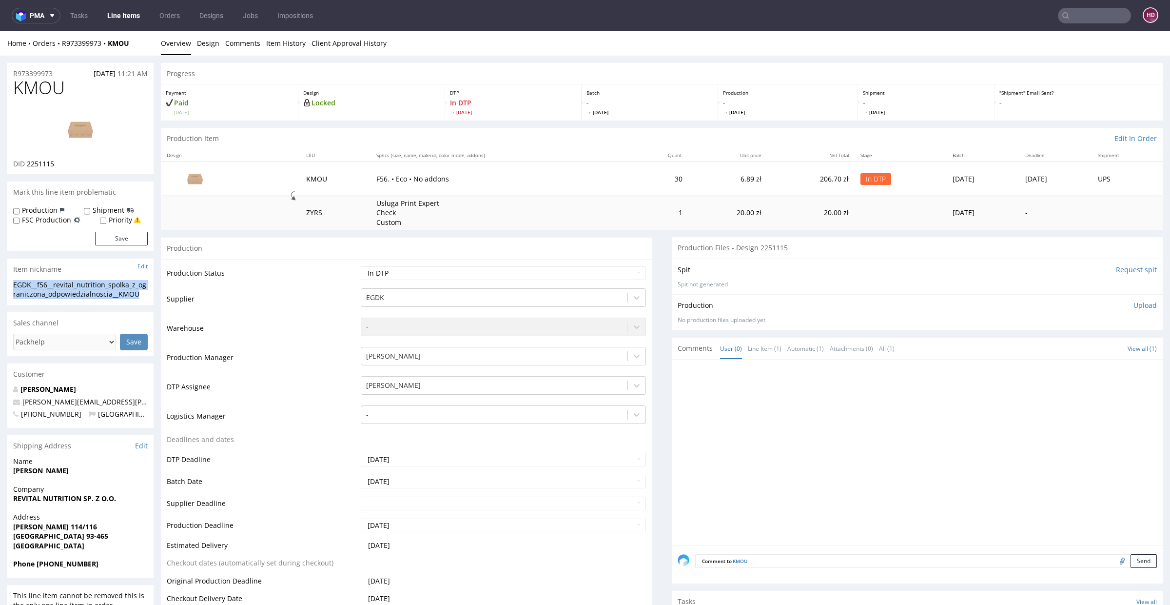
drag, startPoint x: 143, startPoint y: 294, endPoint x: 0, endPoint y: 283, distance: 143.8
copy div "EGDK__f56__revital_nutrition_spolka_z_ograniczona_odpowiedzialnoscia__KMOU"
click at [57, 71] on div "R973399973 20.08.2025 11:21 AM" at bounding box center [80, 71] width 146 height 16
drag, startPoint x: 57, startPoint y: 71, endPoint x: 0, endPoint y: 68, distance: 56.6
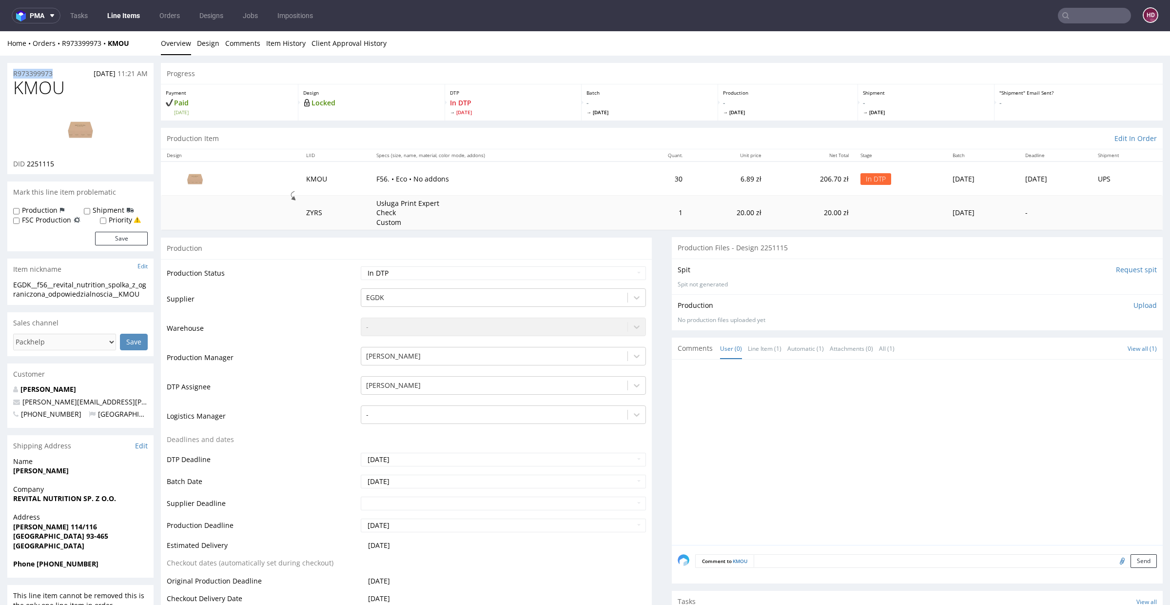
copy p "R973399973"
drag, startPoint x: 59, startPoint y: 162, endPoint x: 27, endPoint y: 165, distance: 31.8
click at [27, 165] on div "DID 2251115" at bounding box center [80, 164] width 135 height 10
copy span "2251115"
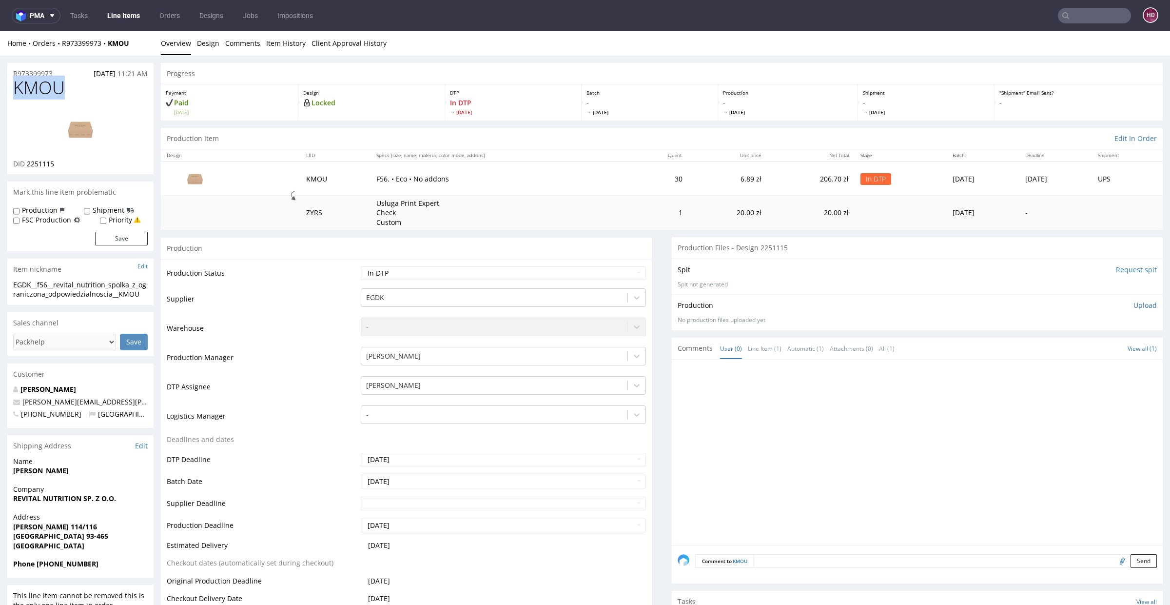
drag, startPoint x: 64, startPoint y: 91, endPoint x: 9, endPoint y: 85, distance: 56.0
click at [9, 85] on div "KMOU DID 2251115" at bounding box center [80, 126] width 146 height 96
copy span "KMOU"
